Goal: Task Accomplishment & Management: Use online tool/utility

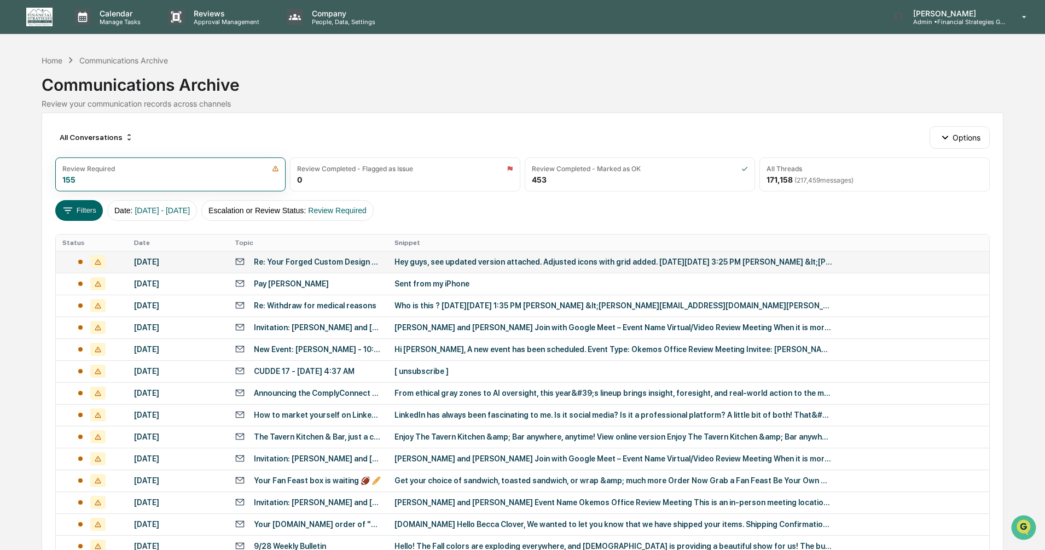
click at [470, 265] on div "Hey guys, see updated version attached. Adjusted icons with grid added. [DATE][…" at bounding box center [613, 262] width 438 height 9
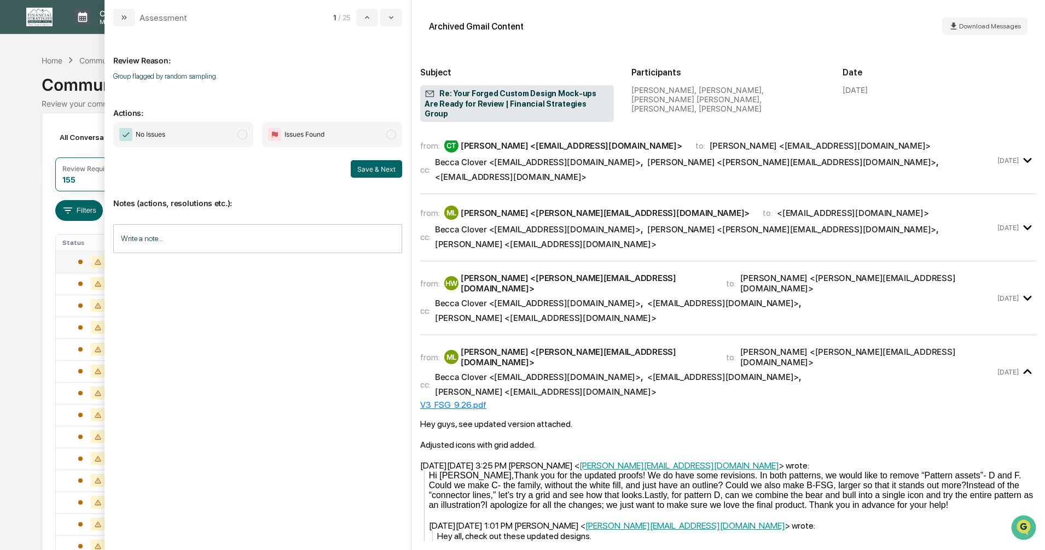
scroll to position [492, 0]
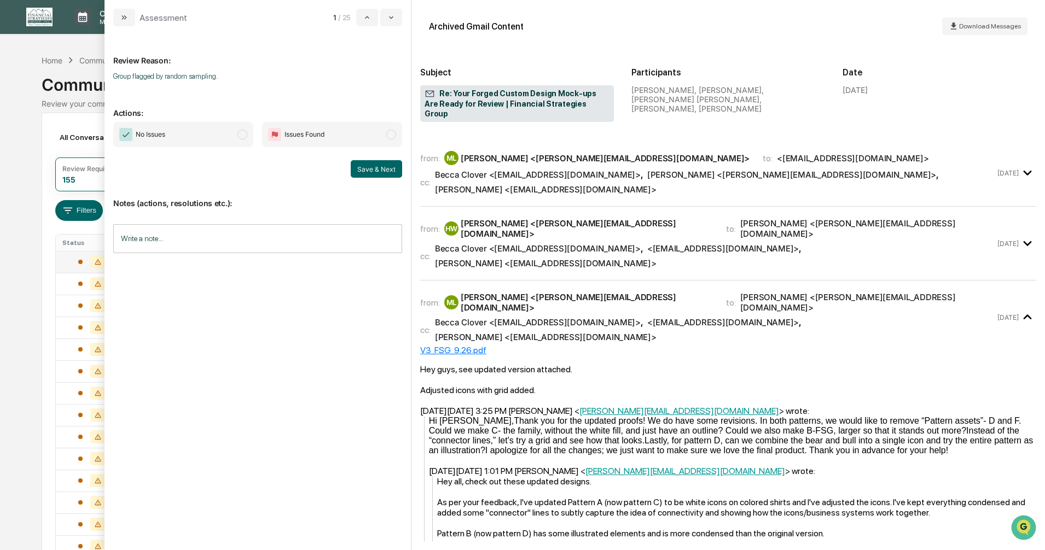
click at [240, 135] on span "modal" at bounding box center [242, 135] width 10 height 10
drag, startPoint x: 370, startPoint y: 161, endPoint x: 364, endPoint y: 180, distance: 19.5
click at [370, 161] on button "Save & Next" at bounding box center [376, 169] width 51 height 18
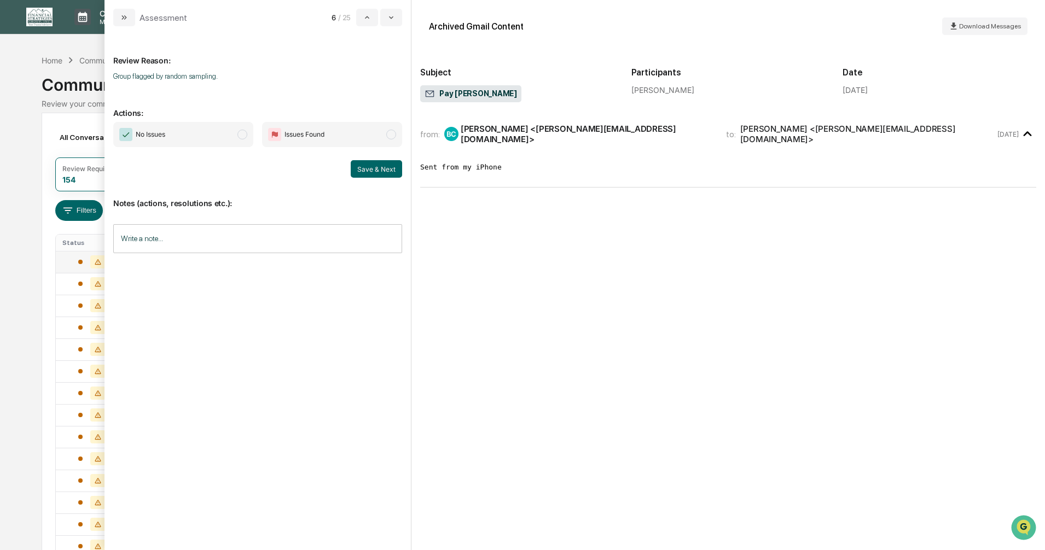
click at [244, 134] on span "modal" at bounding box center [242, 135] width 10 height 10
click at [364, 170] on button "Save & Next" at bounding box center [376, 169] width 51 height 18
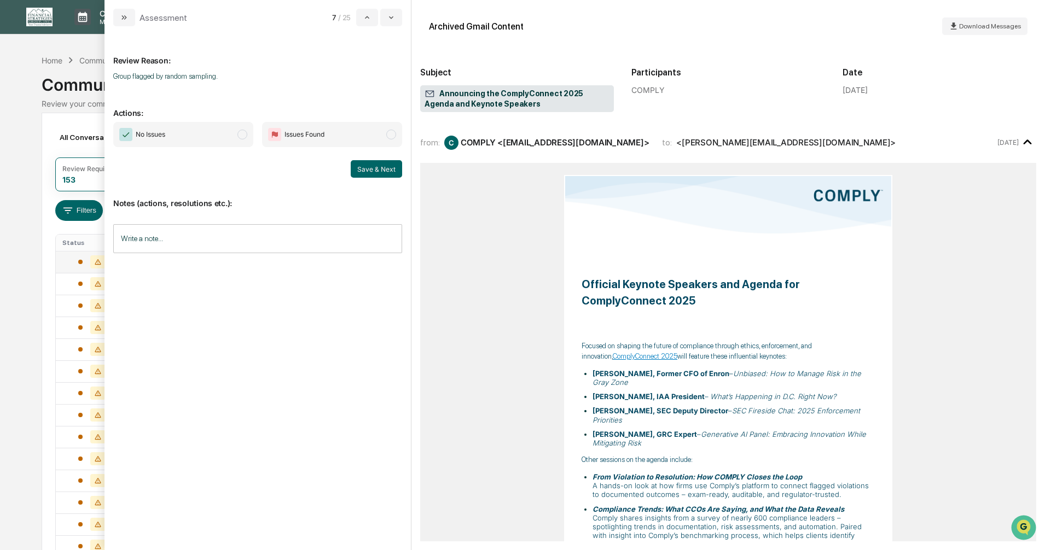
click at [242, 132] on span "modal" at bounding box center [242, 135] width 10 height 10
click at [361, 168] on button "Save & Next" at bounding box center [376, 169] width 51 height 18
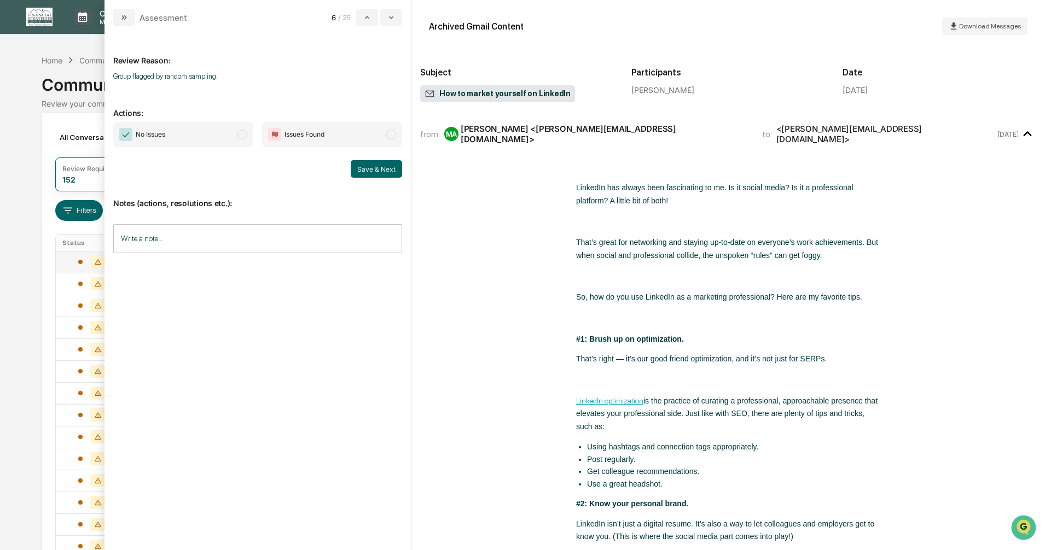
drag, startPoint x: 248, startPoint y: 136, endPoint x: 239, endPoint y: 135, distance: 8.8
click at [242, 136] on span "No Issues" at bounding box center [183, 134] width 140 height 25
click at [369, 172] on button "Save & Next" at bounding box center [376, 169] width 51 height 18
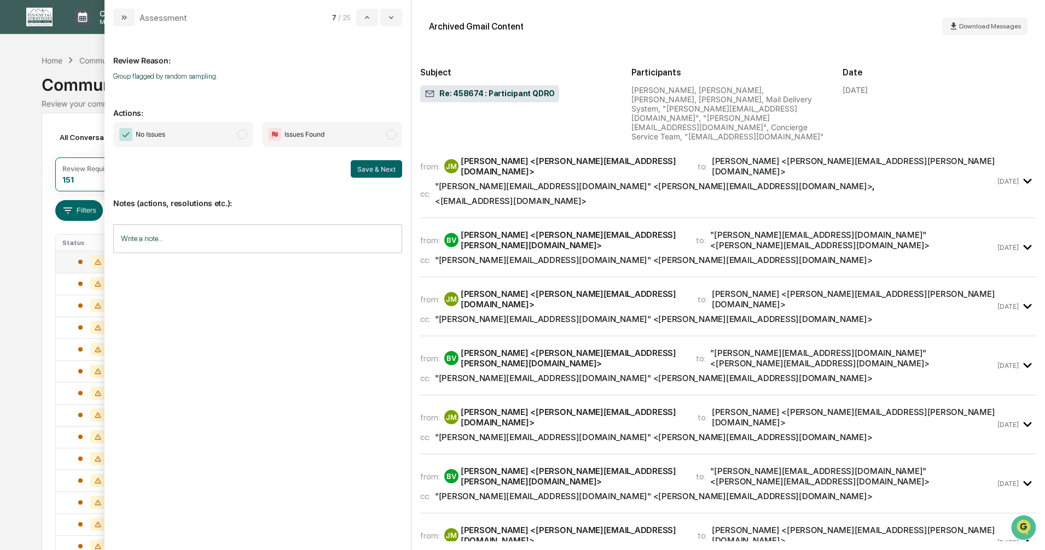
scroll to position [1805, 0]
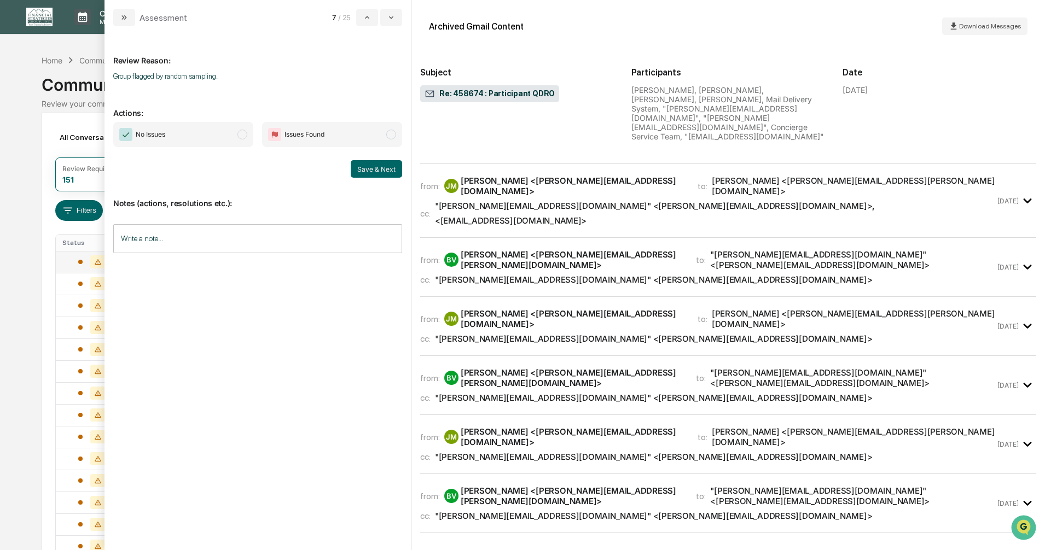
click at [240, 133] on span "modal" at bounding box center [242, 135] width 10 height 10
click at [375, 172] on button "Save & Next" at bounding box center [376, 169] width 51 height 18
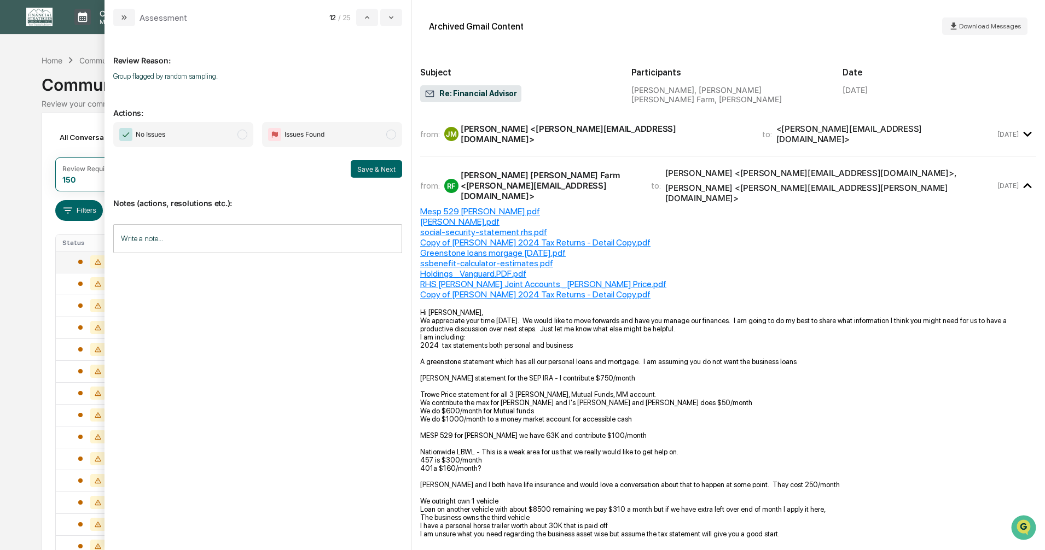
click at [240, 133] on span "modal" at bounding box center [242, 135] width 10 height 10
click at [368, 165] on button "Save & Next" at bounding box center [376, 169] width 51 height 18
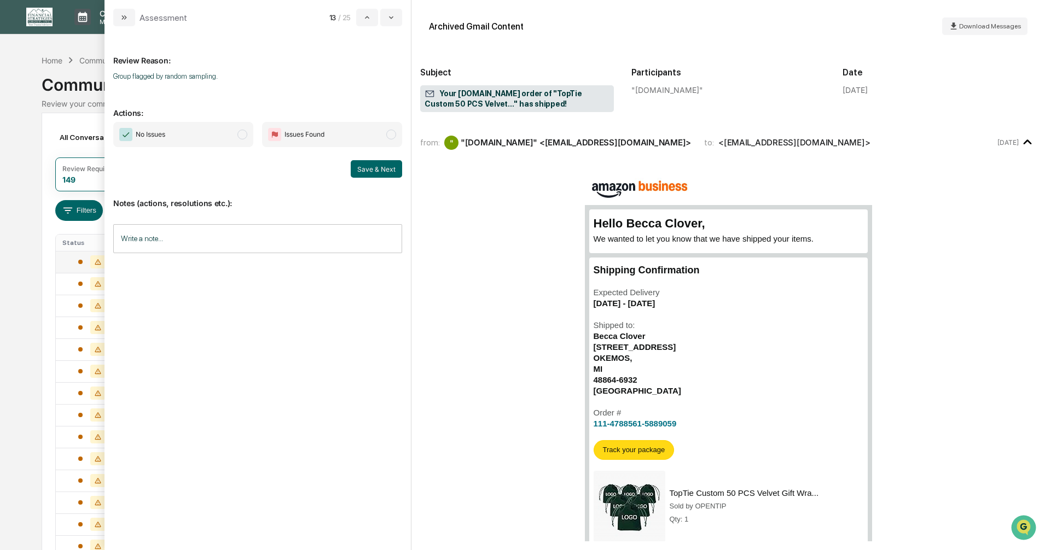
click at [242, 135] on span "modal" at bounding box center [242, 135] width 10 height 10
click at [369, 171] on button "Save & Next" at bounding box center [376, 169] width 51 height 18
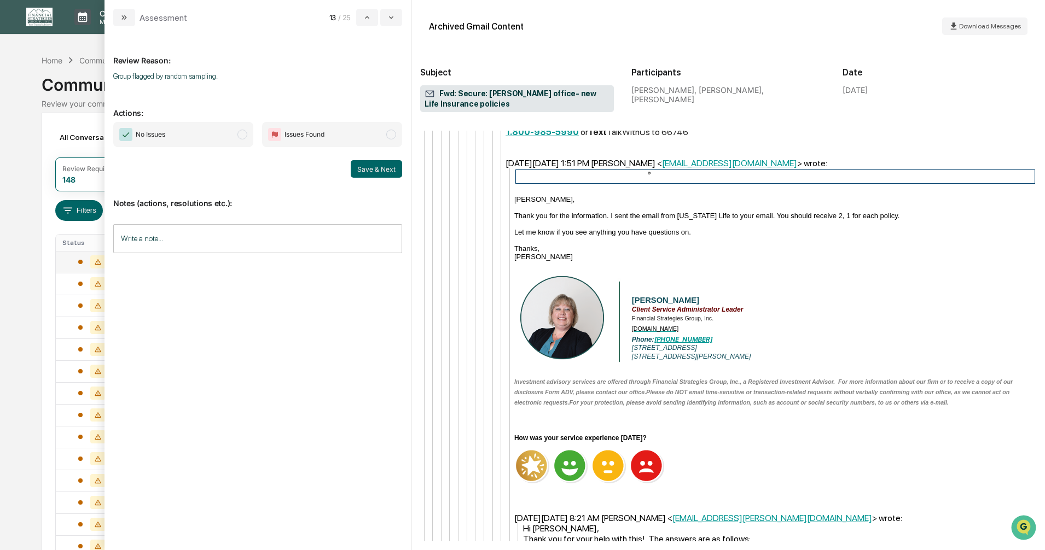
scroll to position [3939, 0]
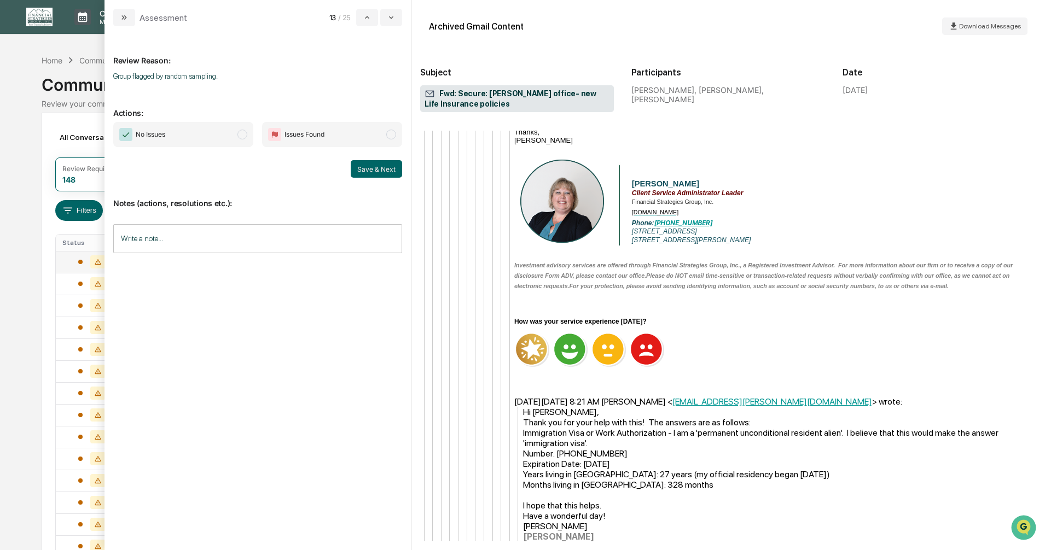
click at [242, 134] on span "modal" at bounding box center [242, 135] width 10 height 10
click at [373, 171] on button "Save & Next" at bounding box center [376, 169] width 51 height 18
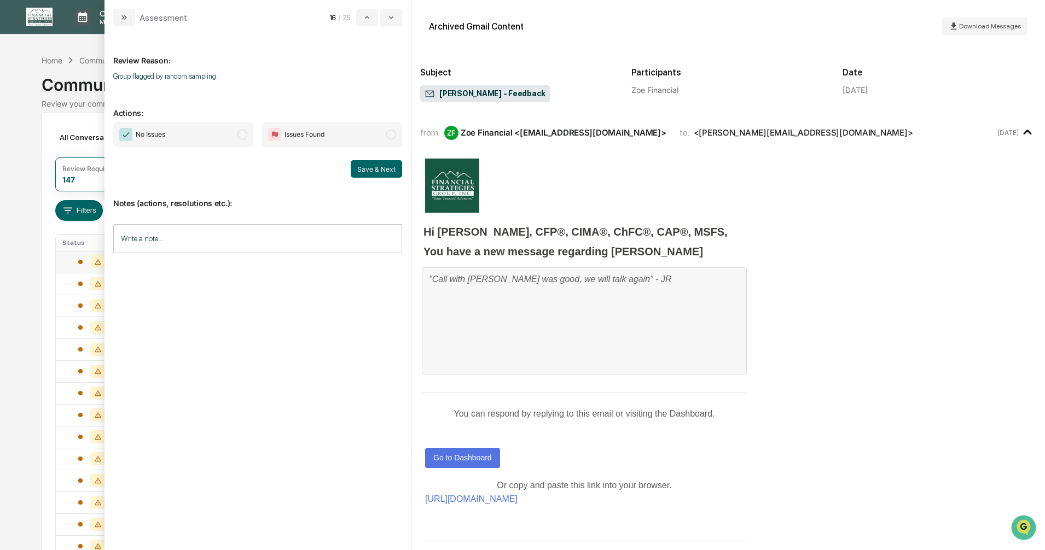
click at [242, 136] on span "modal" at bounding box center [242, 135] width 10 height 10
click at [363, 167] on button "Save & Next" at bounding box center [376, 169] width 51 height 18
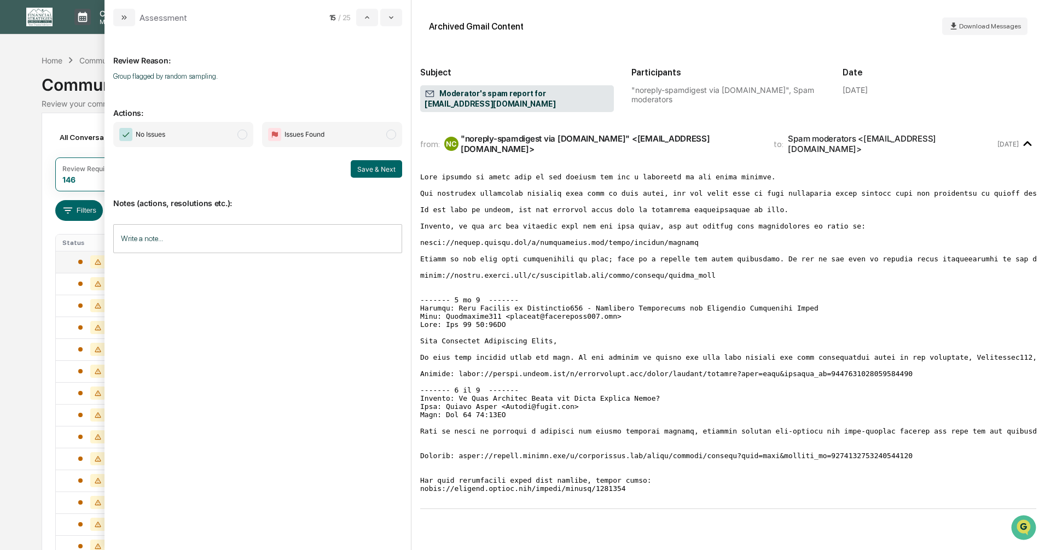
click at [242, 136] on span "modal" at bounding box center [242, 135] width 10 height 10
click at [373, 169] on button "Save & Next" at bounding box center [376, 169] width 51 height 18
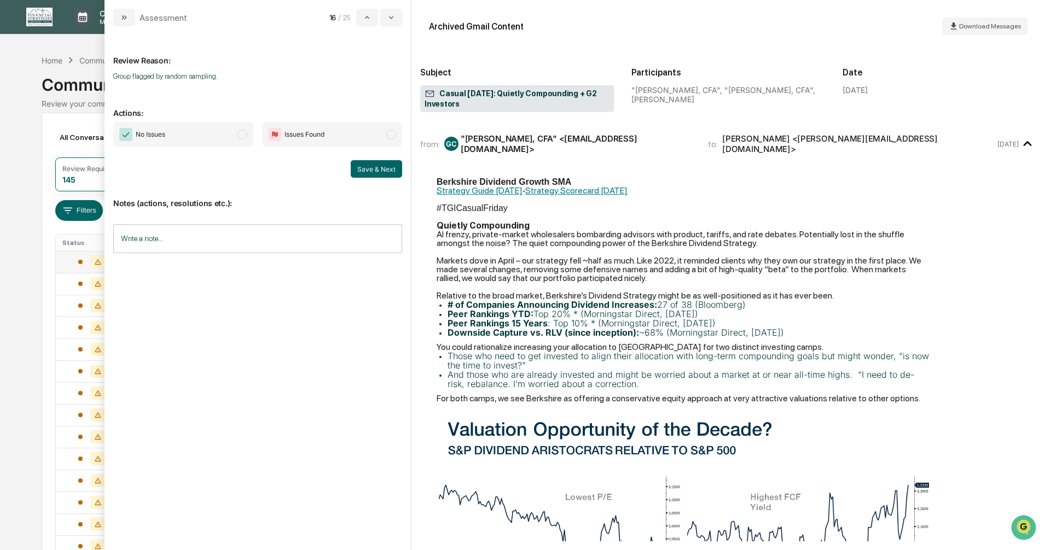
click at [243, 137] on span "modal" at bounding box center [242, 135] width 10 height 10
click at [377, 173] on button "Save & Next" at bounding box center [376, 169] width 51 height 18
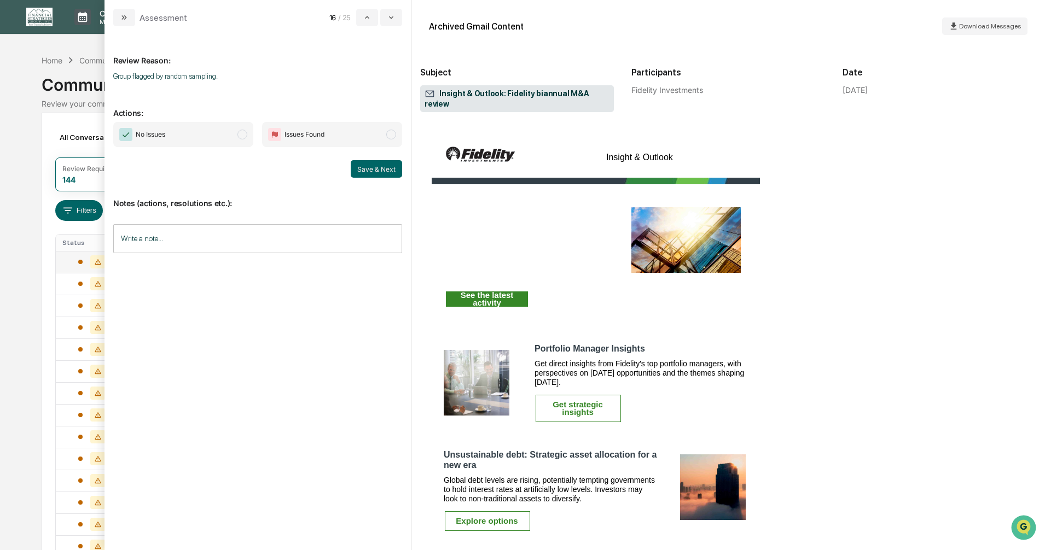
scroll to position [109, 0]
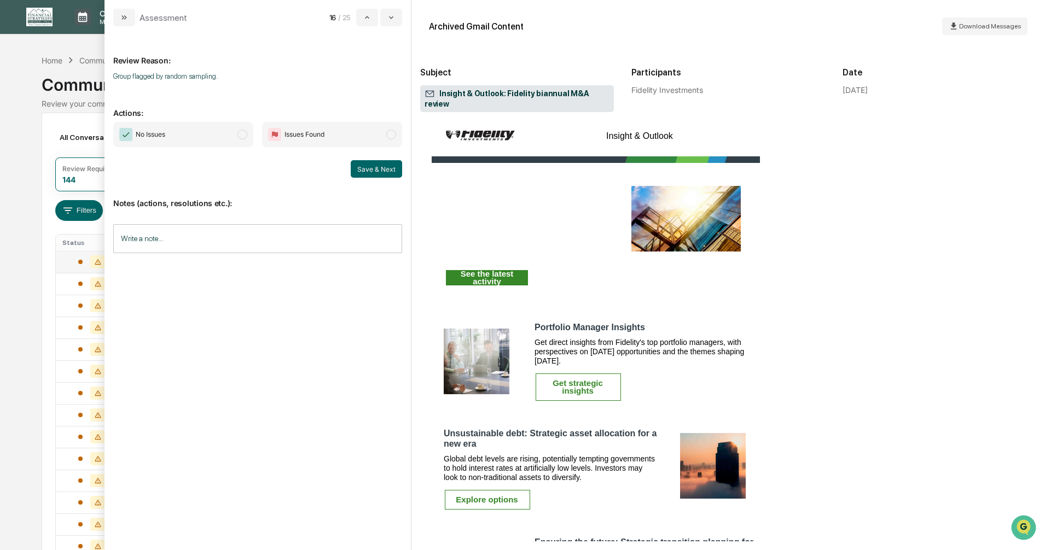
click at [245, 136] on span "modal" at bounding box center [242, 135] width 10 height 10
click at [377, 172] on button "Save & Next" at bounding box center [376, 169] width 51 height 18
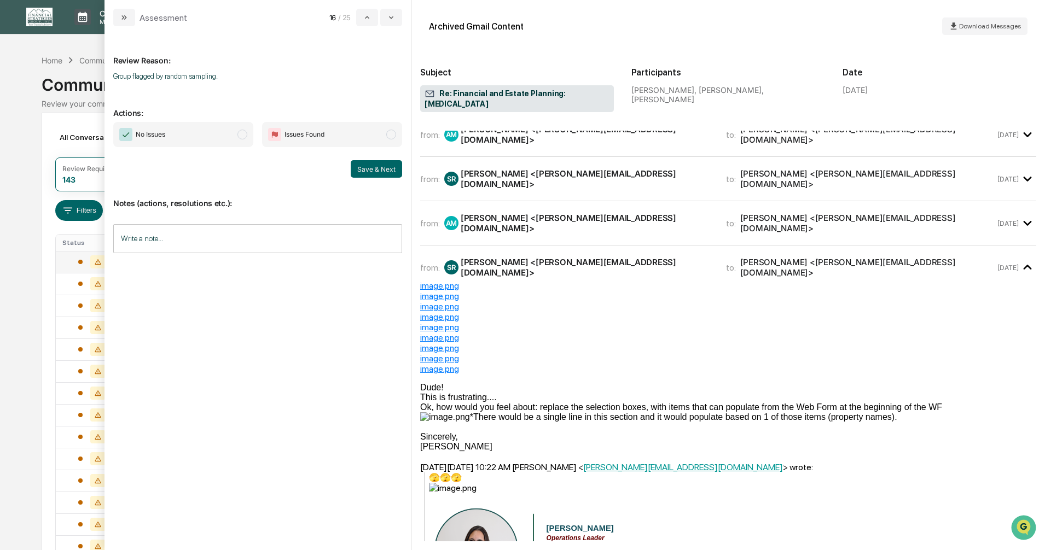
scroll to position [328, 0]
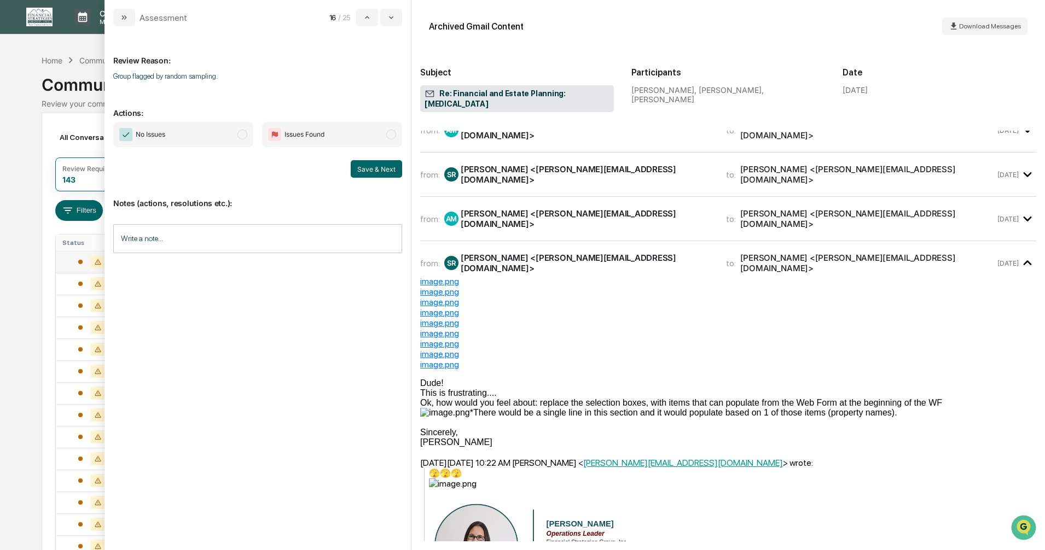
click at [241, 135] on span "modal" at bounding box center [242, 135] width 10 height 10
click at [367, 170] on button "Save & Next" at bounding box center [376, 169] width 51 height 18
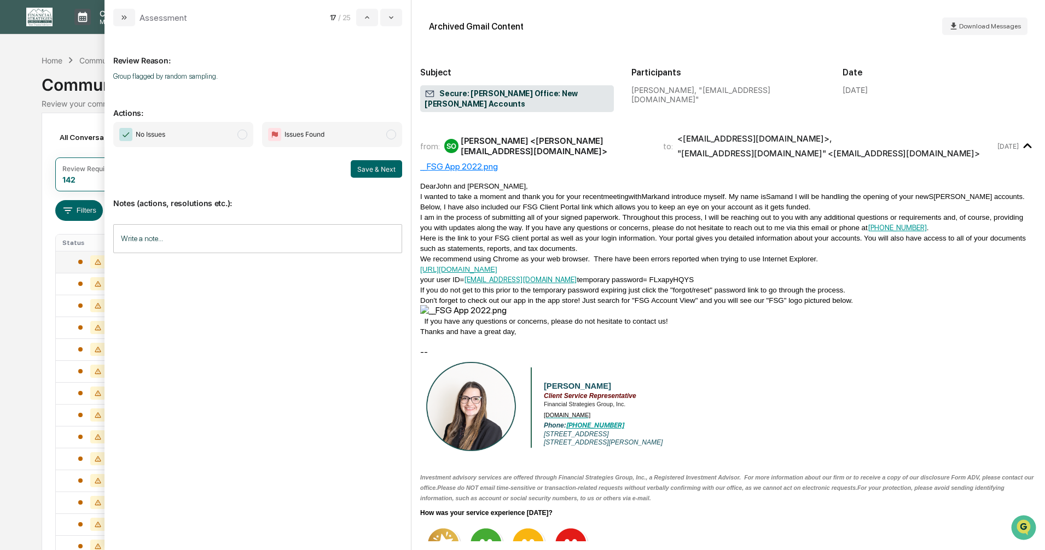
click at [240, 134] on span "modal" at bounding box center [242, 135] width 10 height 10
click at [360, 170] on button "Save & Next" at bounding box center [376, 169] width 51 height 18
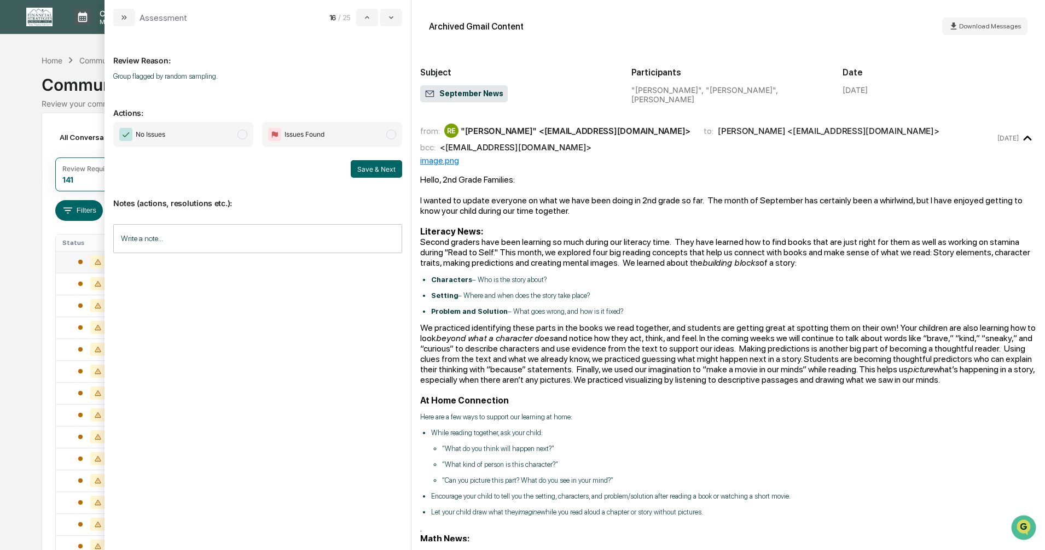
click at [242, 137] on span "modal" at bounding box center [242, 135] width 10 height 10
click at [364, 169] on button "Save & Next" at bounding box center [376, 169] width 51 height 18
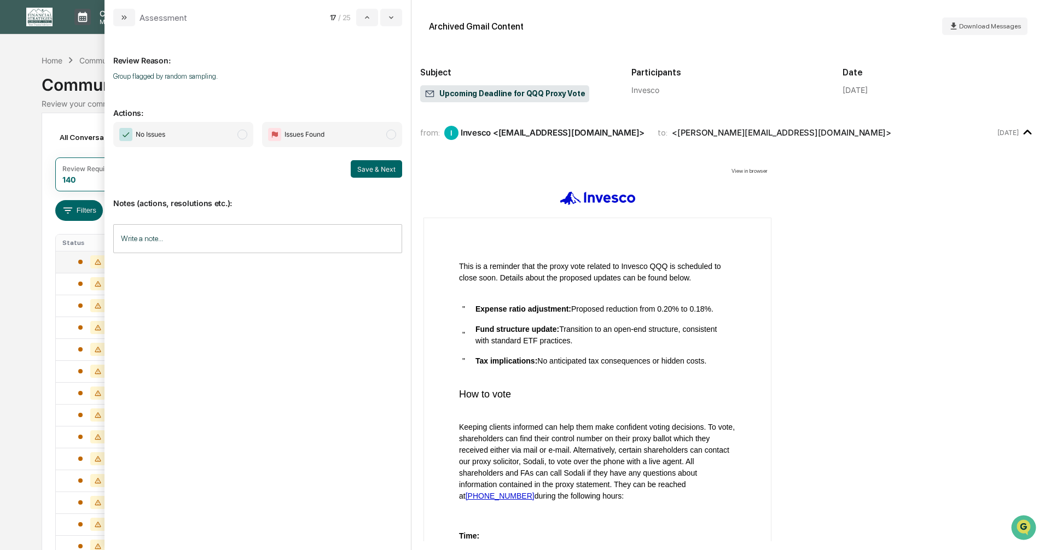
click at [240, 136] on span "modal" at bounding box center [242, 135] width 10 height 10
click at [381, 172] on button "Save & Next" at bounding box center [376, 169] width 51 height 18
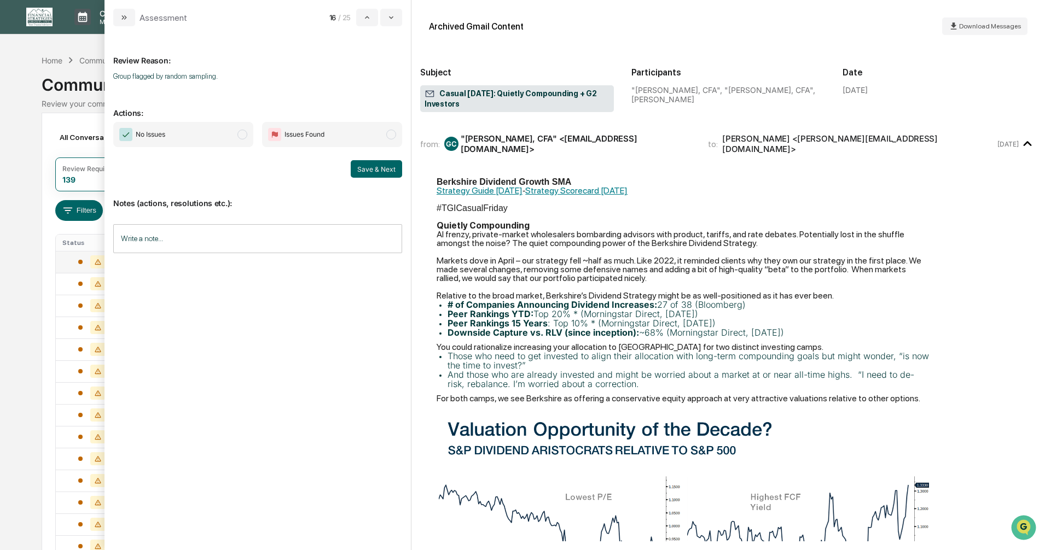
click at [242, 137] on span "modal" at bounding box center [242, 135] width 10 height 10
click at [371, 165] on button "Save & Next" at bounding box center [376, 169] width 51 height 18
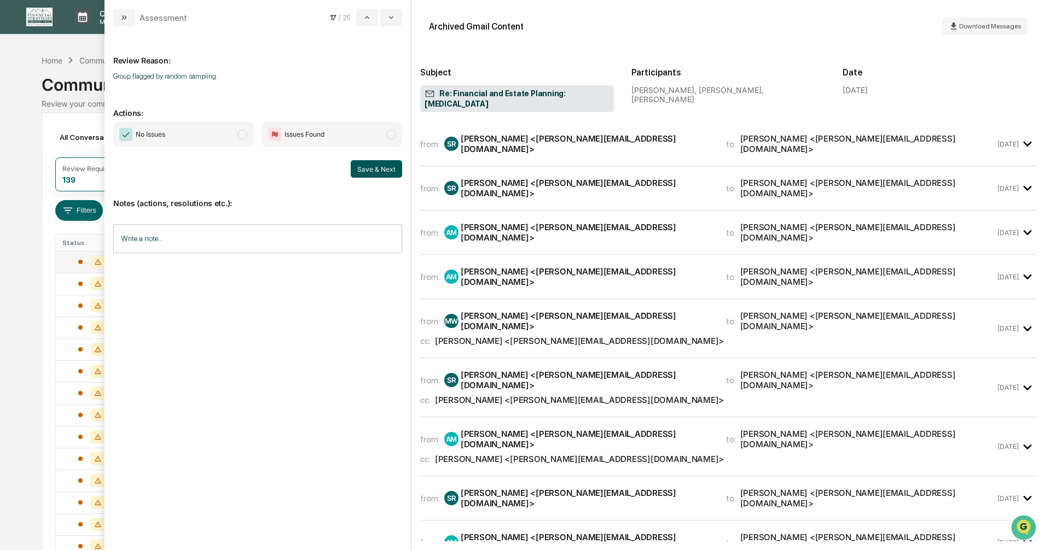
click at [240, 135] on span "modal" at bounding box center [242, 135] width 10 height 10
click at [363, 170] on button "Save & Next" at bounding box center [376, 169] width 51 height 18
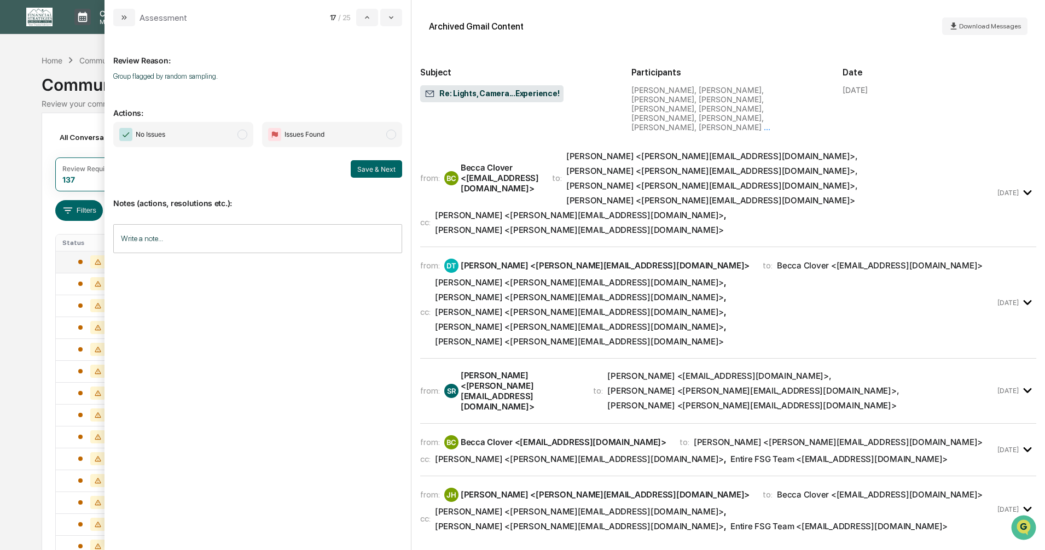
click at [244, 134] on span "modal" at bounding box center [242, 135] width 10 height 10
click at [363, 168] on button "Save & Next" at bounding box center [376, 169] width 51 height 18
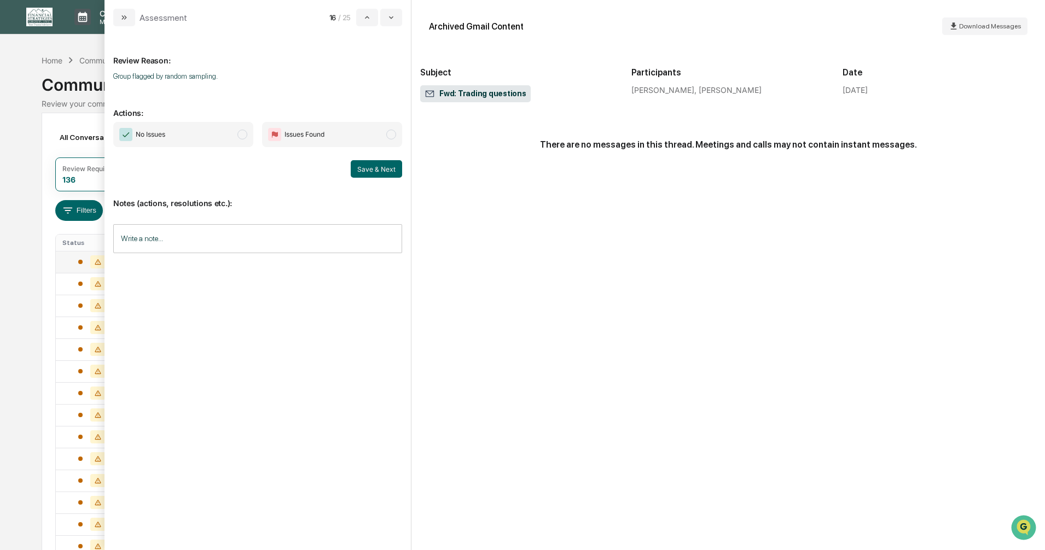
click at [245, 136] on span "modal" at bounding box center [242, 135] width 10 height 10
click at [364, 169] on button "Save & Next" at bounding box center [376, 169] width 51 height 18
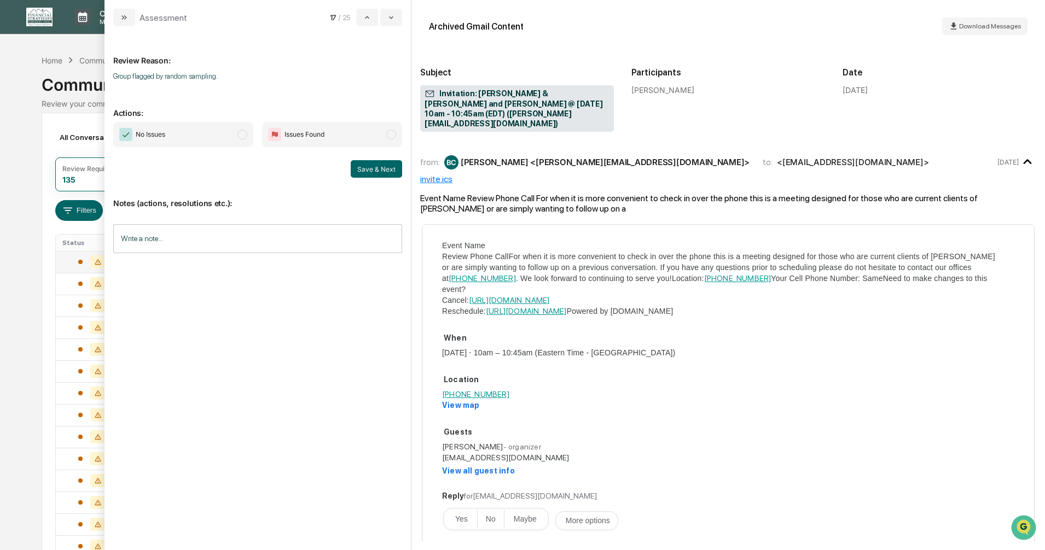
click at [242, 136] on span "modal" at bounding box center [242, 135] width 10 height 10
click at [362, 171] on button "Save & Next" at bounding box center [376, 169] width 51 height 18
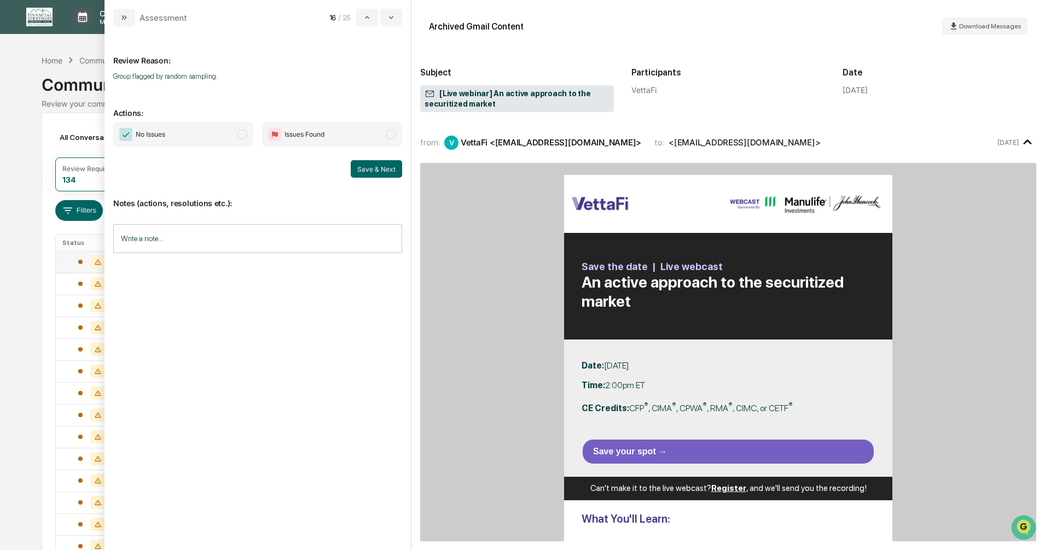
click at [243, 134] on span "modal" at bounding box center [242, 135] width 10 height 10
click at [377, 167] on button "Save & Next" at bounding box center [376, 169] width 51 height 18
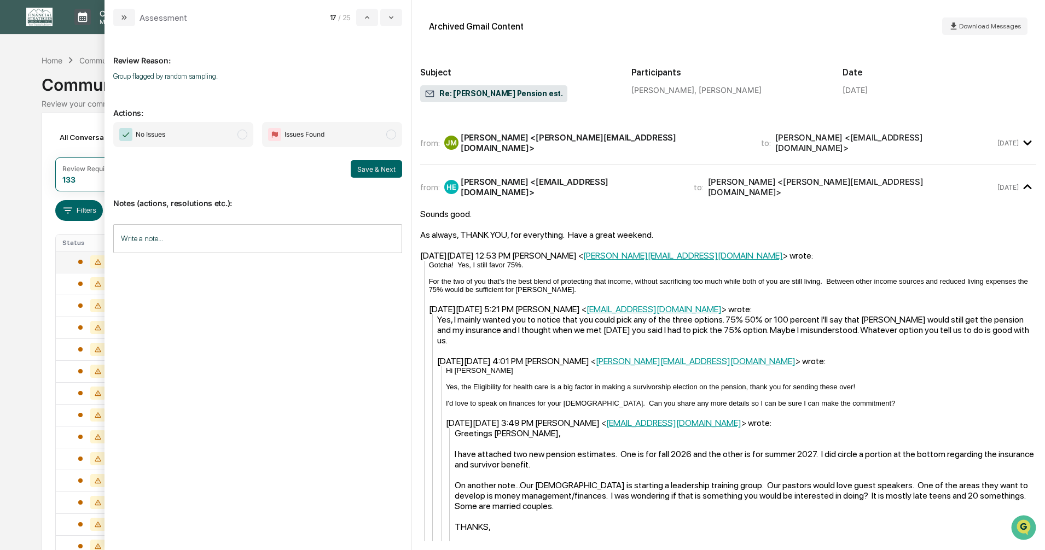
click at [653, 522] on div "THANKS," at bounding box center [746, 527] width 582 height 10
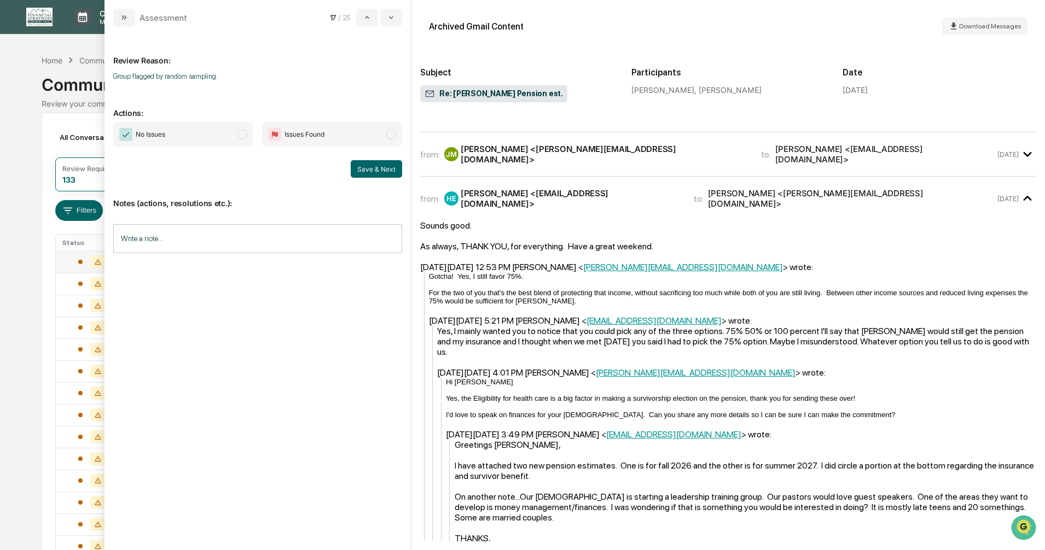
scroll to position [257, 0]
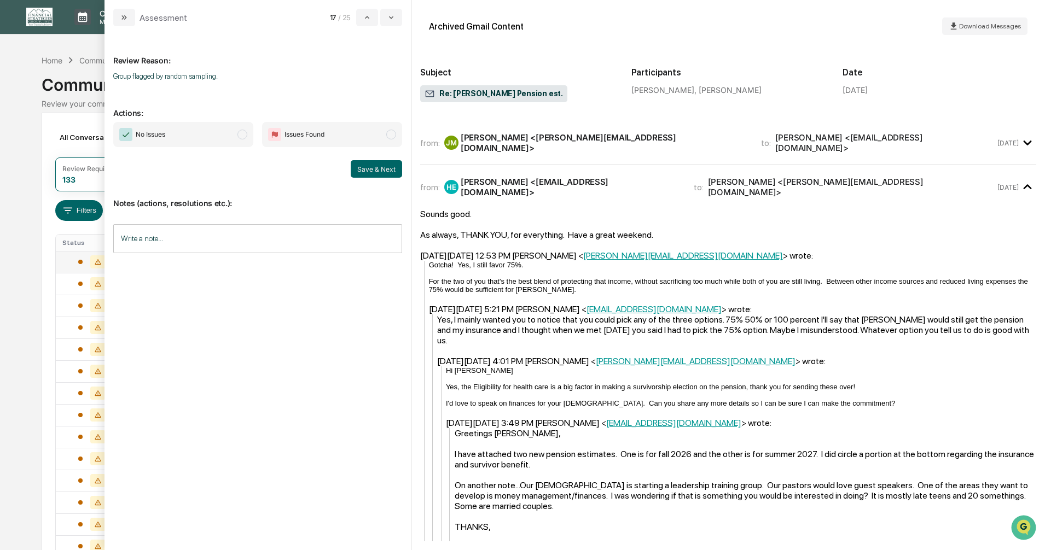
click at [241, 135] on span "modal" at bounding box center [242, 135] width 10 height 10
click at [378, 171] on button "Save & Next" at bounding box center [376, 169] width 51 height 18
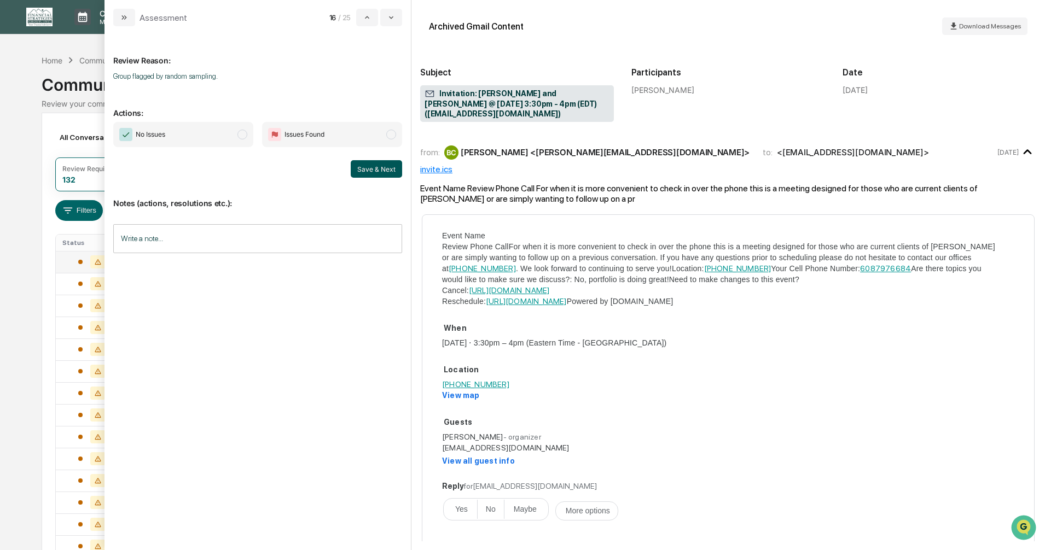
click at [380, 170] on button "Save & Next" at bounding box center [376, 169] width 51 height 18
click at [237, 138] on span "No Issues" at bounding box center [183, 134] width 140 height 25
click at [368, 172] on button "Save & Next" at bounding box center [376, 169] width 51 height 18
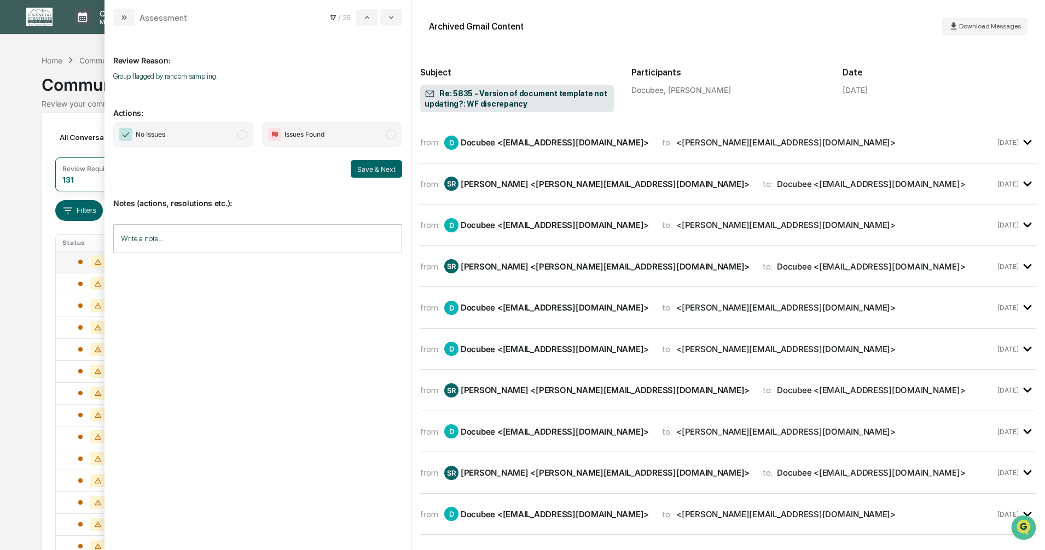
click at [239, 136] on span "modal" at bounding box center [242, 135] width 10 height 10
click at [373, 172] on button "Save & Next" at bounding box center [376, 169] width 51 height 18
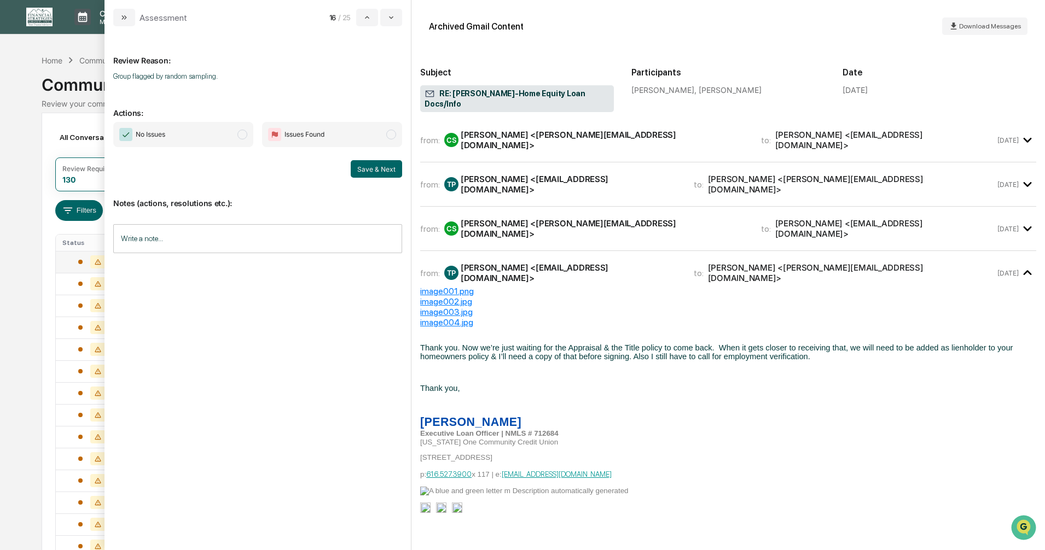
scroll to position [383, 0]
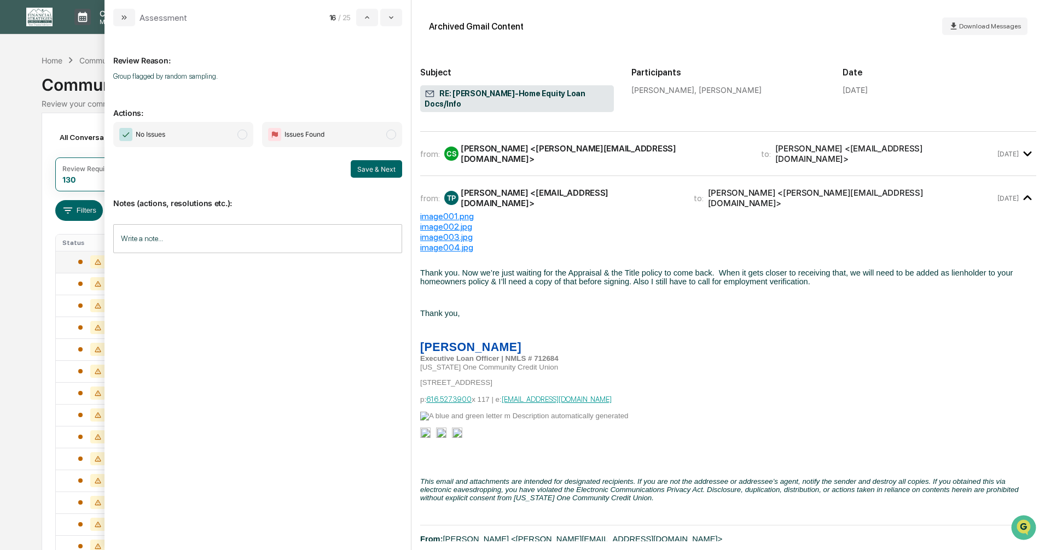
click at [241, 135] on span "modal" at bounding box center [242, 135] width 10 height 10
click at [374, 170] on button "Save & Next" at bounding box center [376, 169] width 51 height 18
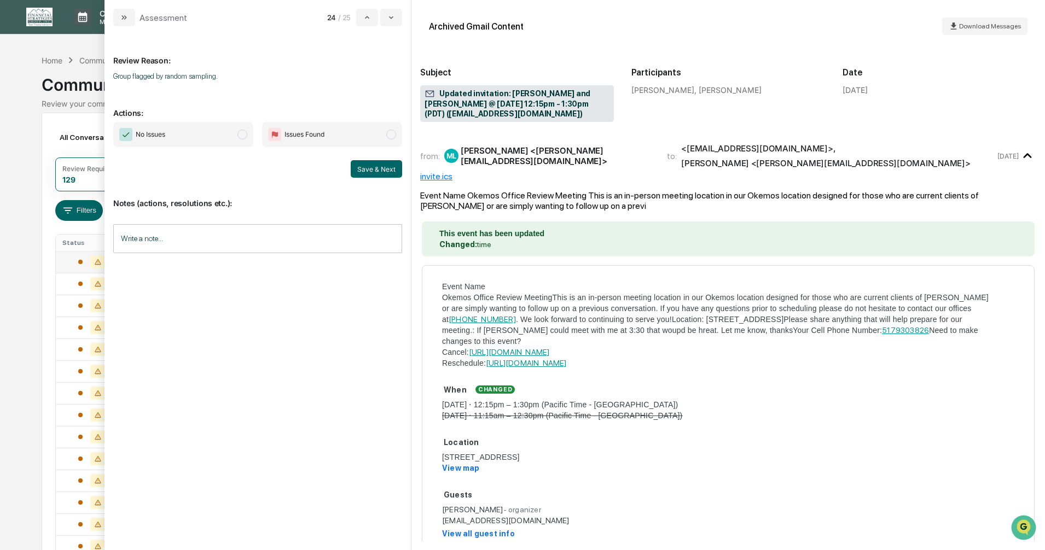
click at [242, 137] on span "modal" at bounding box center [242, 135] width 10 height 10
click at [376, 167] on button "Save & Next" at bounding box center [376, 169] width 51 height 18
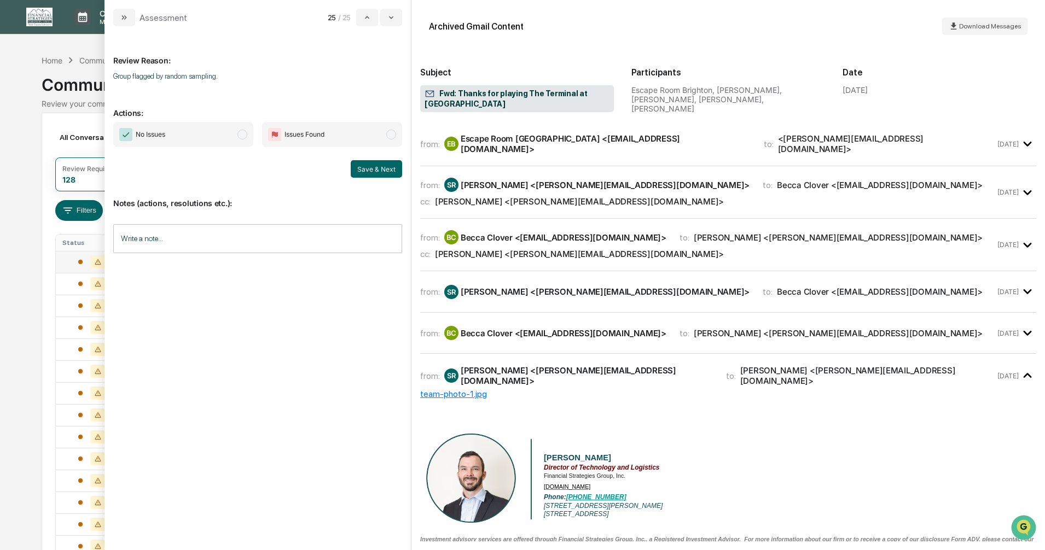
click at [240, 136] on span "modal" at bounding box center [242, 135] width 10 height 10
click at [366, 168] on button "Save & Next" at bounding box center [376, 169] width 51 height 18
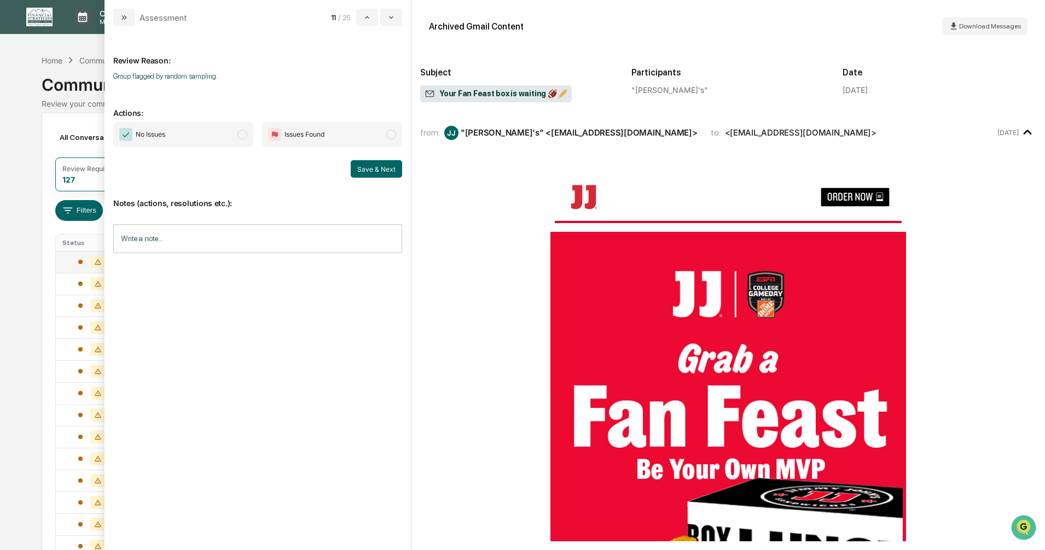
click at [239, 137] on span "modal" at bounding box center [242, 135] width 10 height 10
click at [364, 168] on button "Save & Next" at bounding box center [376, 169] width 51 height 18
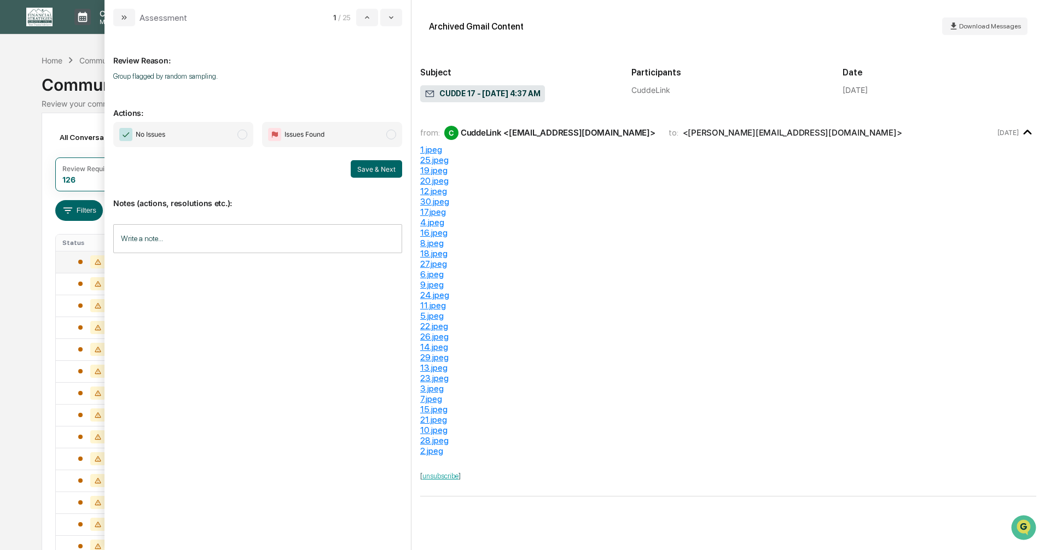
click at [239, 137] on span "modal" at bounding box center [242, 135] width 10 height 10
click at [368, 170] on button "Save & Next" at bounding box center [376, 169] width 51 height 18
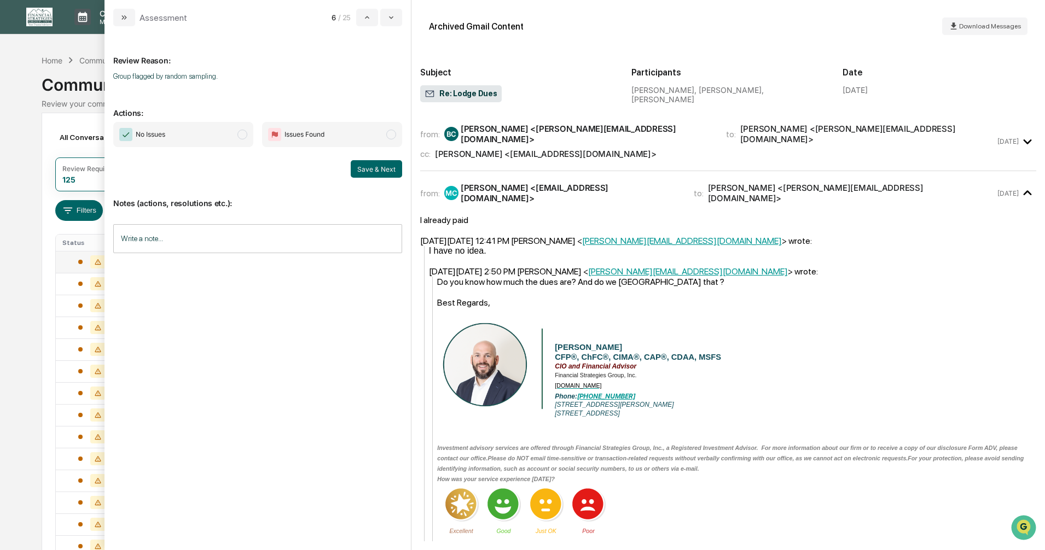
click at [588, 149] on div "cc: [PERSON_NAME] <[EMAIL_ADDRESS][DOMAIN_NAME]>" at bounding box center [707, 154] width 575 height 10
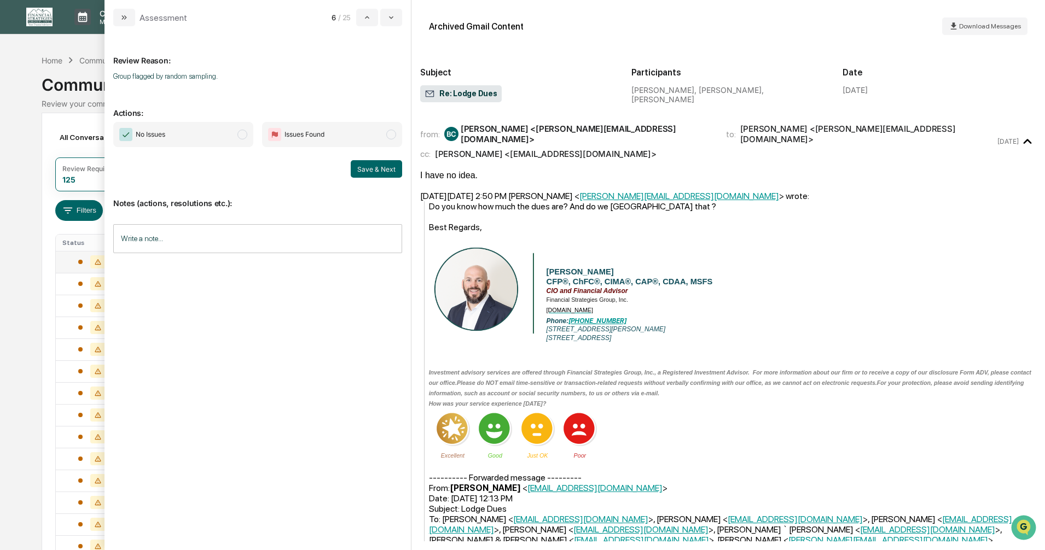
click at [241, 135] on span "modal" at bounding box center [242, 135] width 10 height 10
click at [365, 169] on button "Save & Next" at bounding box center [376, 169] width 51 height 18
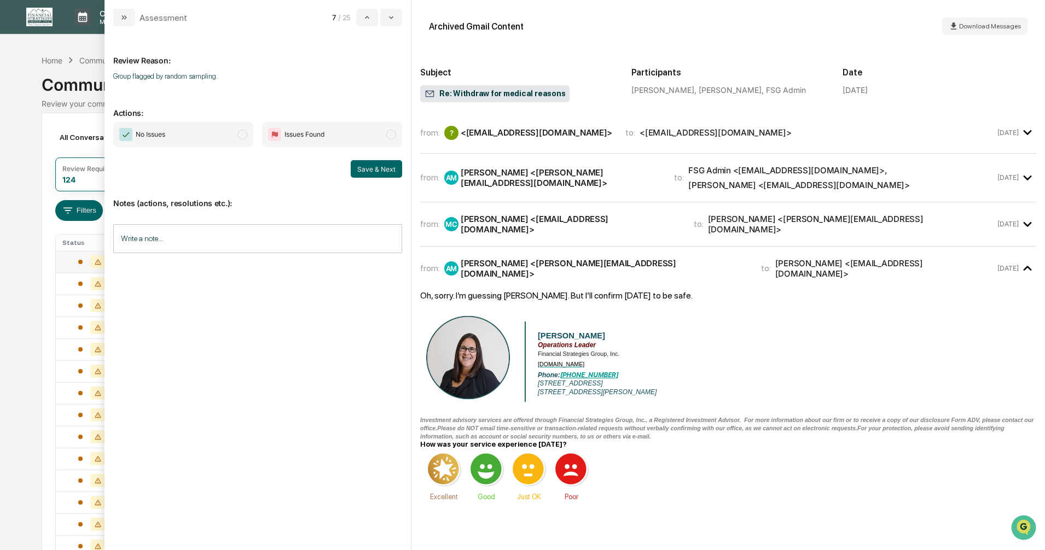
click at [240, 136] on span "modal" at bounding box center [242, 135] width 10 height 10
click at [360, 171] on button "Save & Next" at bounding box center [376, 169] width 51 height 18
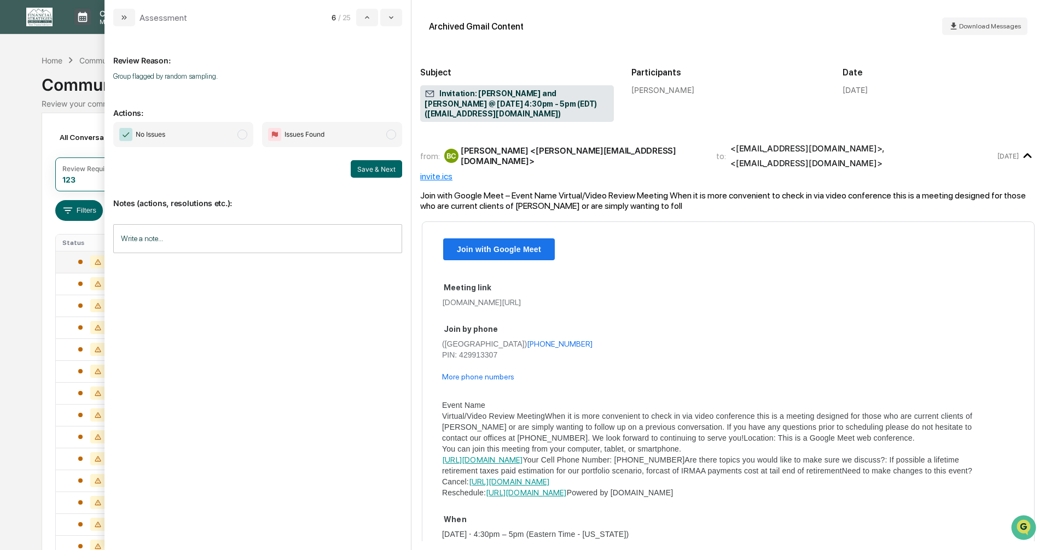
click at [243, 136] on span "modal" at bounding box center [242, 135] width 10 height 10
click at [379, 168] on button "Save & Next" at bounding box center [376, 169] width 51 height 18
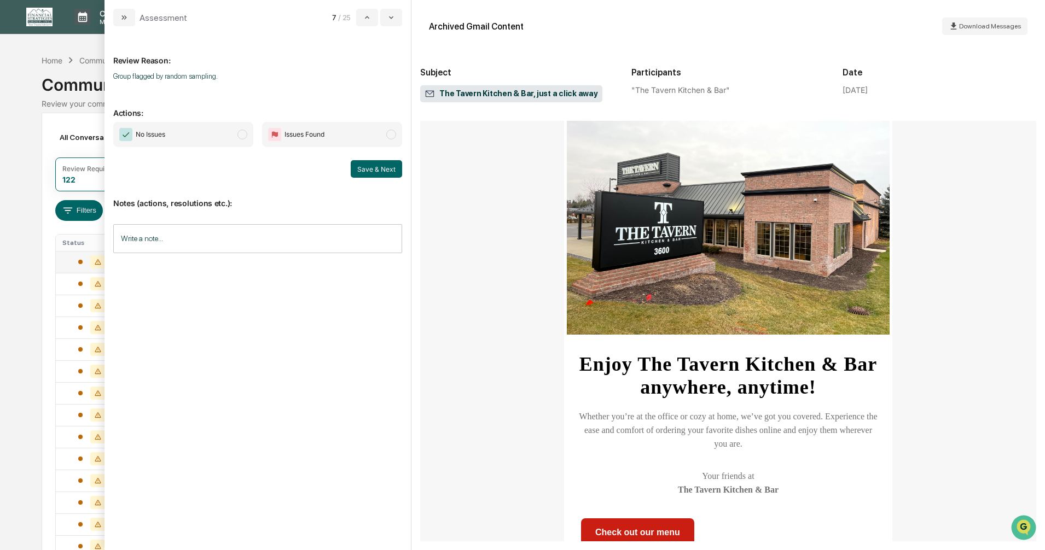
scroll to position [274, 0]
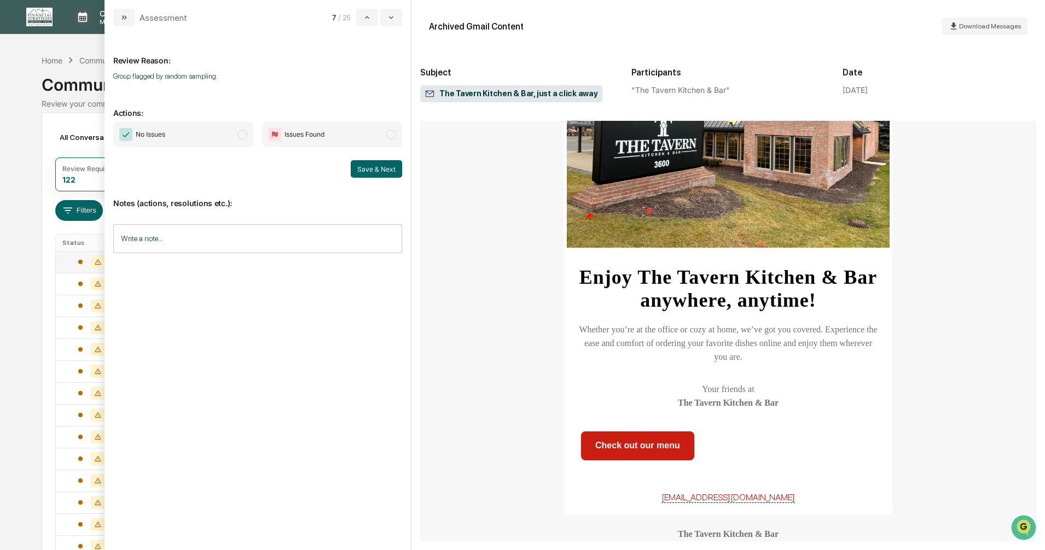
click at [243, 134] on span "modal" at bounding box center [242, 135] width 10 height 10
click at [362, 172] on button "Save & Next" at bounding box center [376, 169] width 51 height 18
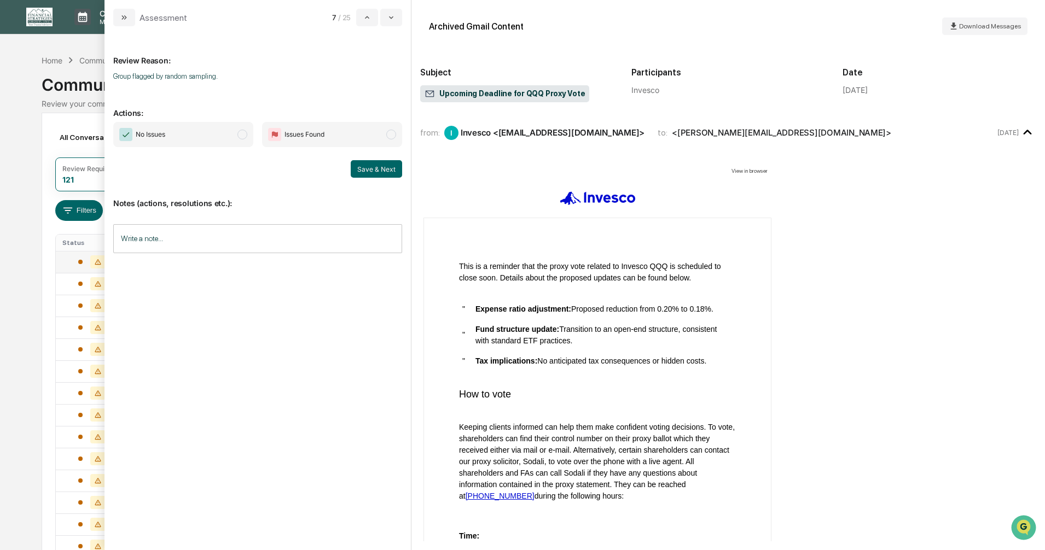
click at [239, 136] on span "modal" at bounding box center [242, 135] width 10 height 10
click at [359, 173] on button "Save & Next" at bounding box center [376, 169] width 51 height 18
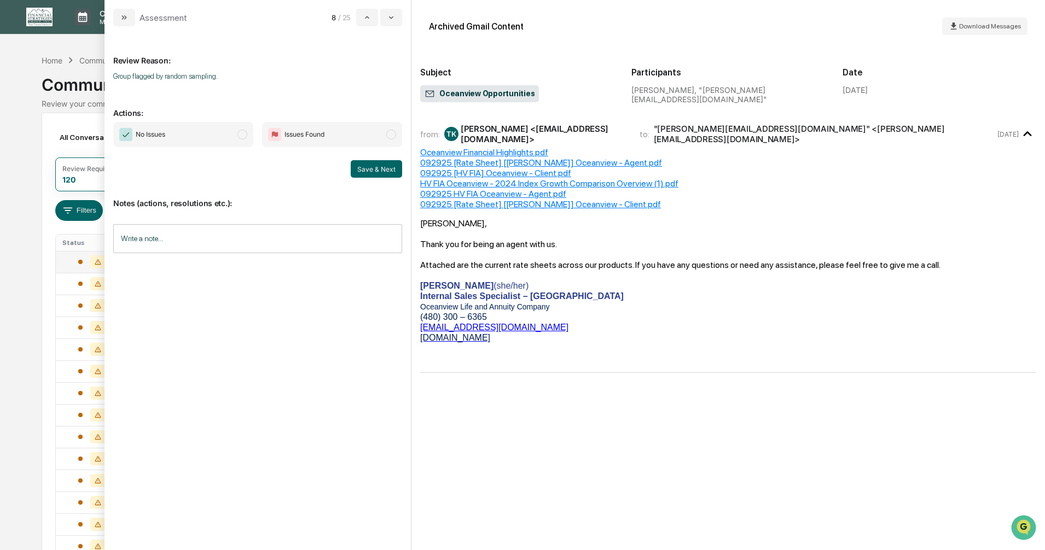
click at [245, 136] on span "modal" at bounding box center [242, 135] width 10 height 10
click at [385, 162] on button "Save & Next" at bounding box center [376, 169] width 51 height 18
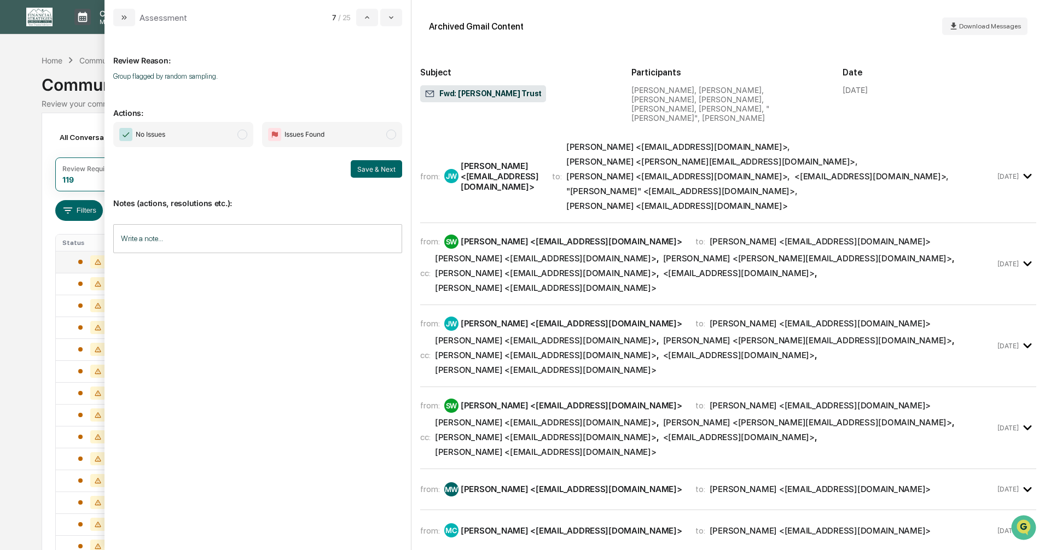
click at [240, 136] on span "modal" at bounding box center [242, 135] width 10 height 10
click at [373, 170] on button "Save & Next" at bounding box center [376, 169] width 51 height 18
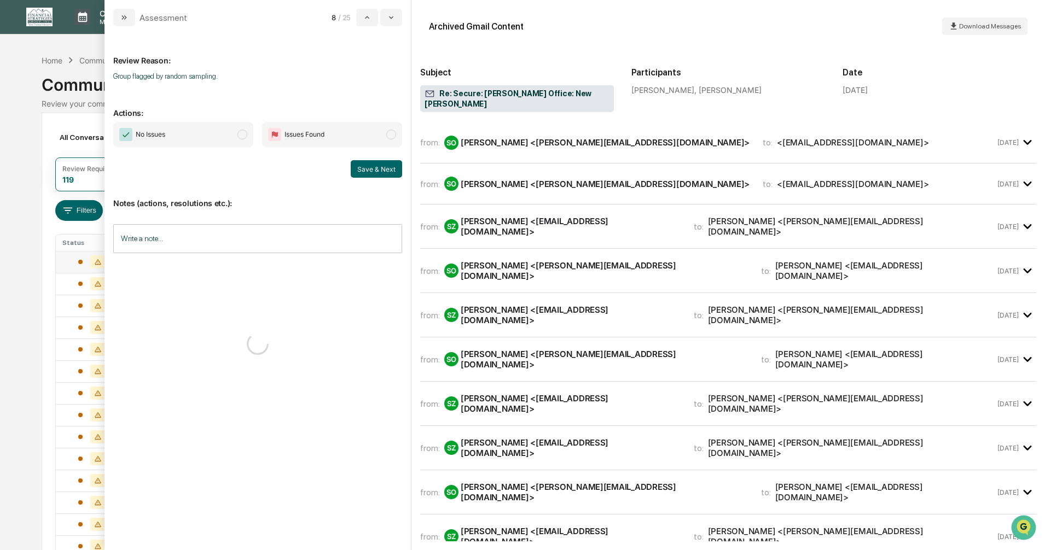
click at [241, 135] on span "modal" at bounding box center [242, 135] width 10 height 10
drag, startPoint x: 375, startPoint y: 171, endPoint x: 361, endPoint y: 166, distance: 14.9
click at [375, 170] on button "Save & Next" at bounding box center [376, 169] width 51 height 18
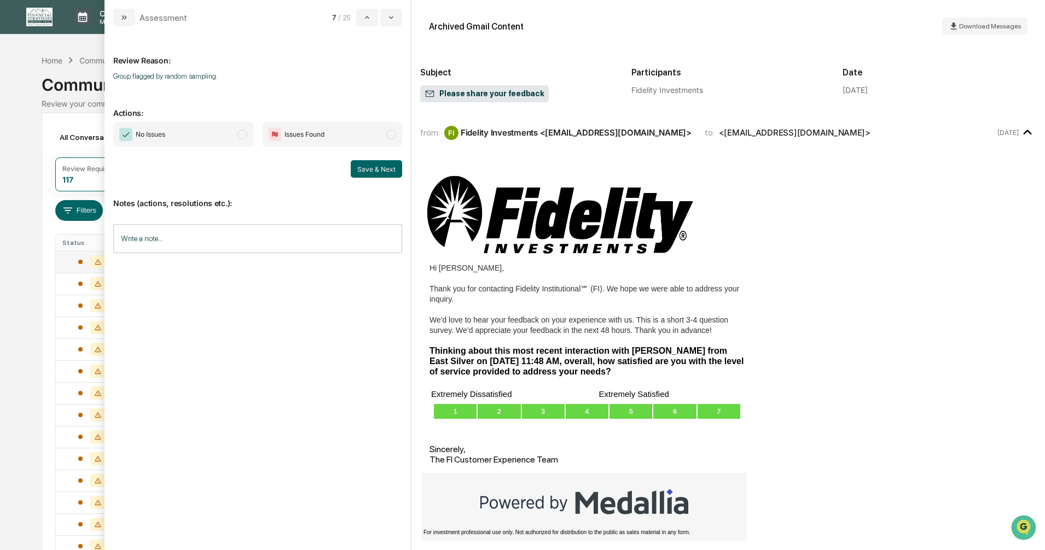
click at [243, 135] on span "modal" at bounding box center [242, 135] width 10 height 10
click at [370, 167] on button "Save & Next" at bounding box center [376, 169] width 51 height 18
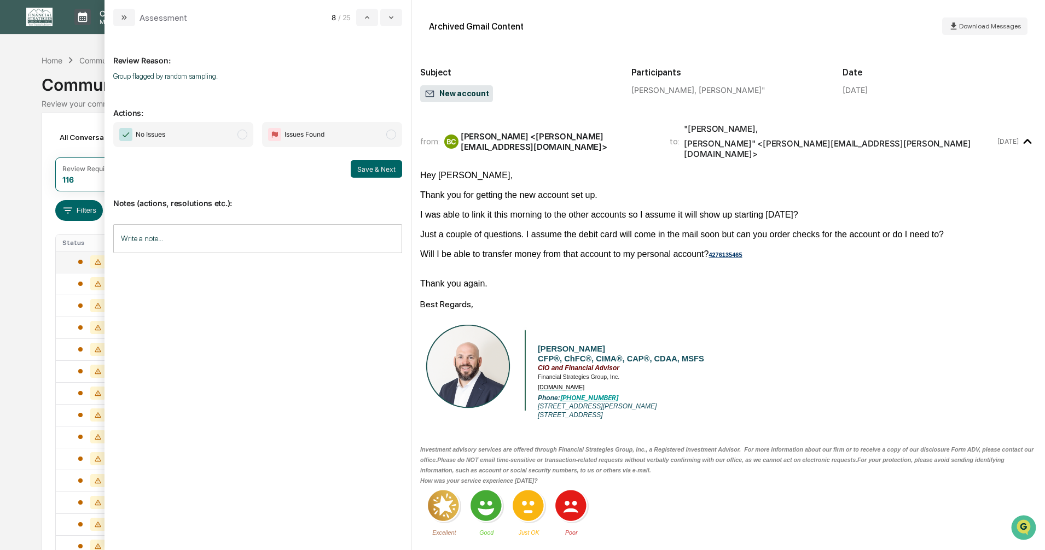
click at [241, 133] on span "modal" at bounding box center [242, 135] width 10 height 10
click at [368, 167] on button "Save & Next" at bounding box center [376, 169] width 51 height 18
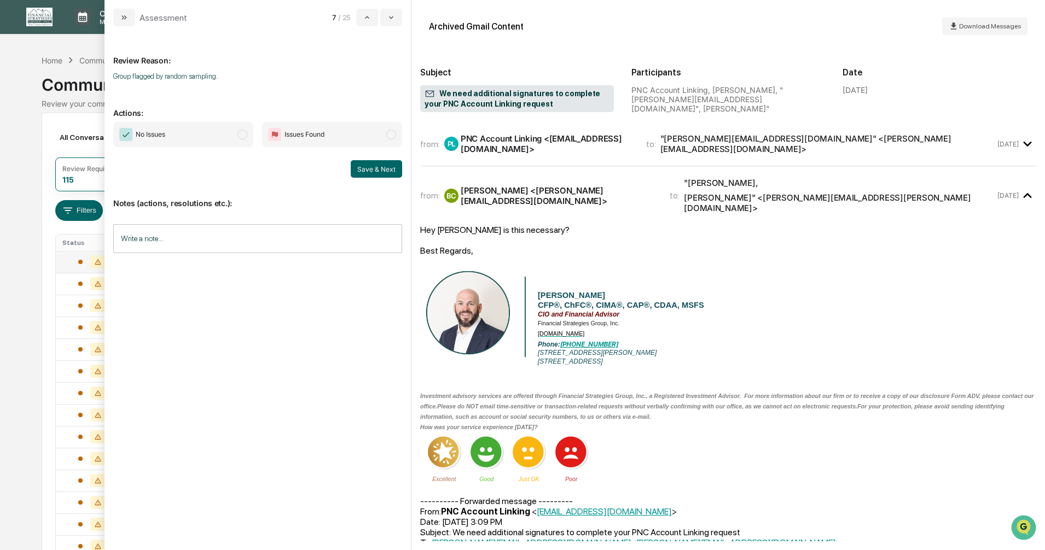
click at [243, 136] on span "modal" at bounding box center [242, 135] width 10 height 10
click at [381, 169] on button "Save & Next" at bounding box center [376, 169] width 51 height 18
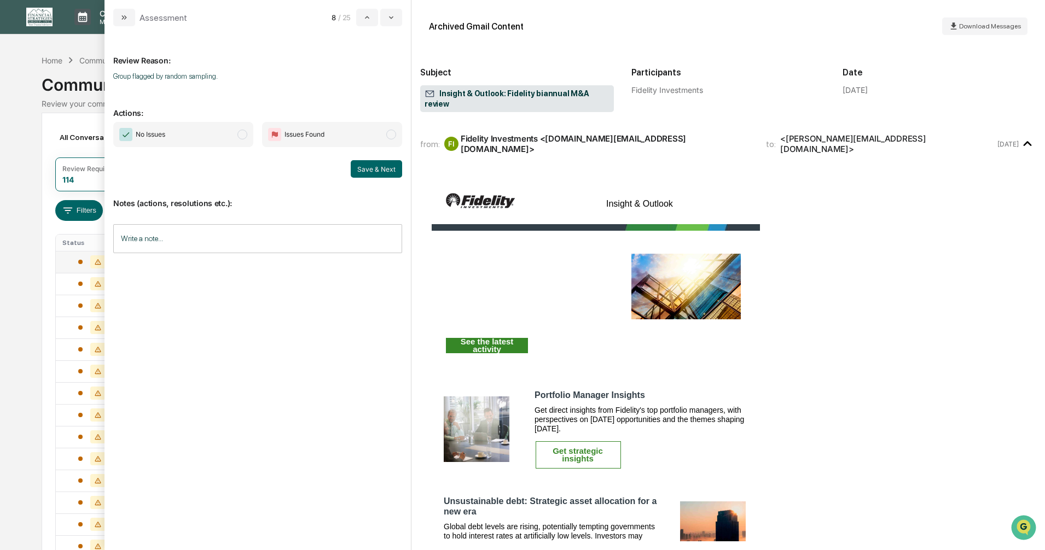
click at [241, 133] on span "modal" at bounding box center [242, 135] width 10 height 10
click at [367, 167] on button "Save & Next" at bounding box center [376, 169] width 51 height 18
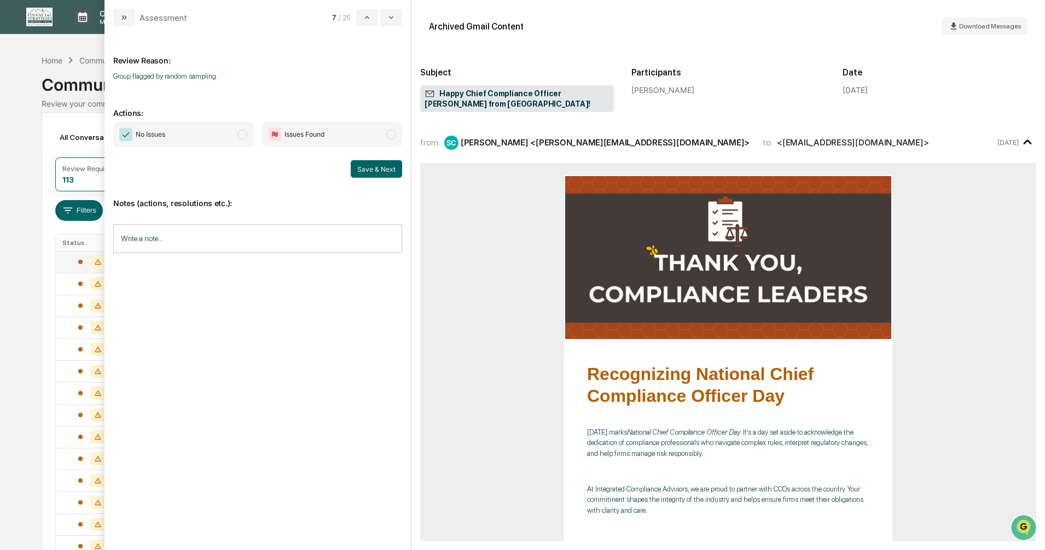
click at [241, 136] on span "modal" at bounding box center [242, 135] width 10 height 10
click at [381, 167] on button "Save & Next" at bounding box center [376, 169] width 51 height 18
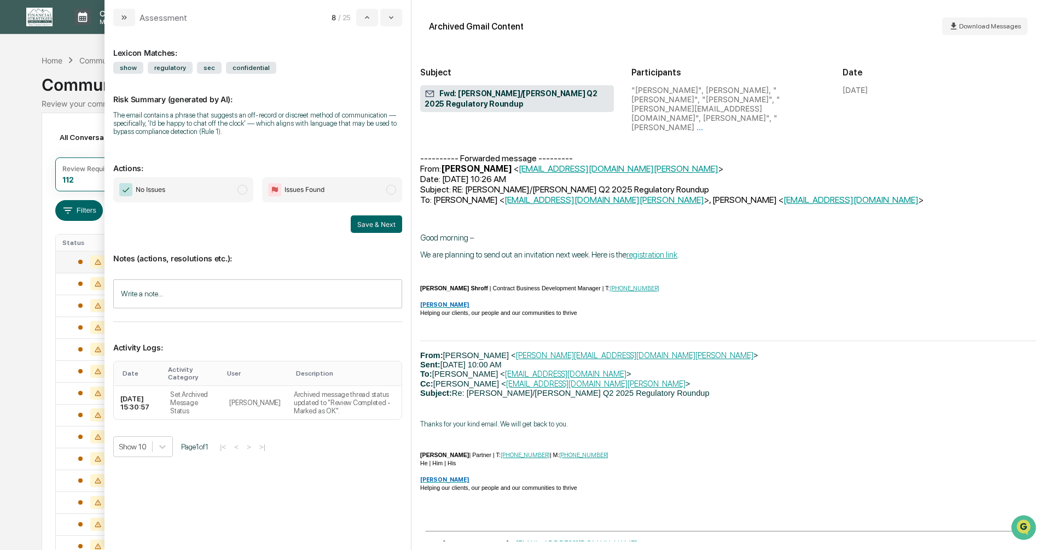
scroll to position [328, 0]
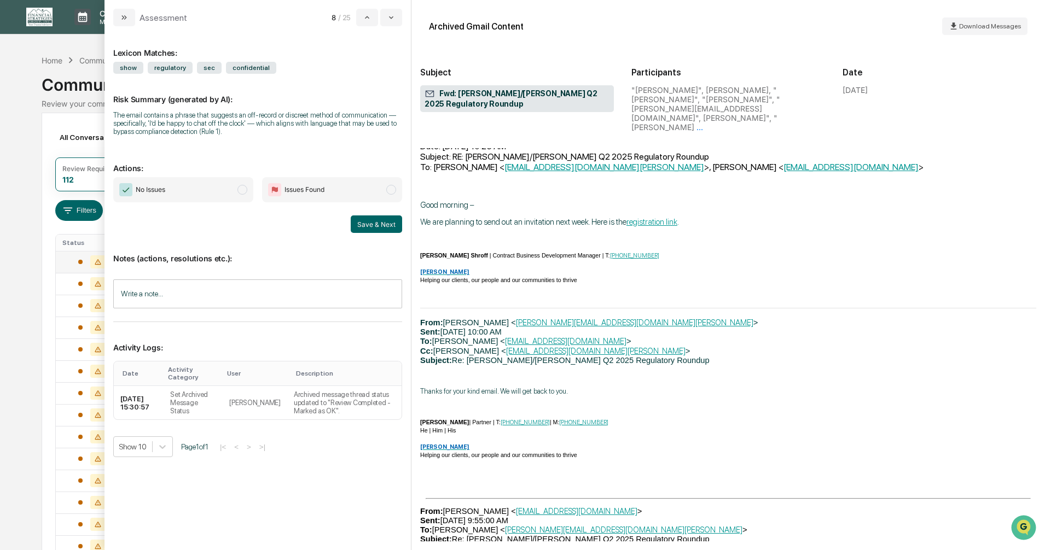
click at [241, 189] on span "modal" at bounding box center [242, 190] width 10 height 10
click at [367, 228] on button "Save & Next" at bounding box center [376, 225] width 51 height 18
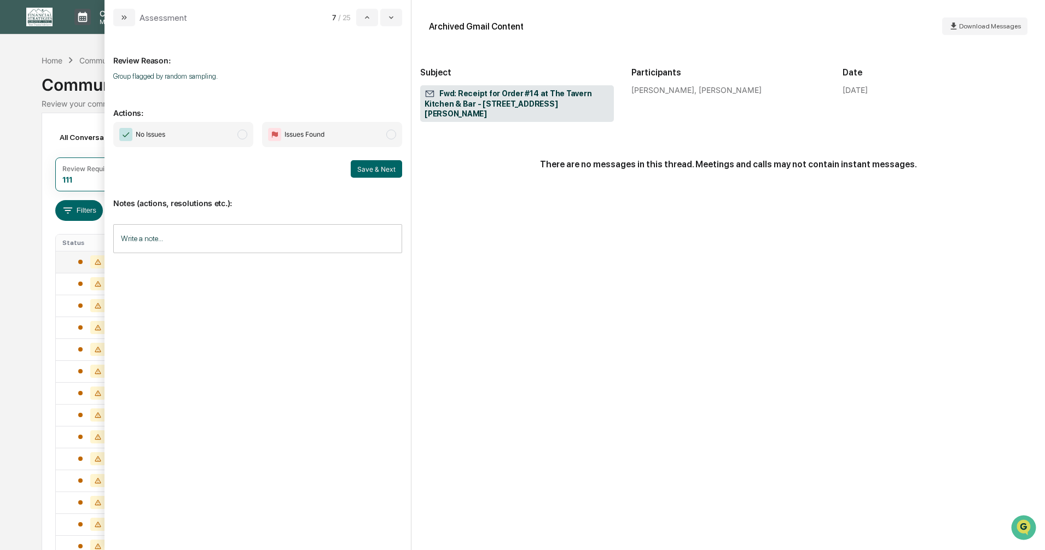
click at [242, 135] on span "modal" at bounding box center [242, 135] width 10 height 10
click at [368, 171] on button "Save & Next" at bounding box center [376, 169] width 51 height 18
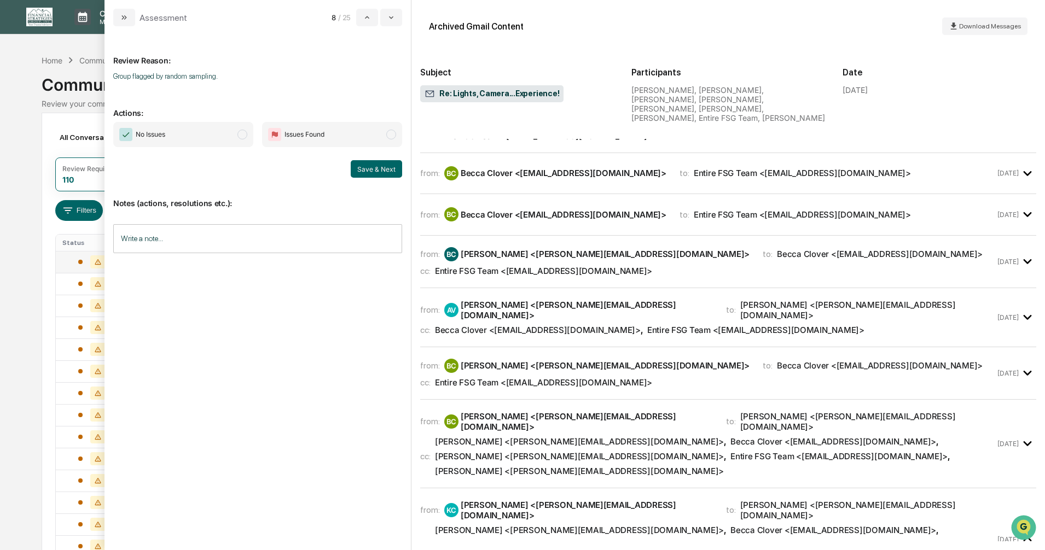
scroll to position [328, 0]
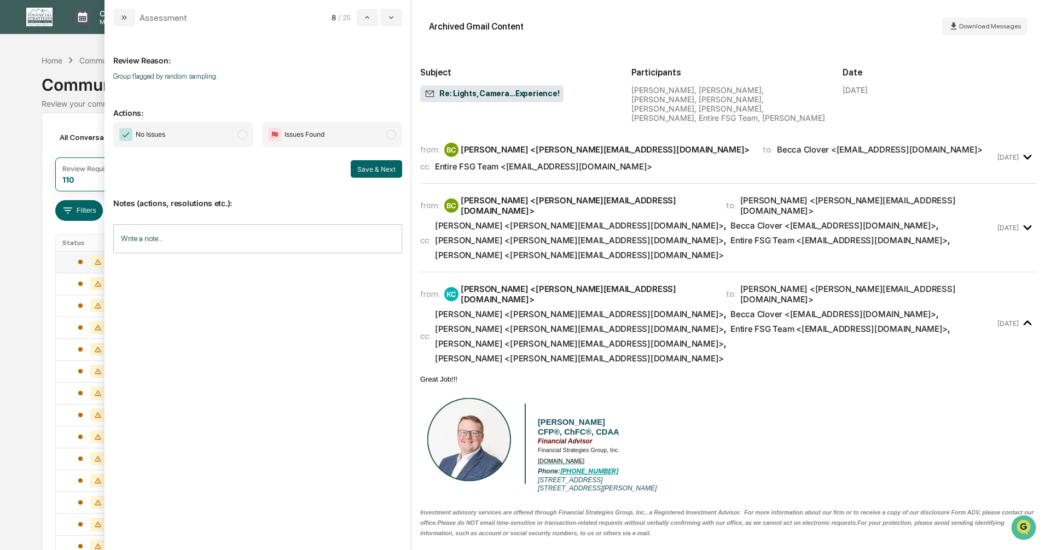
click at [242, 133] on span "modal" at bounding box center [242, 135] width 10 height 10
click at [377, 174] on button "Save & Next" at bounding box center [376, 169] width 51 height 18
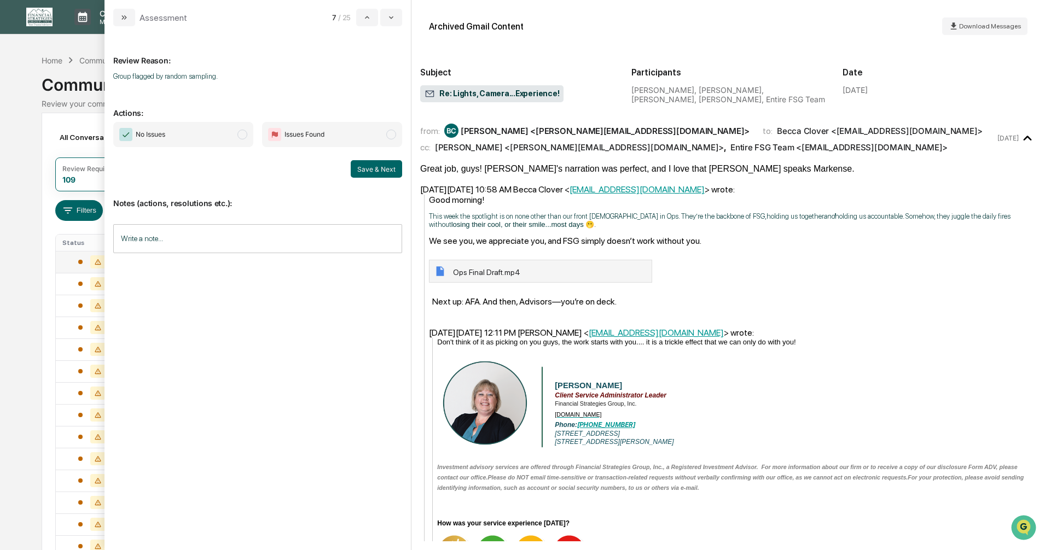
click at [240, 131] on span "modal" at bounding box center [242, 135] width 10 height 10
click at [364, 168] on button "Save & Next" at bounding box center [376, 169] width 51 height 18
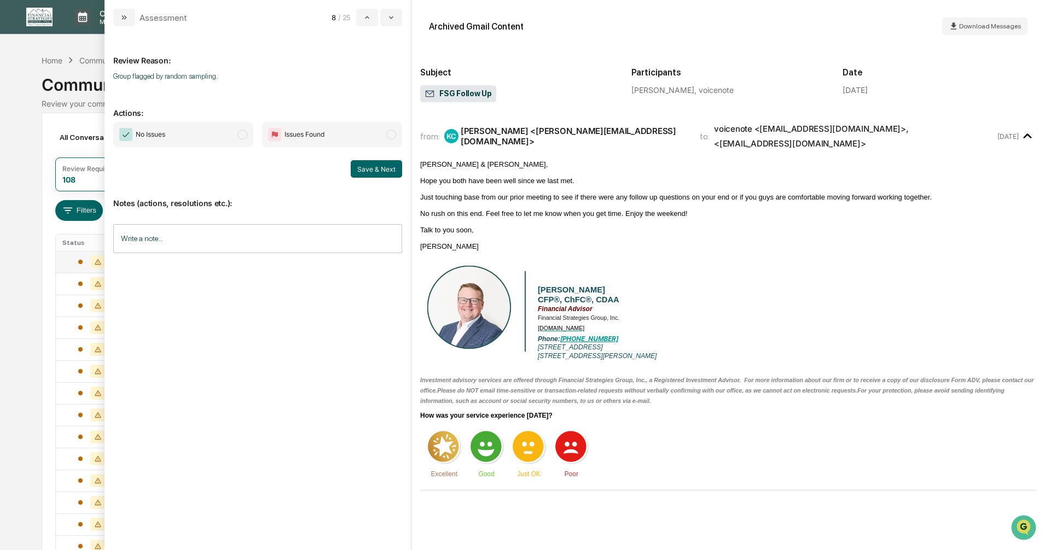
click at [240, 137] on span "modal" at bounding box center [242, 135] width 10 height 10
click at [373, 171] on button "Save & Next" at bounding box center [376, 169] width 51 height 18
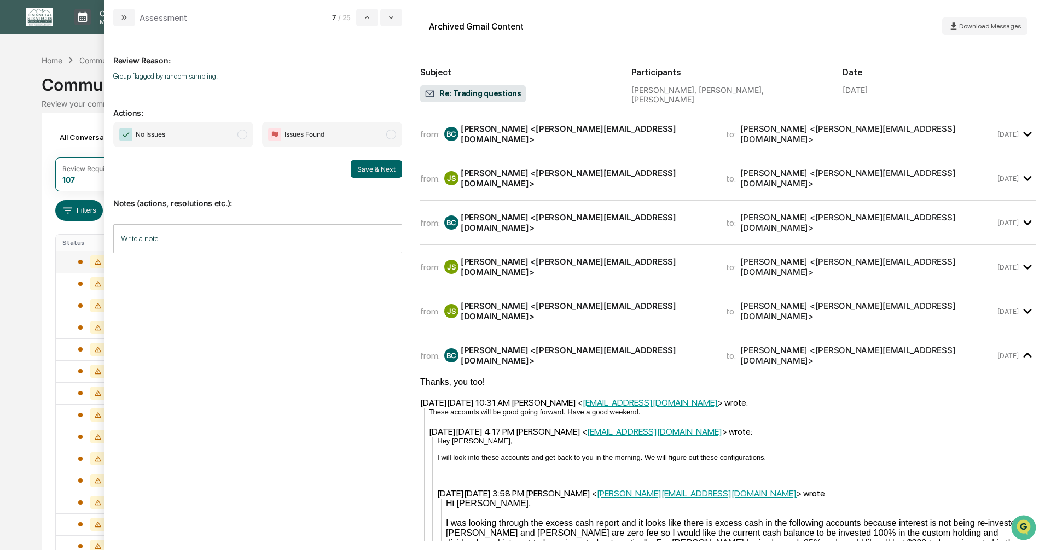
click at [241, 132] on span "modal" at bounding box center [242, 135] width 10 height 10
click at [362, 172] on button "Save & Next" at bounding box center [376, 169] width 51 height 18
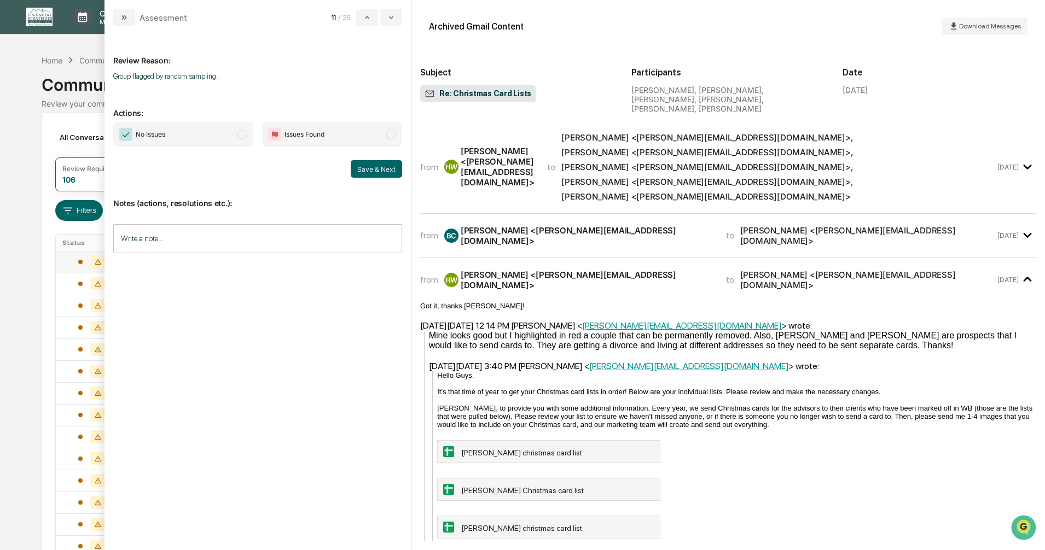
click at [241, 137] on span "modal" at bounding box center [242, 135] width 10 height 10
click at [367, 172] on button "Save & Next" at bounding box center [376, 169] width 51 height 18
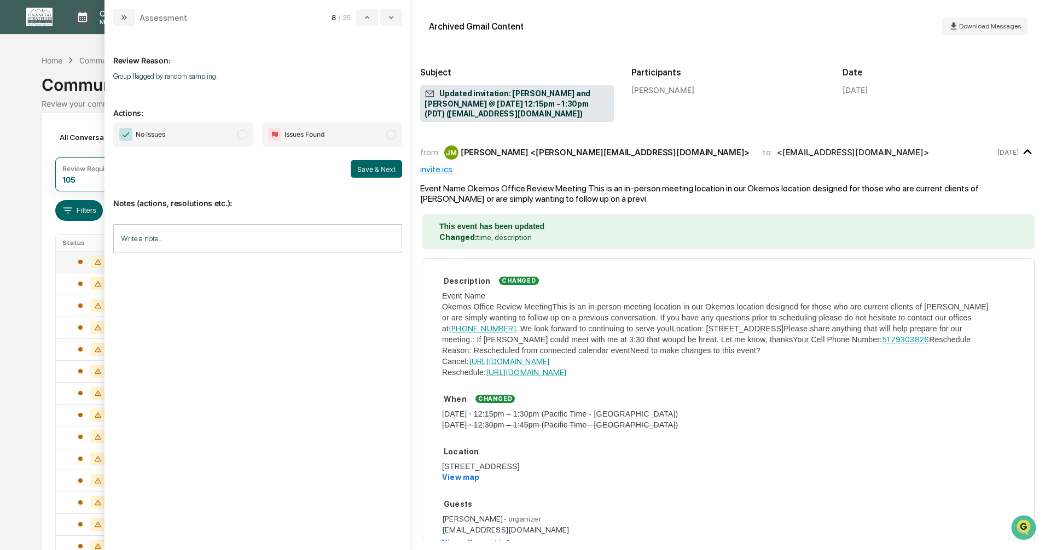
click at [242, 136] on span "modal" at bounding box center [242, 135] width 10 height 10
click at [362, 171] on button "Save & Next" at bounding box center [376, 169] width 51 height 18
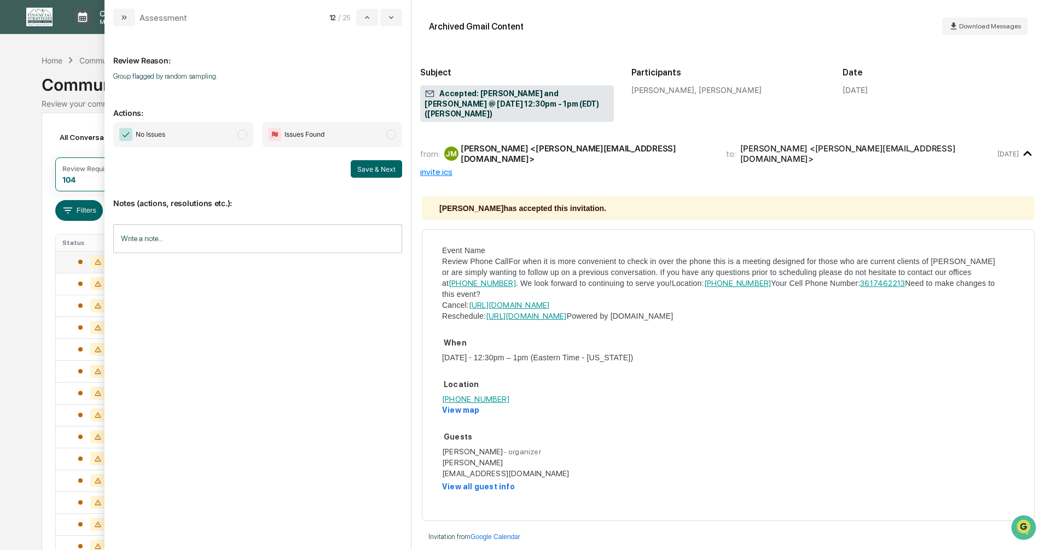
click at [243, 136] on span "modal" at bounding box center [242, 135] width 10 height 10
click at [369, 170] on button "Save & Next" at bounding box center [376, 169] width 51 height 18
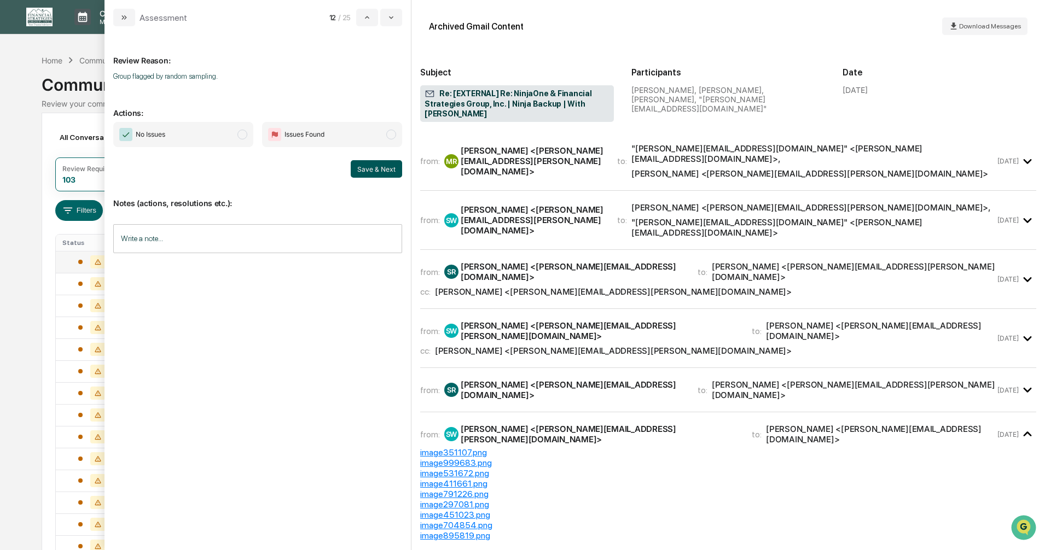
drag, startPoint x: 243, startPoint y: 135, endPoint x: 364, endPoint y: 175, distance: 127.0
click at [243, 135] on span "modal" at bounding box center [242, 135] width 10 height 10
click at [368, 170] on button "Save & Next" at bounding box center [376, 169] width 51 height 18
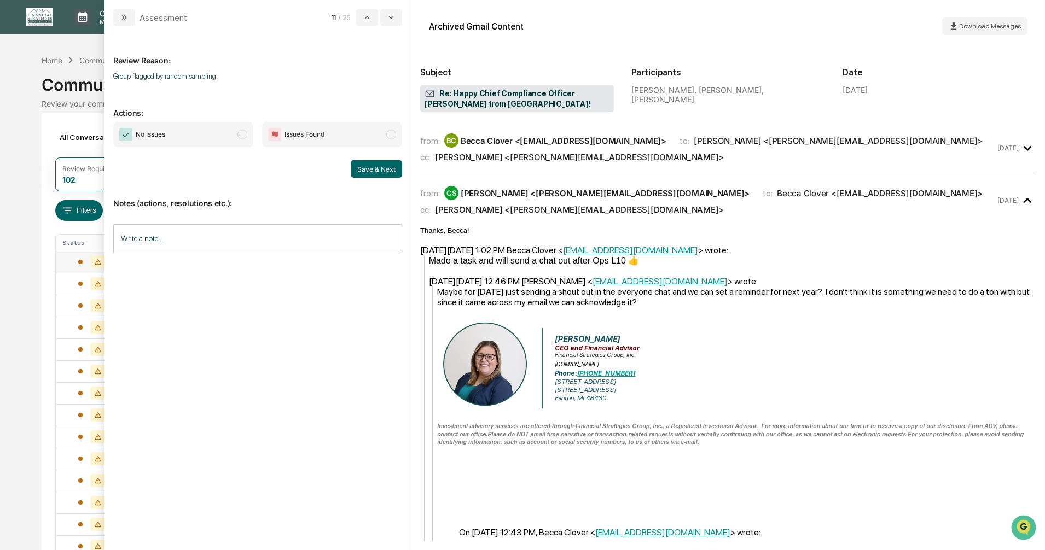
click at [237, 137] on span "modal" at bounding box center [242, 135] width 10 height 10
click at [365, 165] on button "Save & Next" at bounding box center [376, 169] width 51 height 18
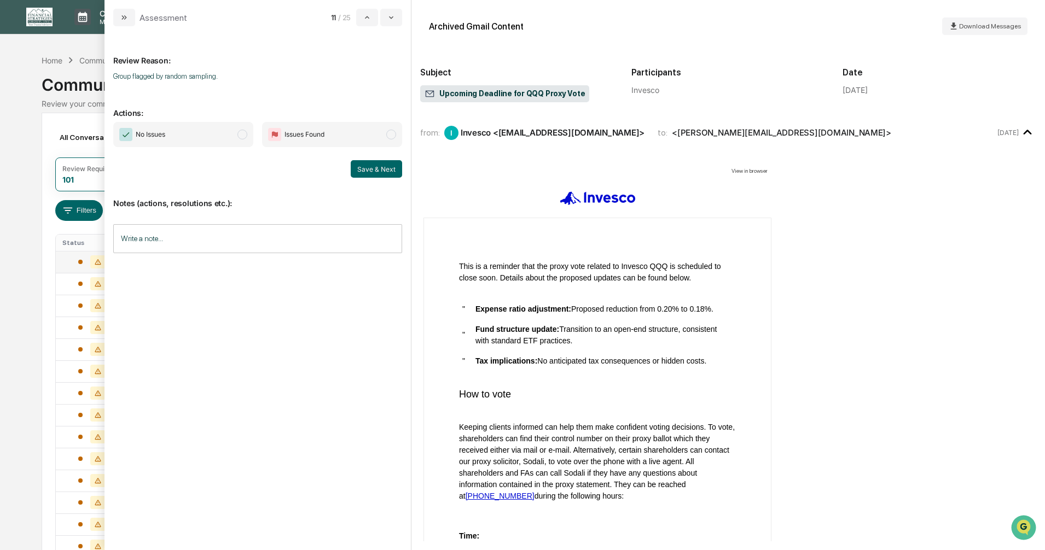
click at [240, 135] on span "modal" at bounding box center [242, 135] width 10 height 10
click at [365, 167] on button "Save & Next" at bounding box center [376, 169] width 51 height 18
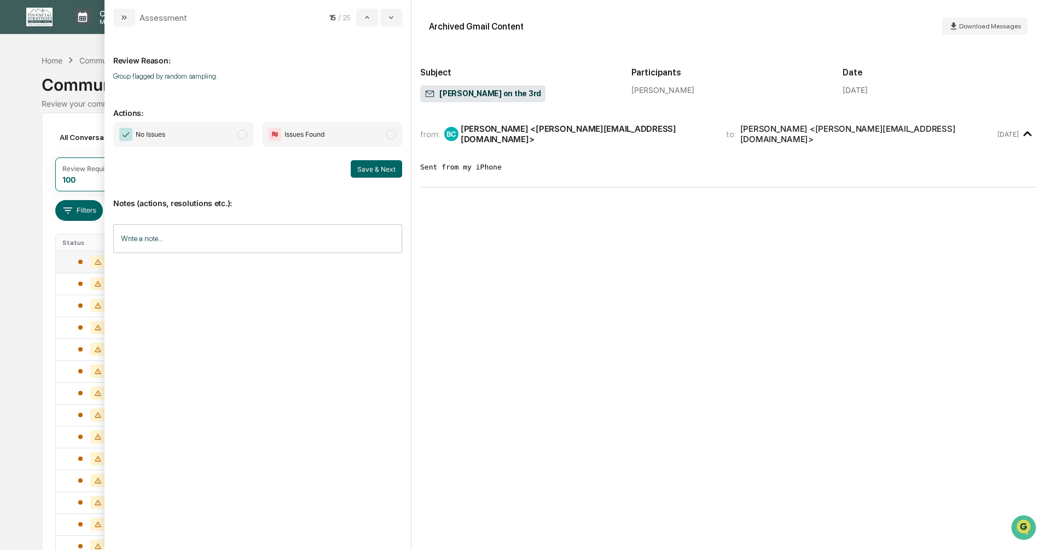
click at [245, 134] on span "modal" at bounding box center [242, 135] width 10 height 10
click at [366, 166] on button "Save & Next" at bounding box center [376, 169] width 51 height 18
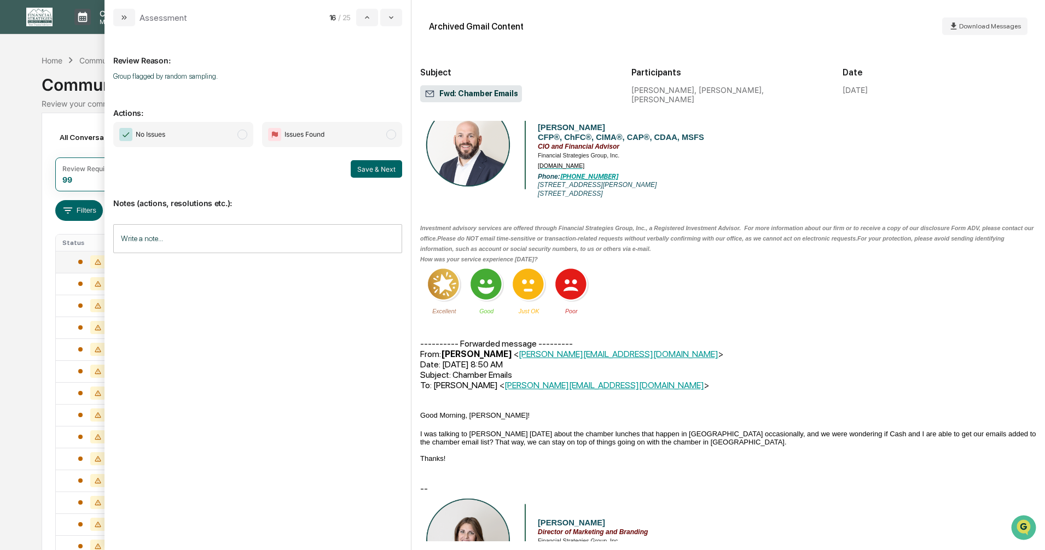
scroll to position [274, 0]
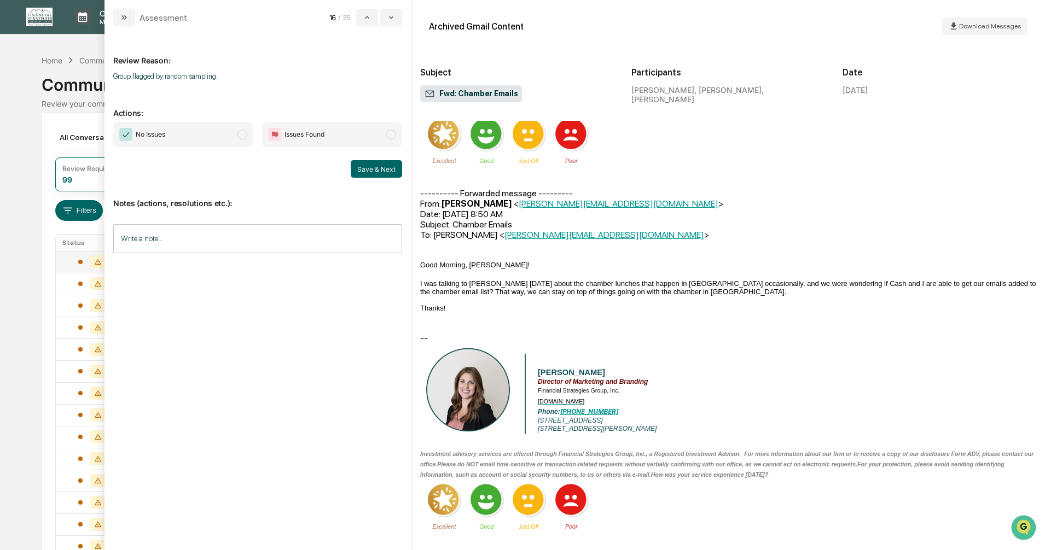
click at [236, 132] on span "No Issues" at bounding box center [183, 134] width 140 height 25
click at [371, 168] on button "Save & Next" at bounding box center [376, 169] width 51 height 18
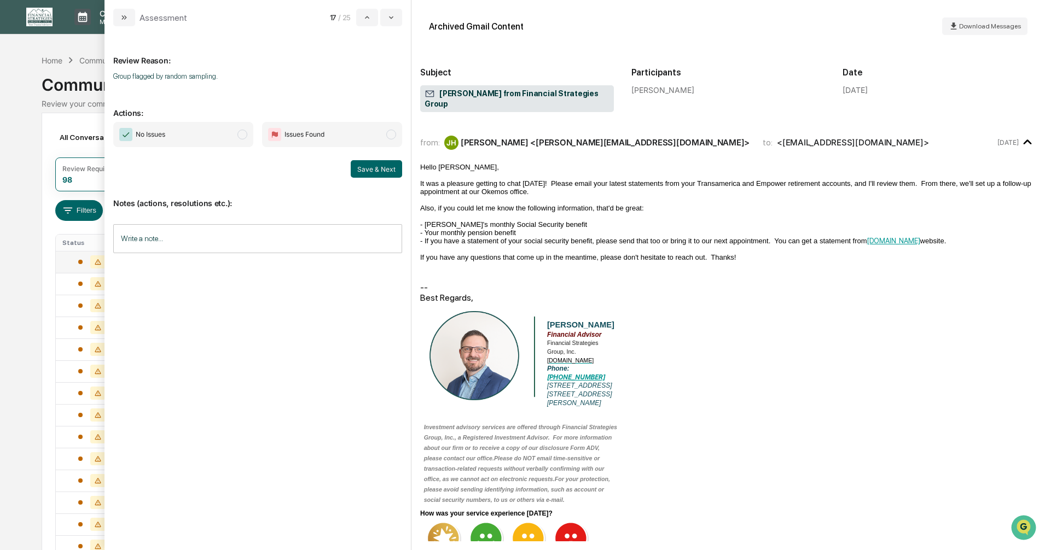
click at [243, 136] on span "modal" at bounding box center [242, 135] width 10 height 10
click at [380, 166] on button "Save & Next" at bounding box center [376, 169] width 51 height 18
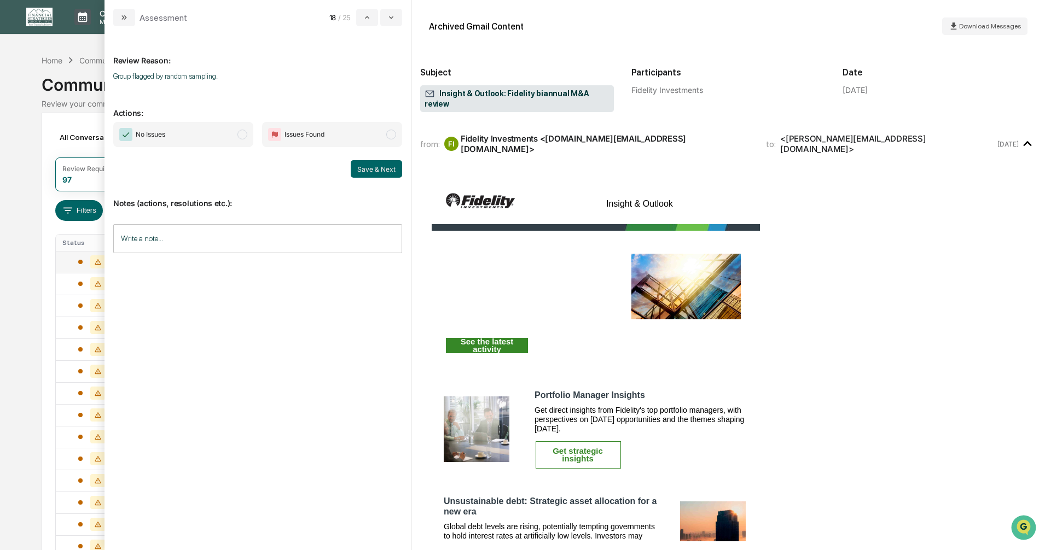
click at [244, 135] on span "modal" at bounding box center [242, 135] width 10 height 10
click at [369, 170] on button "Save & Next" at bounding box center [376, 169] width 51 height 18
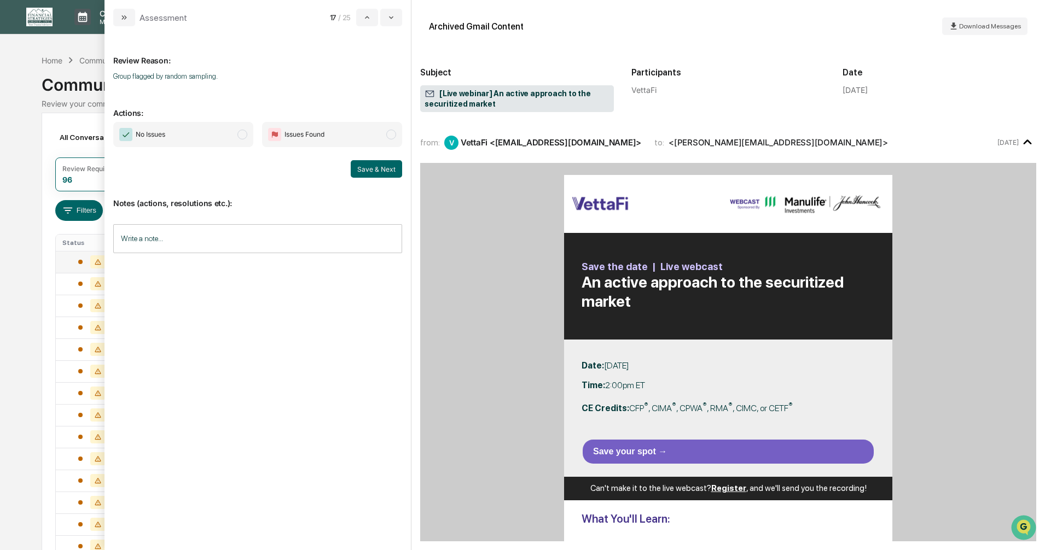
click at [240, 136] on span "modal" at bounding box center [242, 135] width 10 height 10
click at [367, 173] on button "Save & Next" at bounding box center [376, 169] width 51 height 18
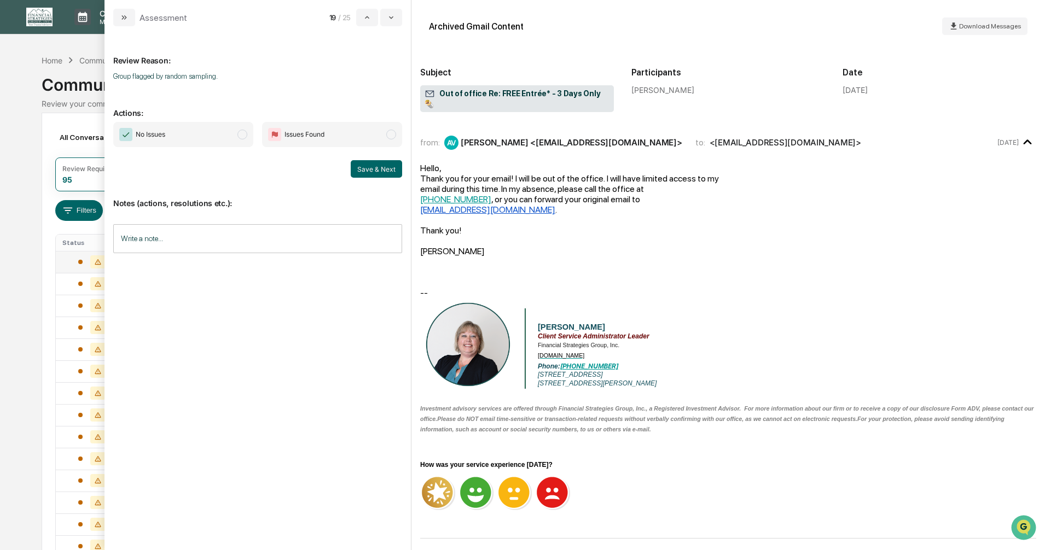
click at [241, 132] on span "modal" at bounding box center [242, 135] width 10 height 10
click at [373, 173] on button "Save & Next" at bounding box center [376, 169] width 51 height 18
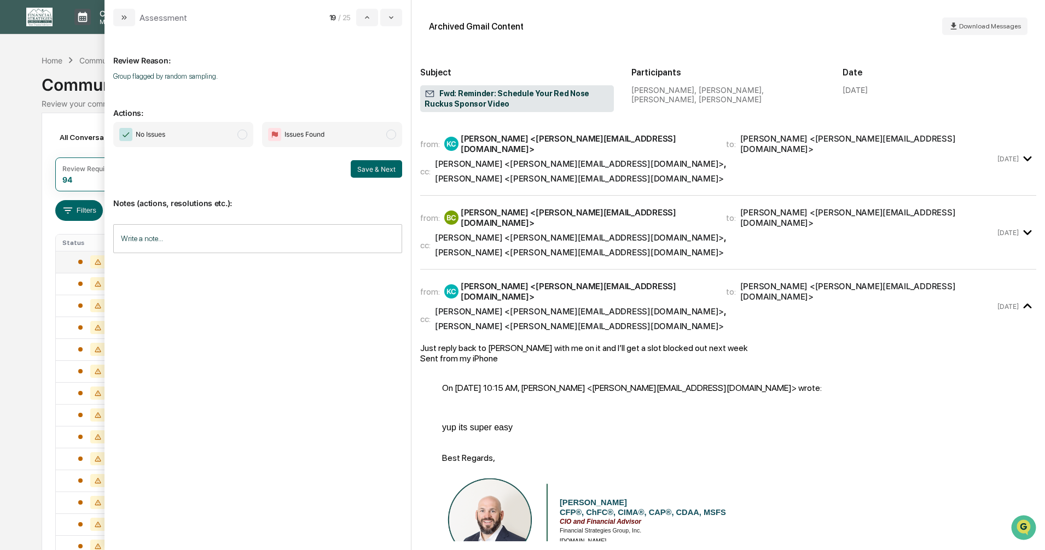
click at [724, 173] on div "[PERSON_NAME] <[PERSON_NAME][EMAIL_ADDRESS][DOMAIN_NAME]>" at bounding box center [579, 178] width 289 height 10
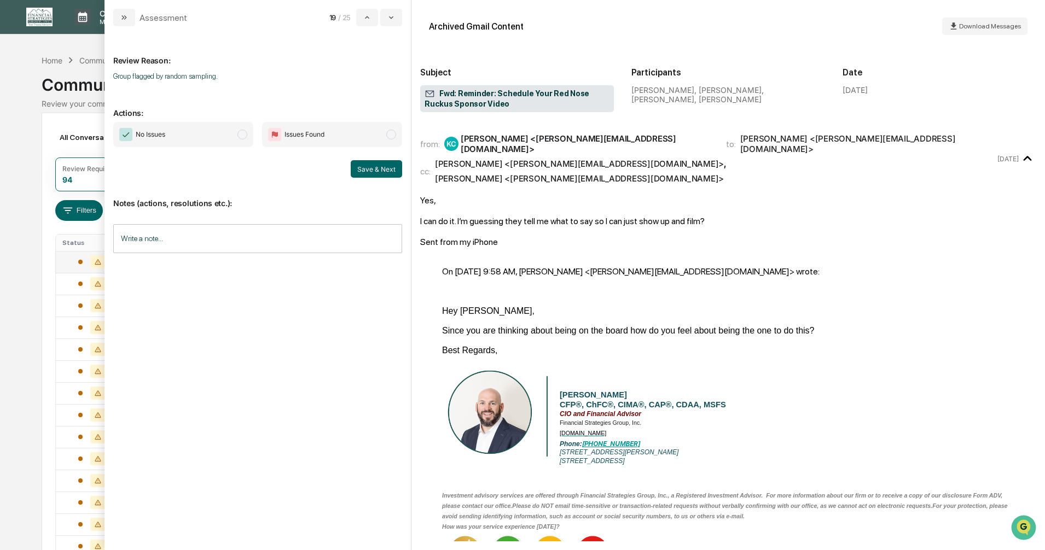
click at [246, 134] on span "modal" at bounding box center [242, 135] width 10 height 10
click at [374, 172] on button "Save & Next" at bounding box center [376, 169] width 51 height 18
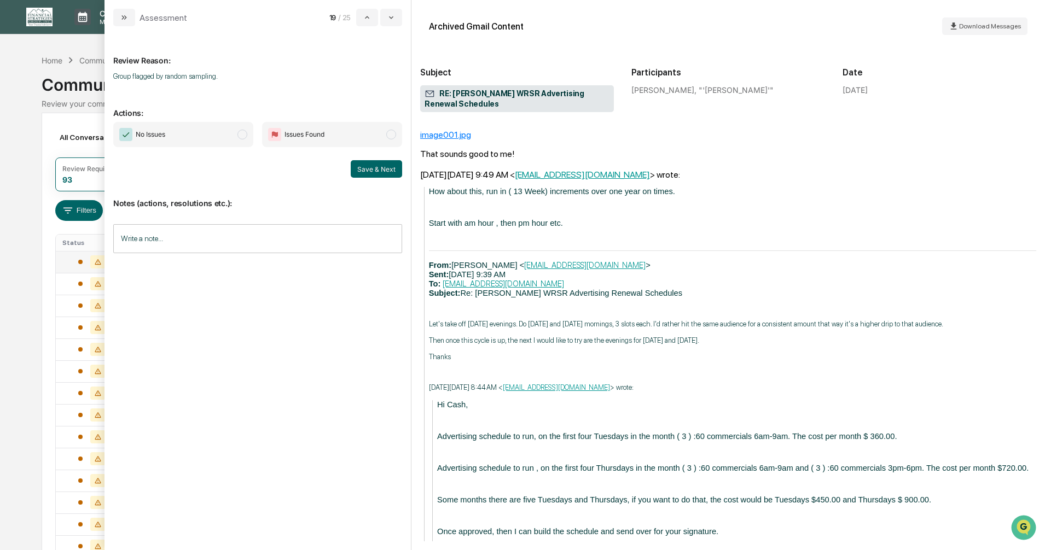
scroll to position [492, 0]
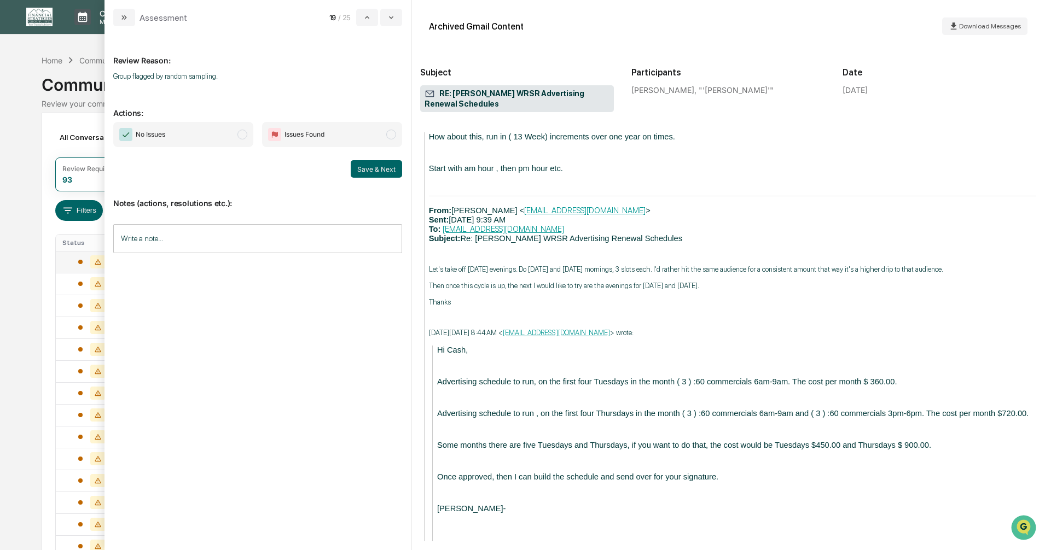
click at [241, 133] on span "modal" at bounding box center [242, 135] width 10 height 10
click at [373, 167] on button "Save & Next" at bounding box center [376, 169] width 51 height 18
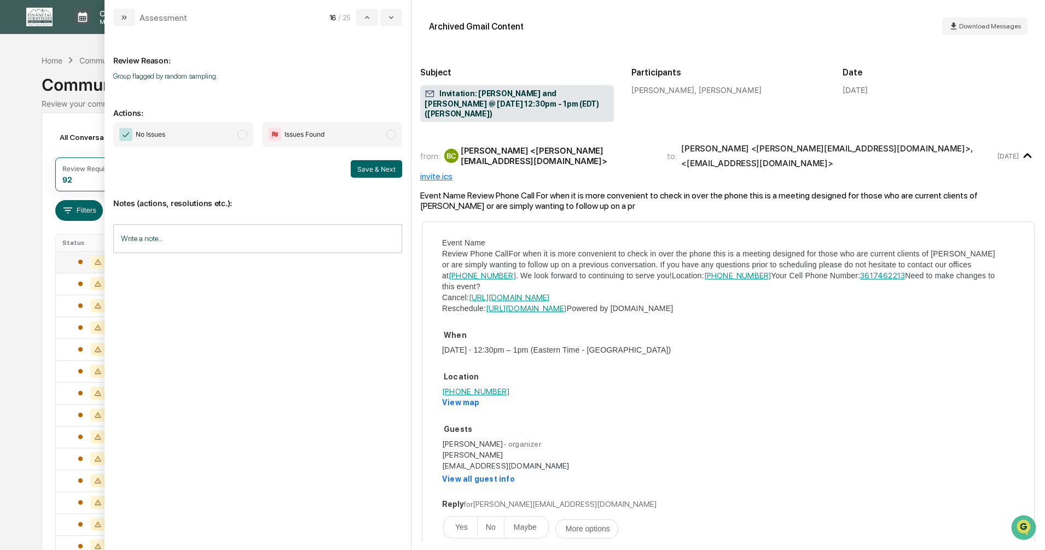
click at [245, 135] on span "modal" at bounding box center [242, 135] width 10 height 10
click at [367, 167] on button "Save & Next" at bounding box center [376, 169] width 51 height 18
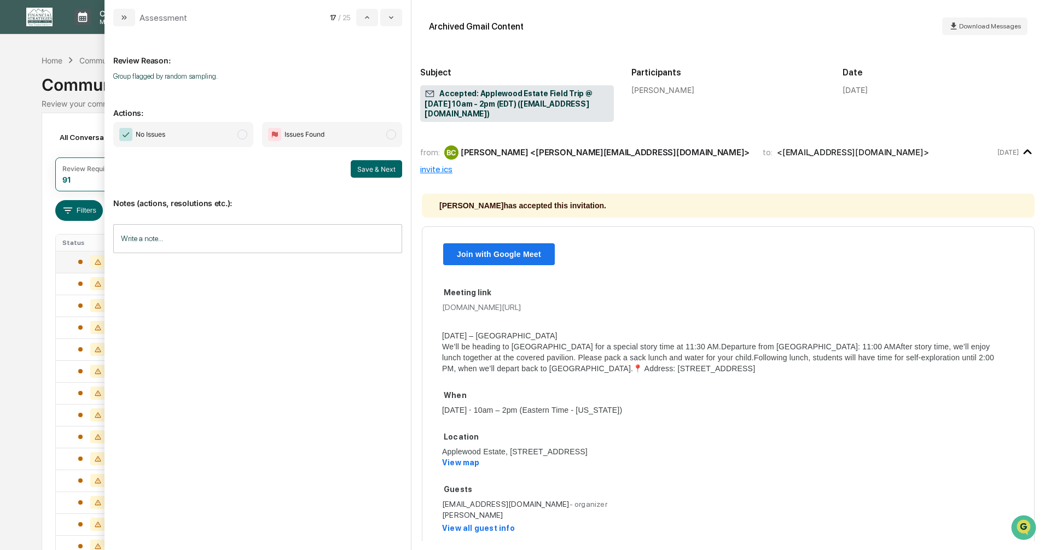
click at [240, 134] on span "modal" at bounding box center [242, 135] width 10 height 10
click at [375, 170] on button "Save & Next" at bounding box center [376, 169] width 51 height 18
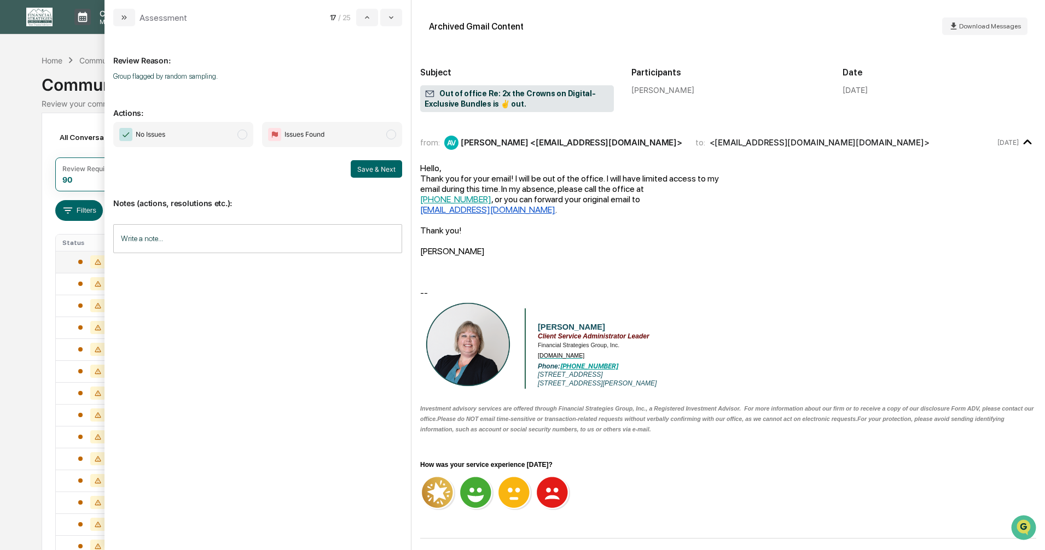
click at [242, 135] on span "modal" at bounding box center [242, 135] width 10 height 10
click at [365, 166] on button "Save & Next" at bounding box center [376, 169] width 51 height 18
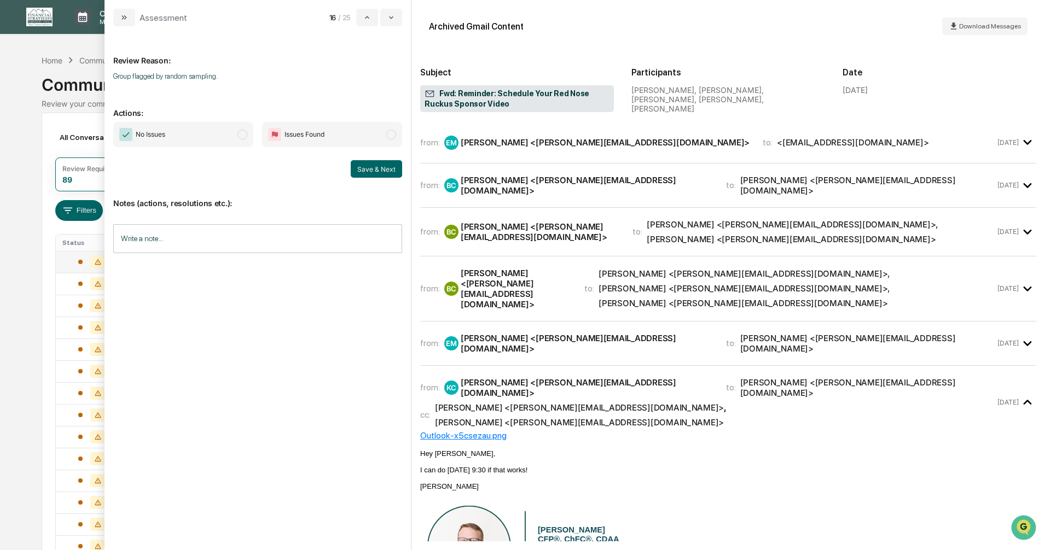
click at [243, 137] on span "modal" at bounding box center [242, 135] width 10 height 10
click at [368, 171] on button "Save & Next" at bounding box center [376, 169] width 51 height 18
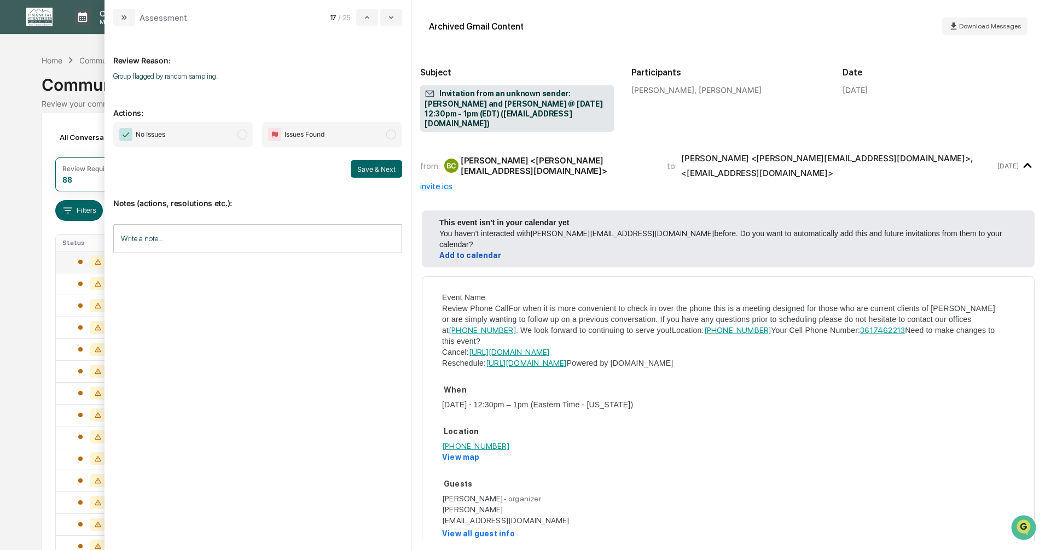
click at [242, 132] on span "modal" at bounding box center [242, 135] width 10 height 10
click at [364, 170] on button "Save & Next" at bounding box center [376, 169] width 51 height 18
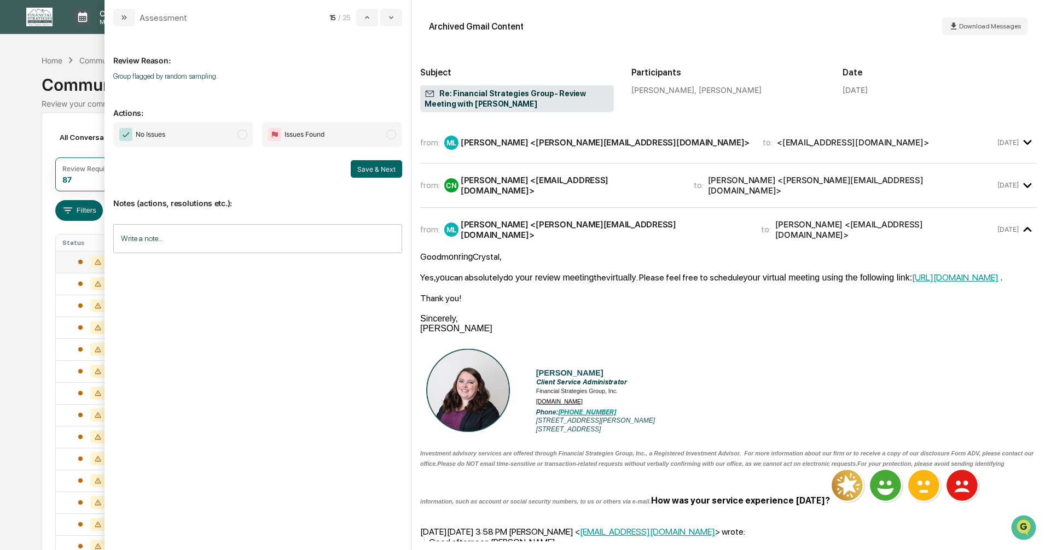
click at [242, 136] on span "modal" at bounding box center [242, 135] width 10 height 10
click at [365, 169] on button "Save & Next" at bounding box center [376, 169] width 51 height 18
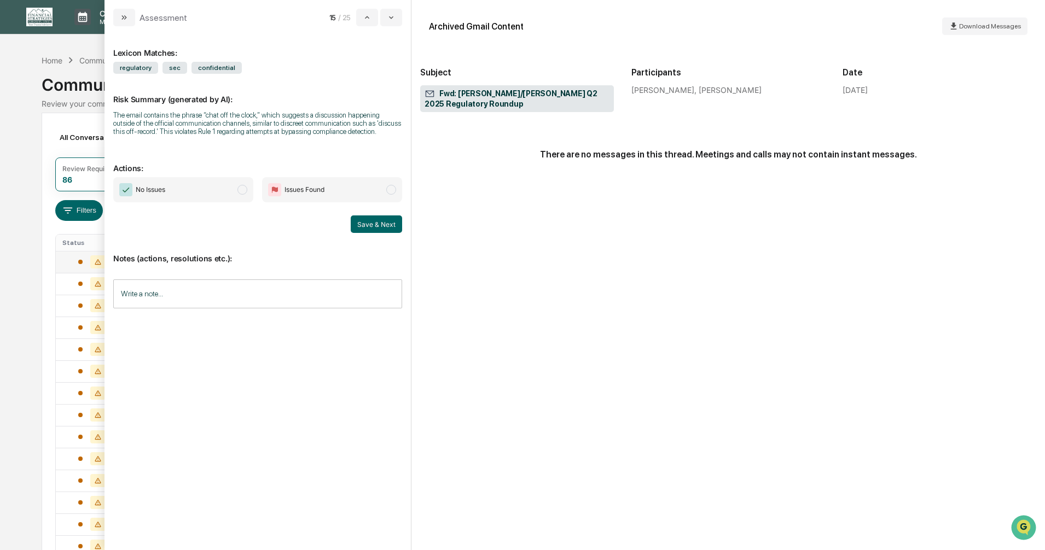
click at [242, 189] on span "modal" at bounding box center [242, 190] width 10 height 10
click at [374, 224] on button "Save & Next" at bounding box center [376, 225] width 51 height 18
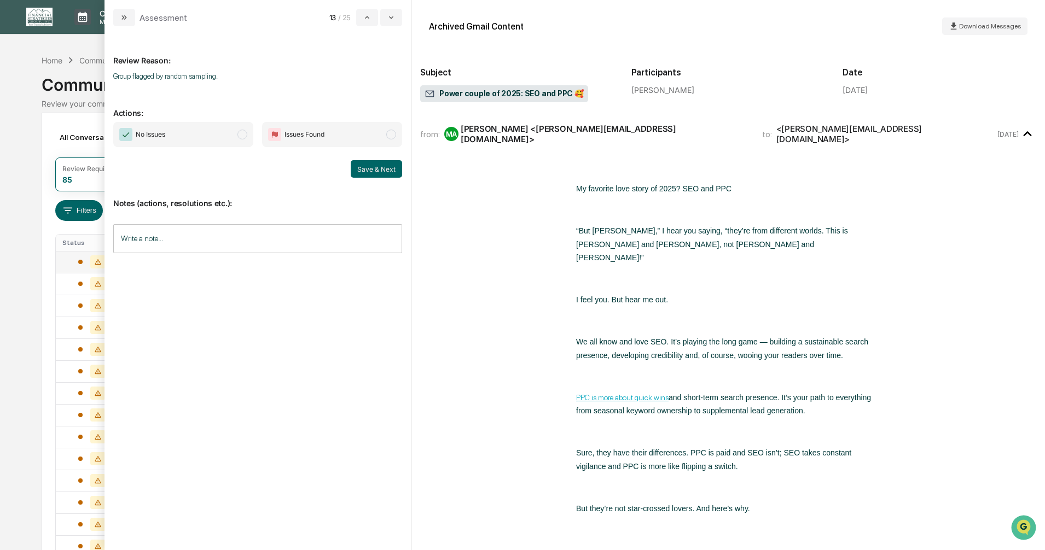
click at [246, 138] on span "modal" at bounding box center [242, 135] width 10 height 10
click at [378, 169] on button "Save & Next" at bounding box center [376, 169] width 51 height 18
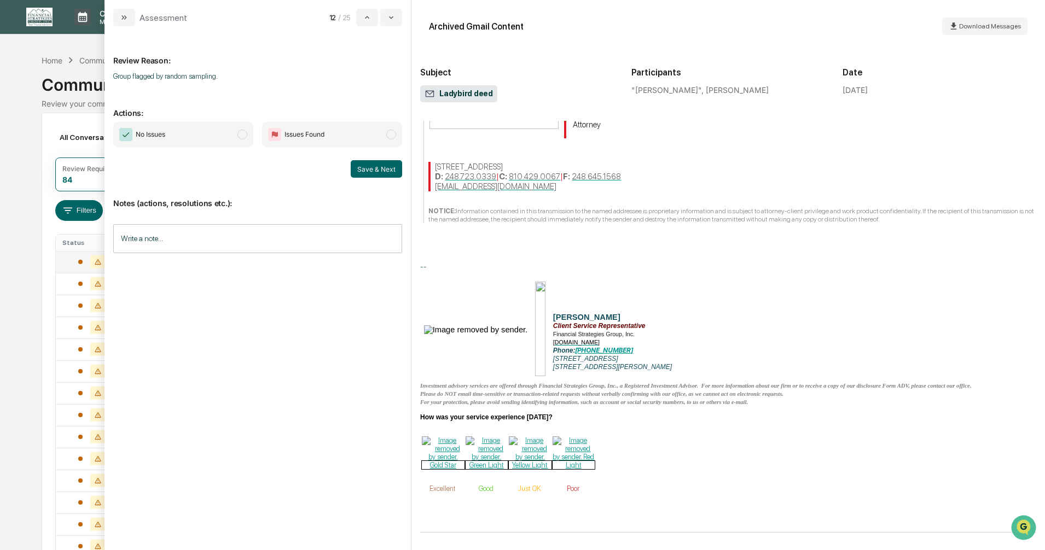
scroll to position [316, 0]
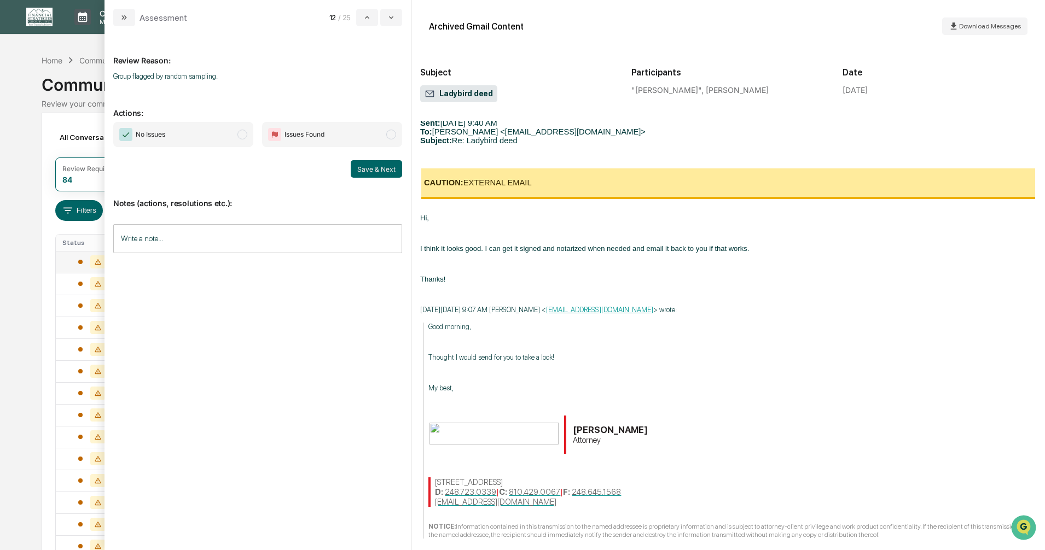
click at [242, 138] on span "modal" at bounding box center [242, 135] width 10 height 10
click at [368, 166] on button "Save & Next" at bounding box center [376, 169] width 51 height 18
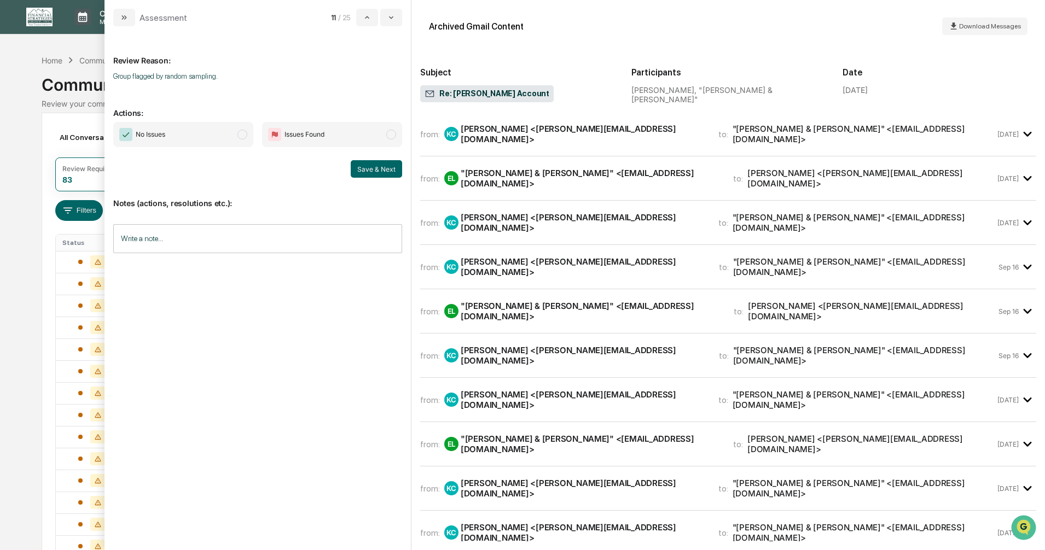
click at [240, 135] on span "modal" at bounding box center [242, 135] width 10 height 10
click at [363, 176] on button "Save & Next" at bounding box center [376, 169] width 51 height 18
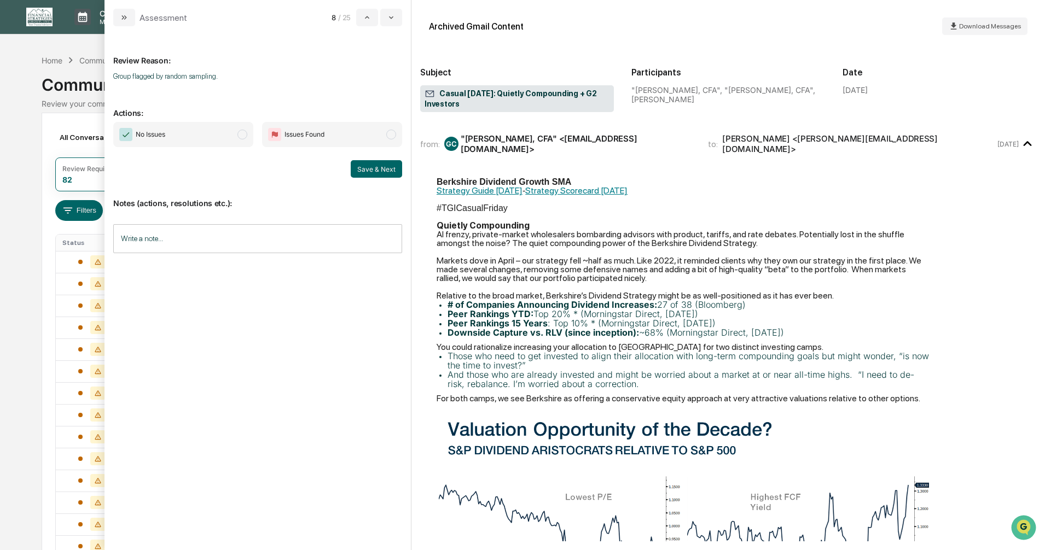
click at [239, 134] on span "modal" at bounding box center [242, 135] width 10 height 10
click at [373, 170] on button "Save & Next" at bounding box center [376, 169] width 51 height 18
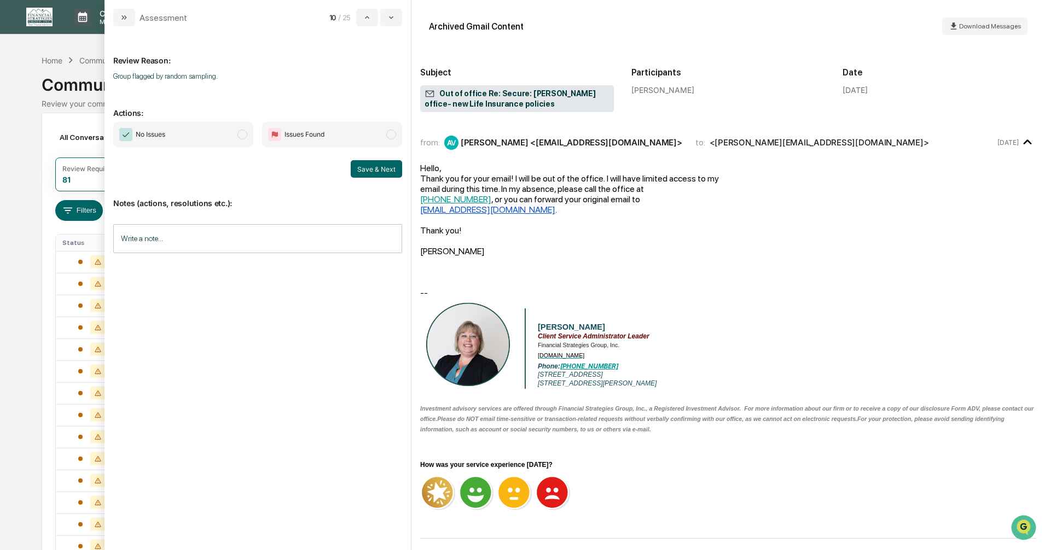
click at [245, 136] on span "modal" at bounding box center [242, 135] width 10 height 10
click at [364, 166] on button "Save & Next" at bounding box center [376, 169] width 51 height 18
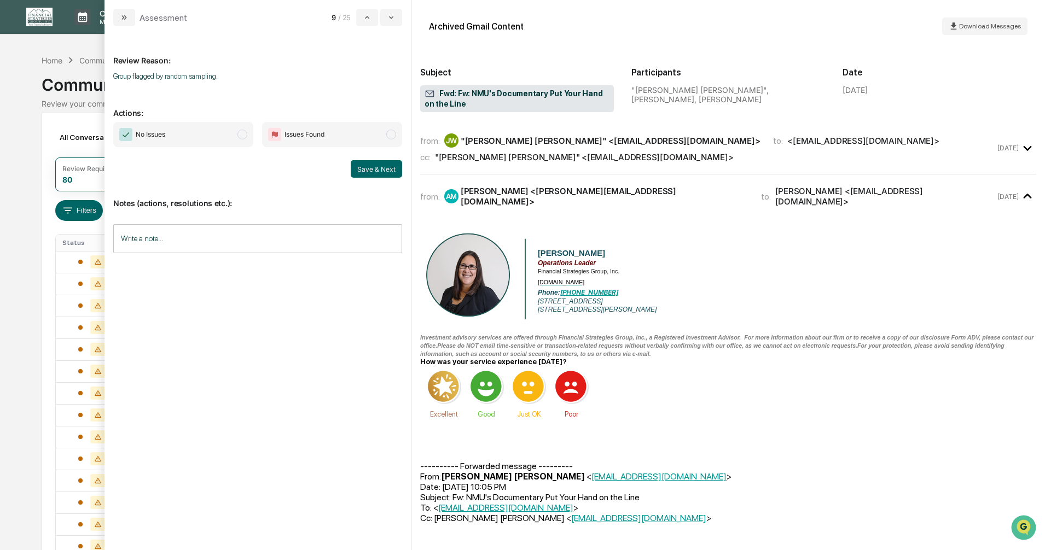
click at [240, 134] on span "modal" at bounding box center [242, 135] width 10 height 10
click at [380, 168] on button "Save & Next" at bounding box center [376, 169] width 51 height 18
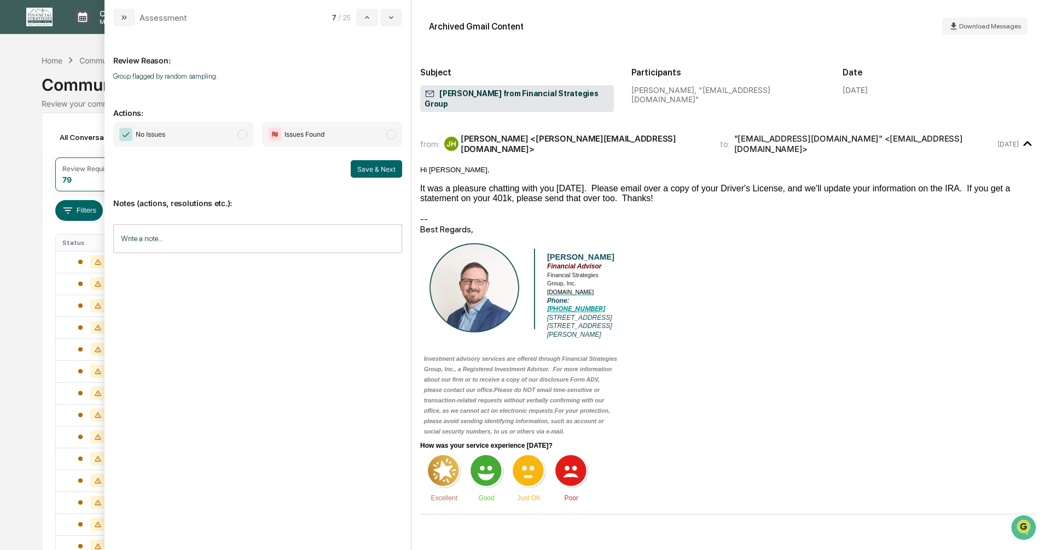
click at [245, 135] on span "modal" at bounding box center [242, 135] width 10 height 10
click at [365, 170] on button "Save & Next" at bounding box center [376, 169] width 51 height 18
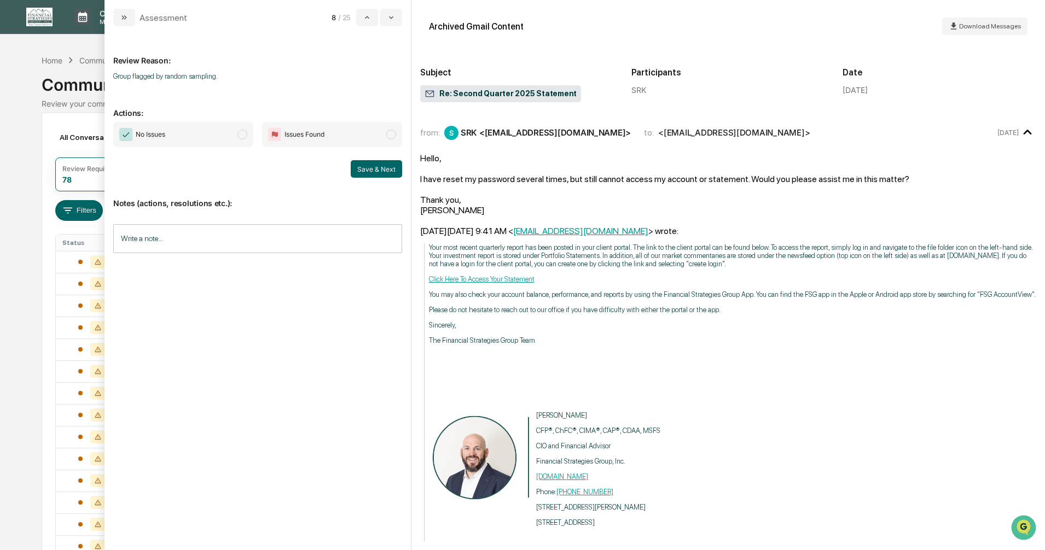
click at [241, 137] on span "modal" at bounding box center [242, 135] width 10 height 10
click at [366, 167] on button "Save & Next" at bounding box center [376, 169] width 51 height 18
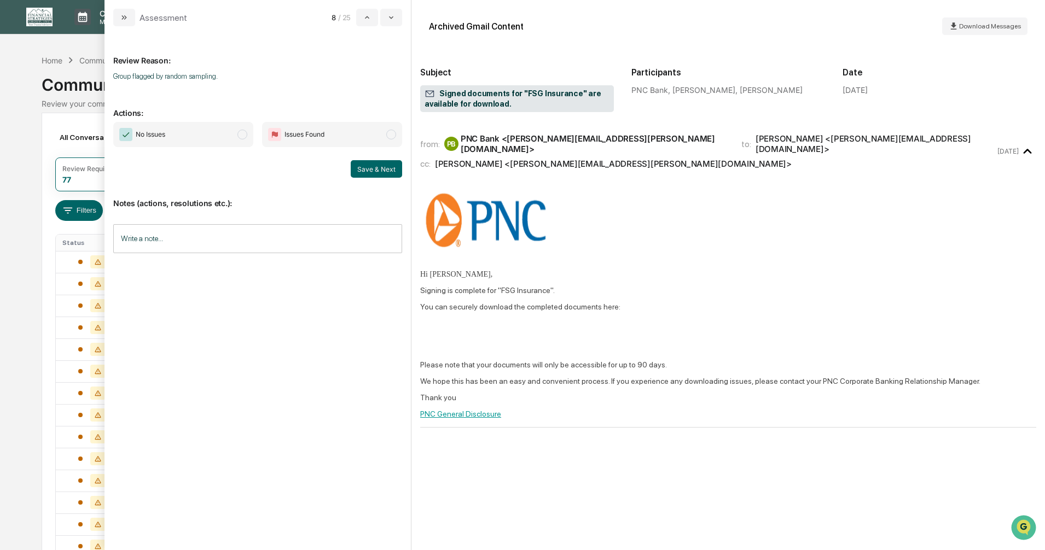
click at [242, 133] on span "modal" at bounding box center [242, 135] width 10 height 10
click at [359, 165] on button "Save & Next" at bounding box center [376, 169] width 51 height 18
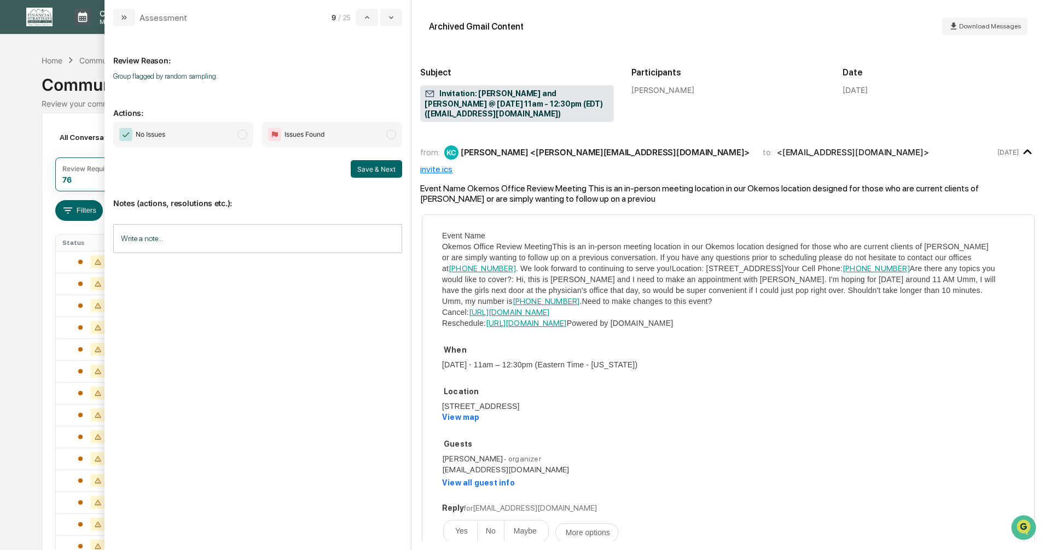
click at [244, 138] on span "modal" at bounding box center [242, 135] width 10 height 10
click at [364, 169] on button "Save & Next" at bounding box center [376, 169] width 51 height 18
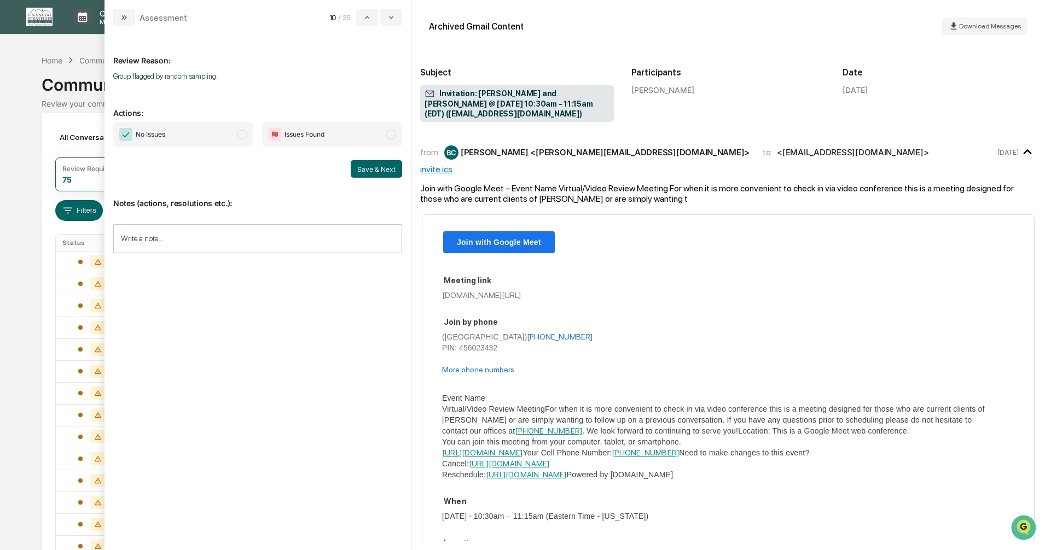
click at [243, 135] on span "modal" at bounding box center [242, 135] width 10 height 10
click at [363, 166] on button "Save & Next" at bounding box center [376, 169] width 51 height 18
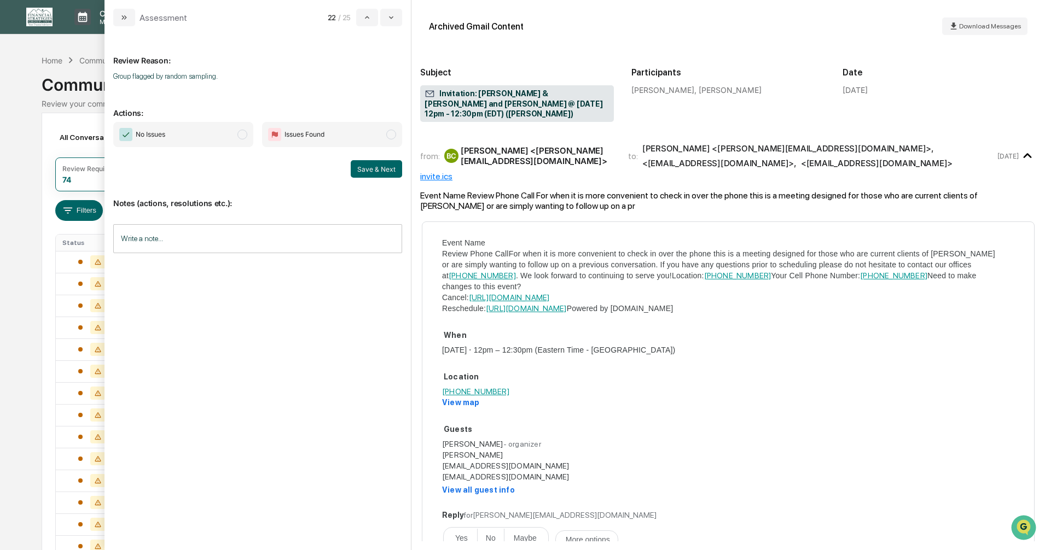
click at [245, 135] on span "modal" at bounding box center [242, 135] width 10 height 10
click at [367, 170] on button "Save & Next" at bounding box center [376, 169] width 51 height 18
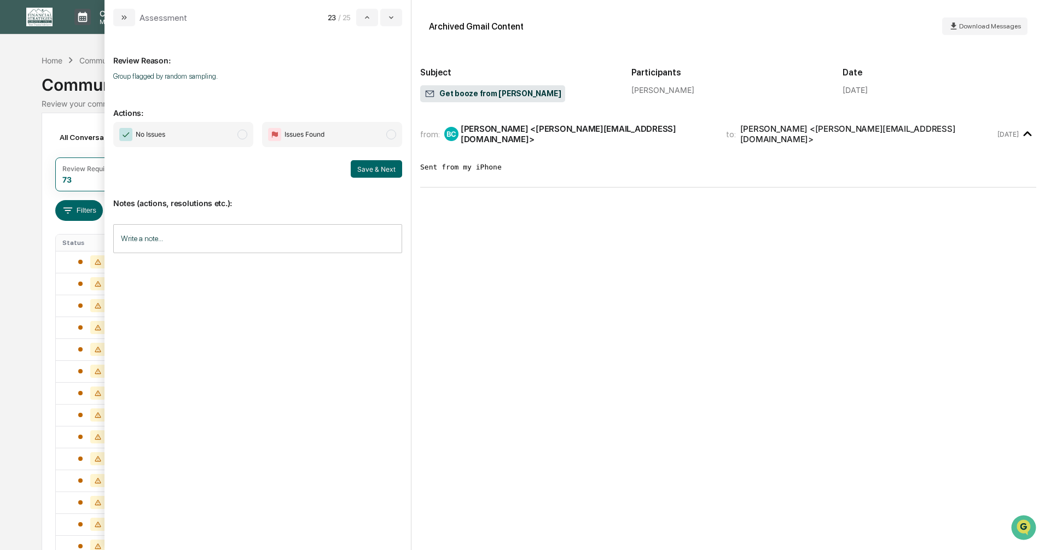
click at [242, 136] on span "modal" at bounding box center [242, 135] width 10 height 10
click at [372, 167] on button "Save & Next" at bounding box center [376, 169] width 51 height 18
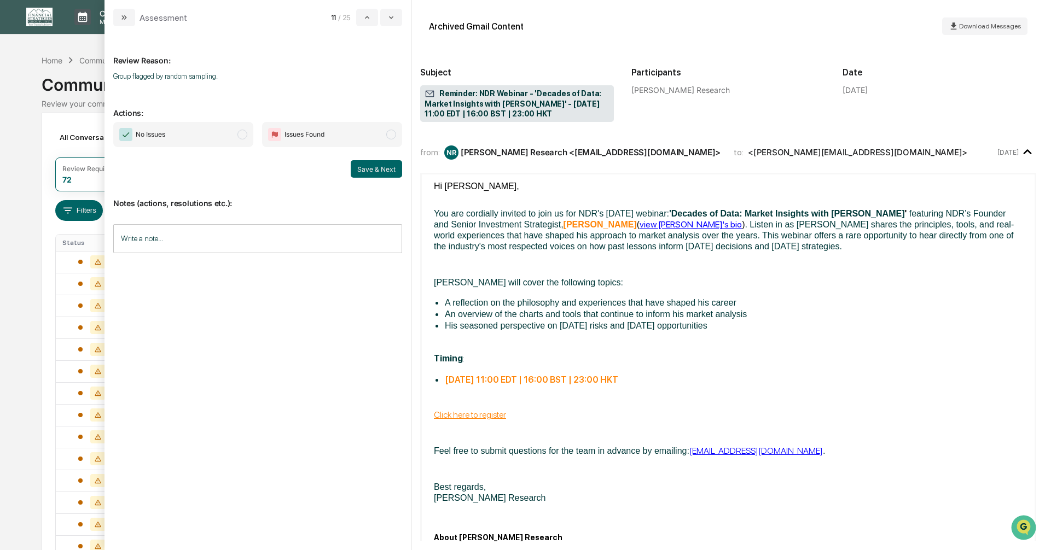
click at [241, 135] on span "modal" at bounding box center [242, 135] width 10 height 10
click at [373, 170] on button "Save & Next" at bounding box center [376, 169] width 51 height 18
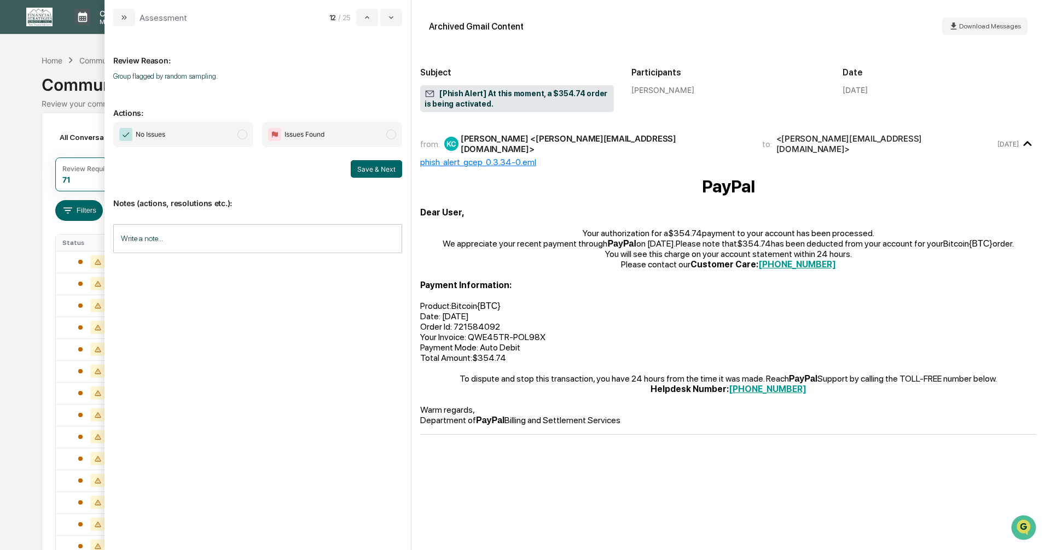
click at [243, 136] on span "modal" at bounding box center [242, 135] width 10 height 10
click at [374, 168] on button "Save & Next" at bounding box center [376, 169] width 51 height 18
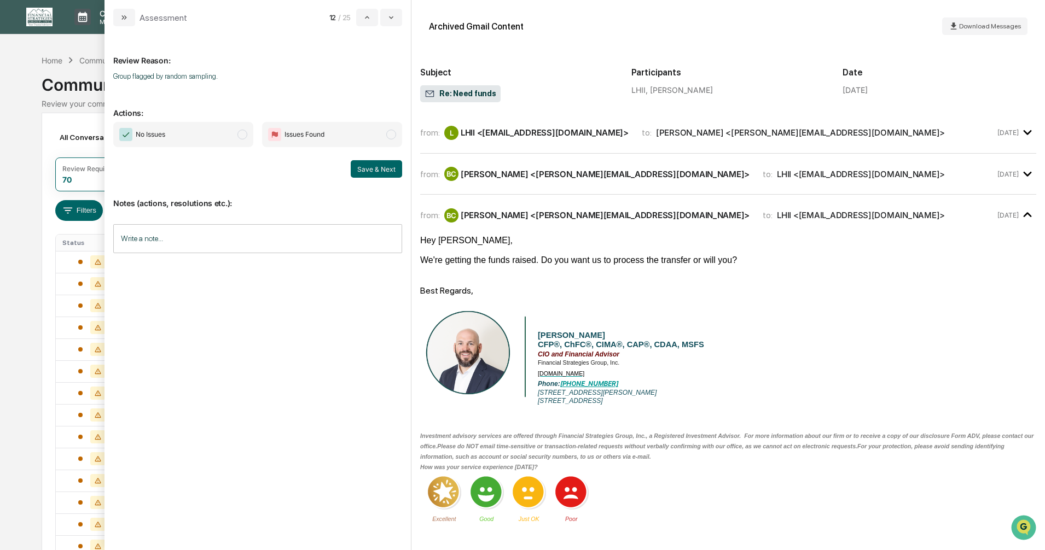
click at [241, 136] on span "modal" at bounding box center [242, 135] width 10 height 10
click at [368, 168] on button "Save & Next" at bounding box center [376, 169] width 51 height 18
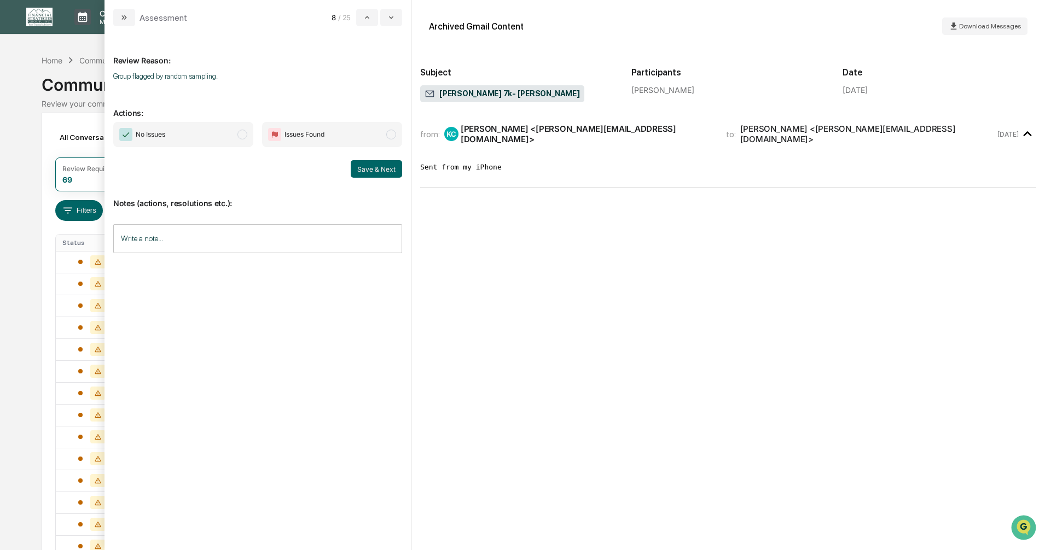
click at [245, 133] on span "modal" at bounding box center [242, 135] width 10 height 10
click at [379, 172] on button "Save & Next" at bounding box center [376, 169] width 51 height 18
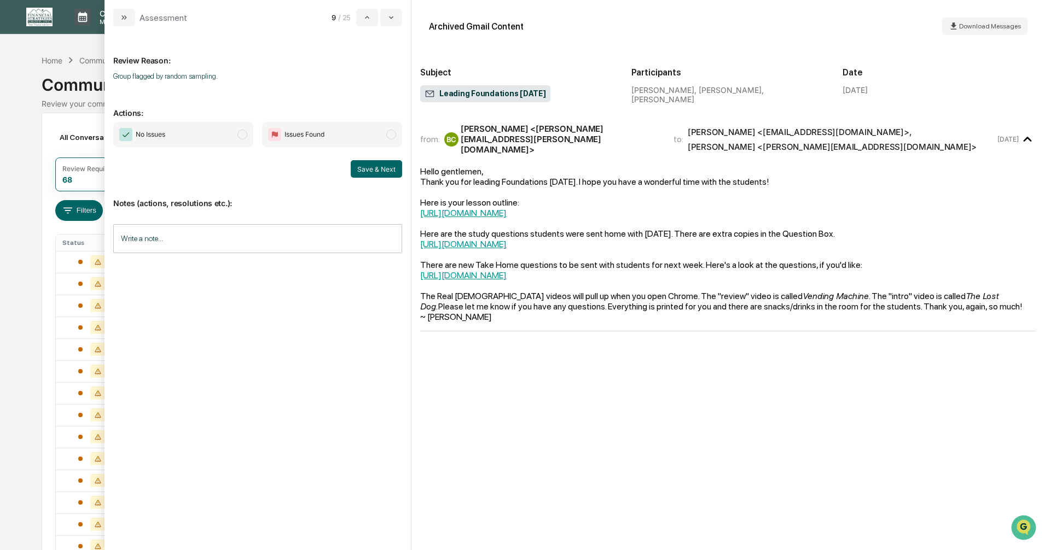
click at [242, 135] on span "modal" at bounding box center [242, 135] width 10 height 10
click at [362, 172] on button "Save & Next" at bounding box center [376, 169] width 51 height 18
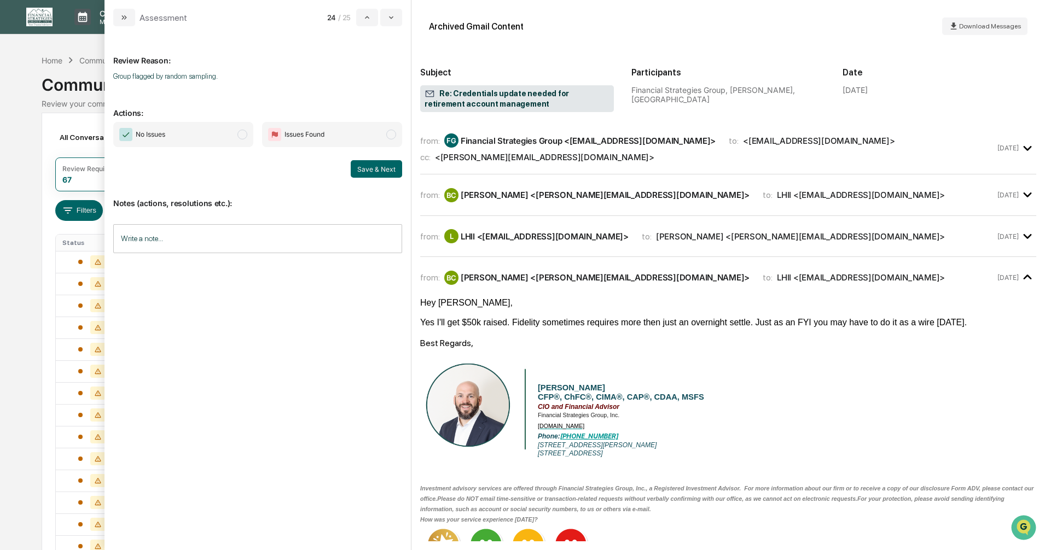
click at [240, 134] on span "modal" at bounding box center [242, 135] width 10 height 10
click at [373, 171] on button "Save & Next" at bounding box center [376, 169] width 51 height 18
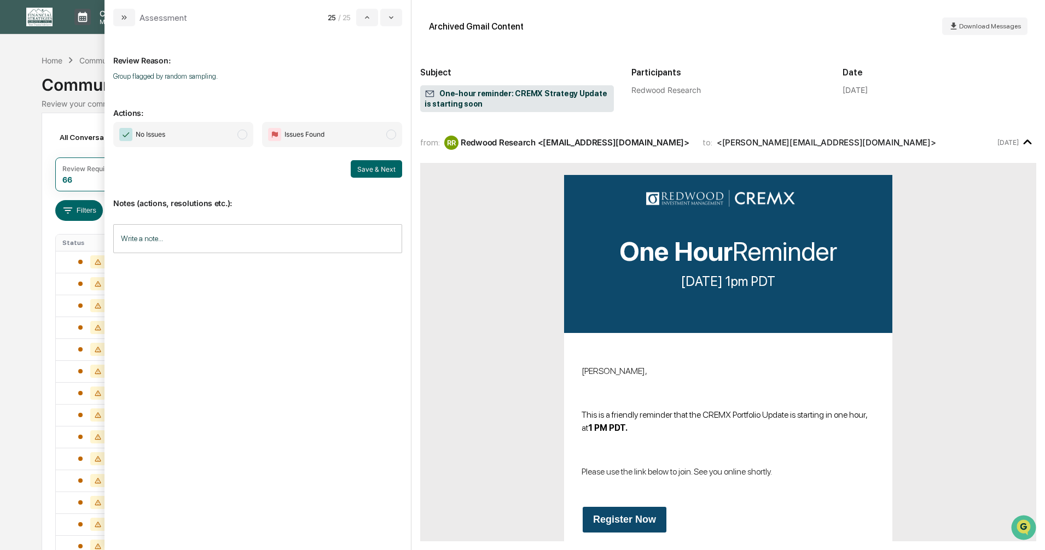
click at [244, 133] on span "modal" at bounding box center [242, 135] width 10 height 10
click at [369, 170] on button "Save & Next" at bounding box center [376, 169] width 51 height 18
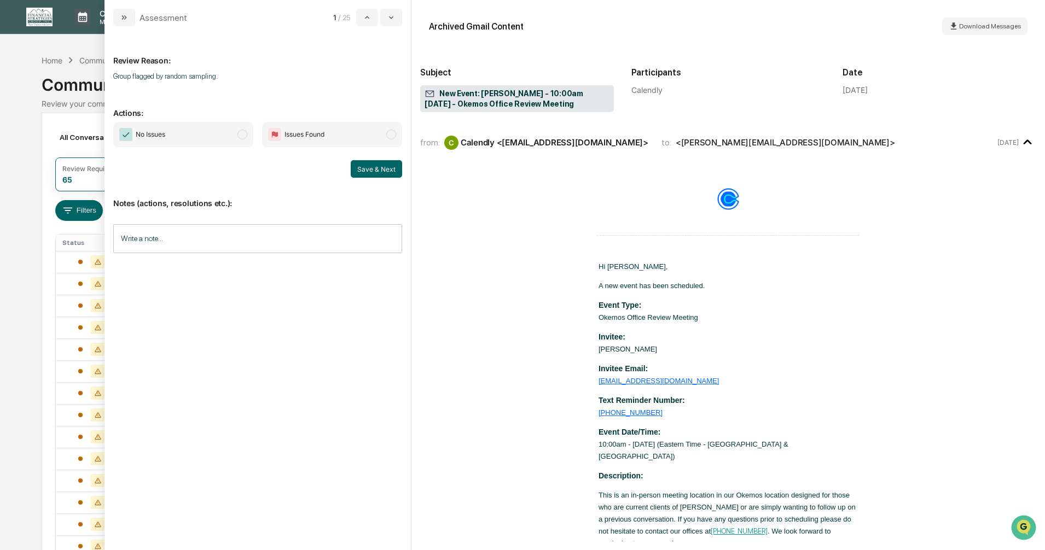
click at [244, 133] on span "modal" at bounding box center [242, 135] width 10 height 10
click at [359, 170] on button "Save & Next" at bounding box center [376, 169] width 51 height 18
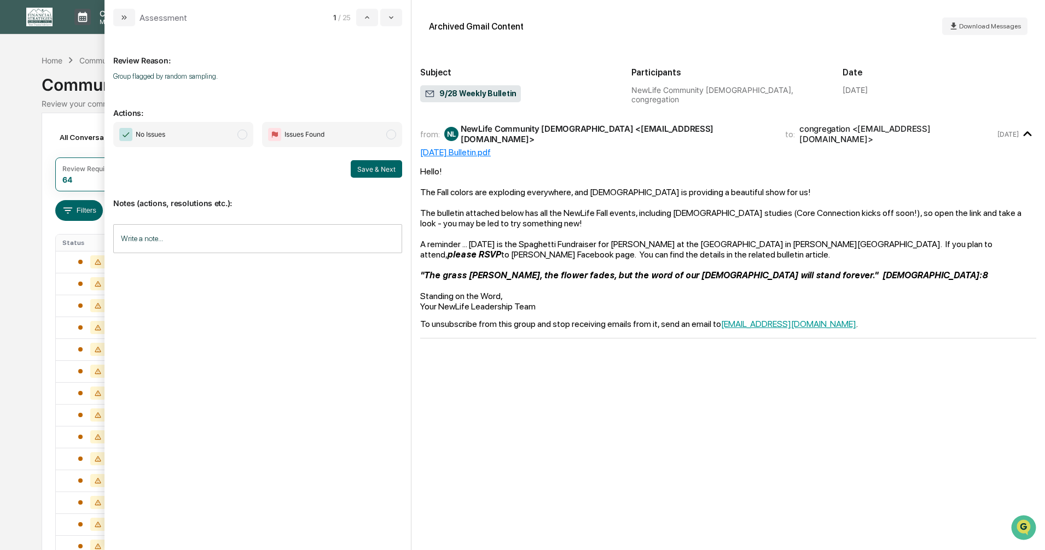
click at [241, 135] on span "modal" at bounding box center [242, 135] width 10 height 10
click at [377, 176] on button "Save & Next" at bounding box center [376, 169] width 51 height 18
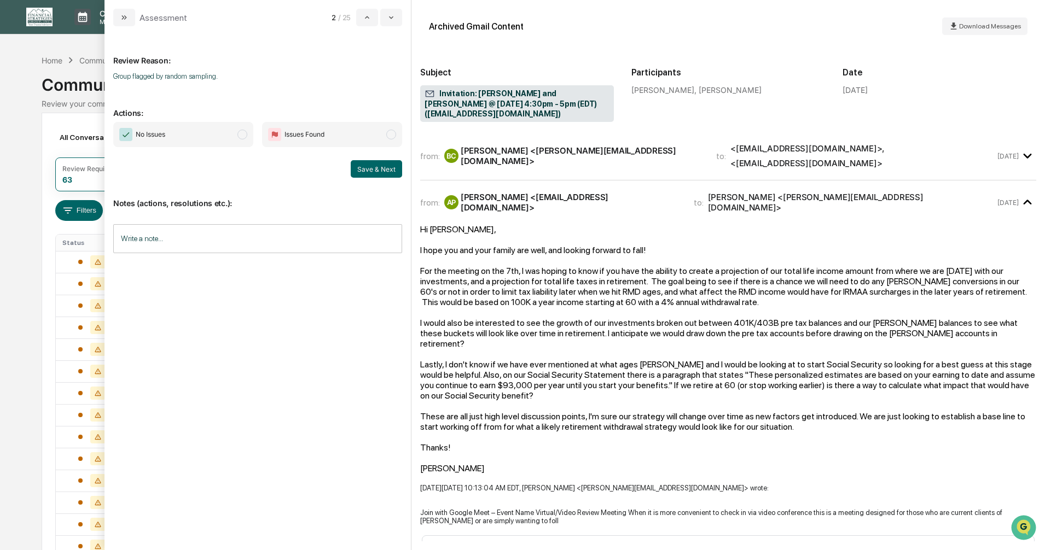
click at [241, 135] on span "modal" at bounding box center [242, 135] width 10 height 10
click at [384, 169] on button "Save & Next" at bounding box center [376, 169] width 51 height 18
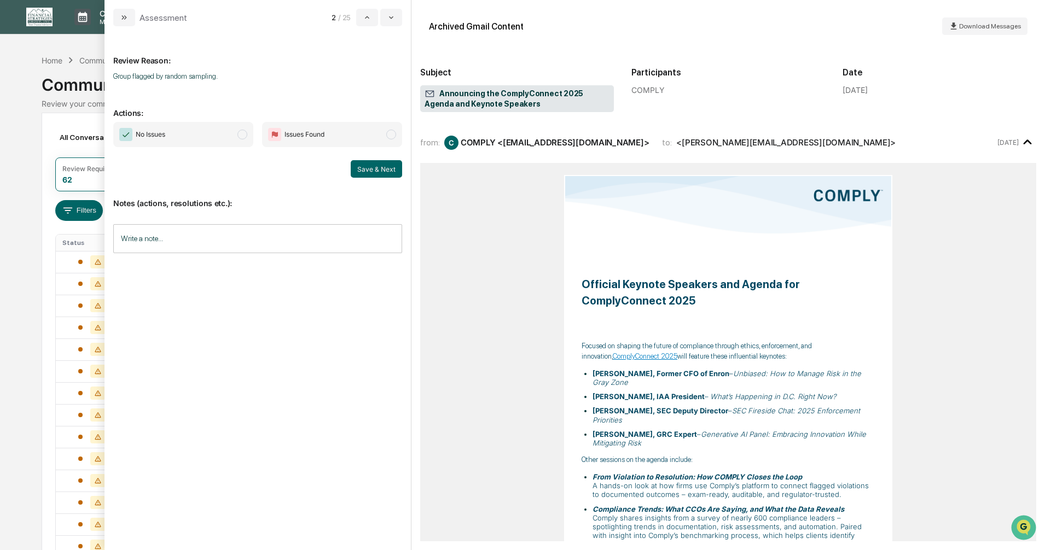
click at [241, 135] on span "modal" at bounding box center [242, 135] width 10 height 10
click at [374, 170] on button "Save & Next" at bounding box center [376, 169] width 51 height 18
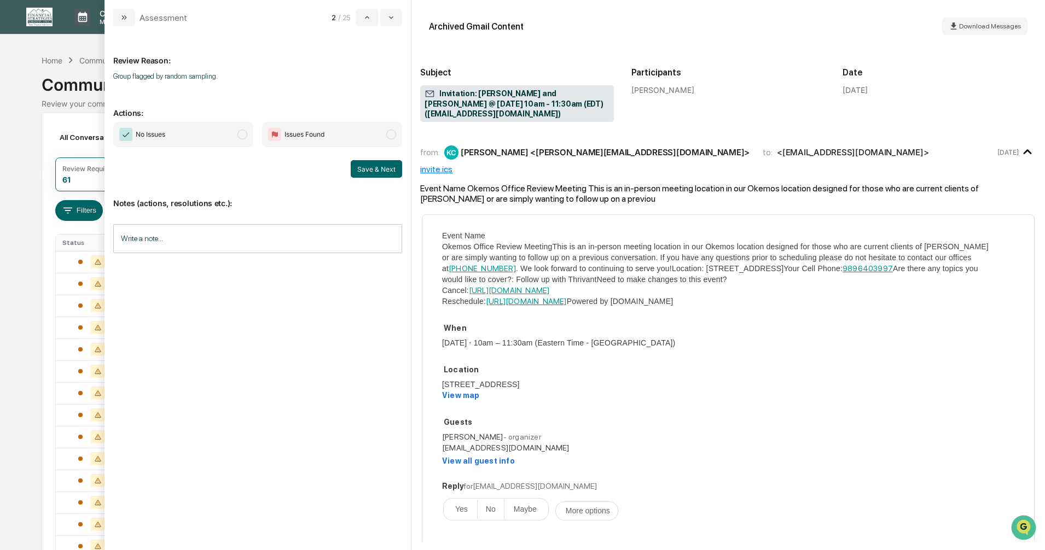
click at [242, 136] on span "modal" at bounding box center [242, 135] width 10 height 10
click at [380, 165] on button "Save & Next" at bounding box center [376, 169] width 51 height 18
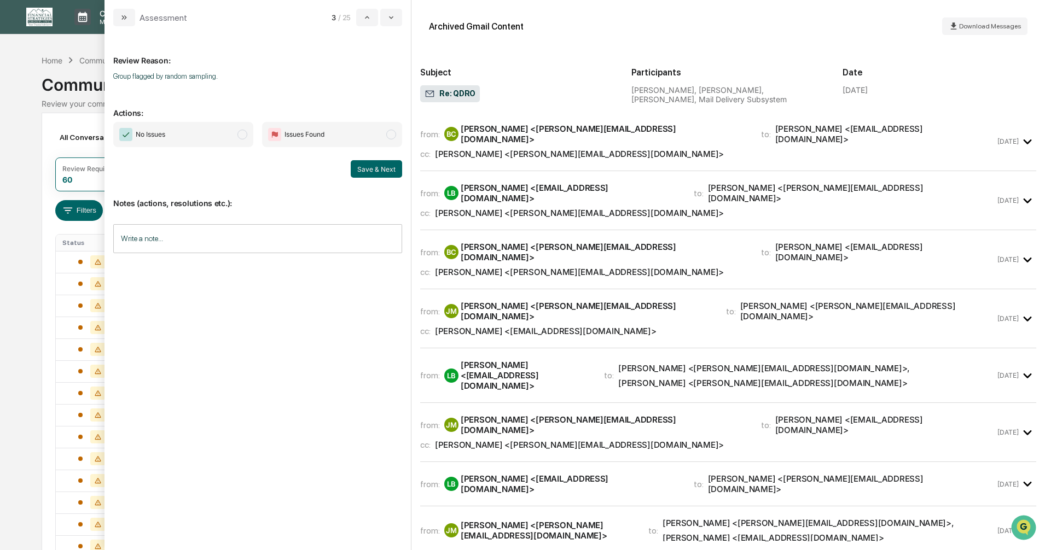
click at [241, 134] on span "modal" at bounding box center [242, 135] width 10 height 10
click at [371, 173] on button "Save & Next" at bounding box center [376, 169] width 51 height 18
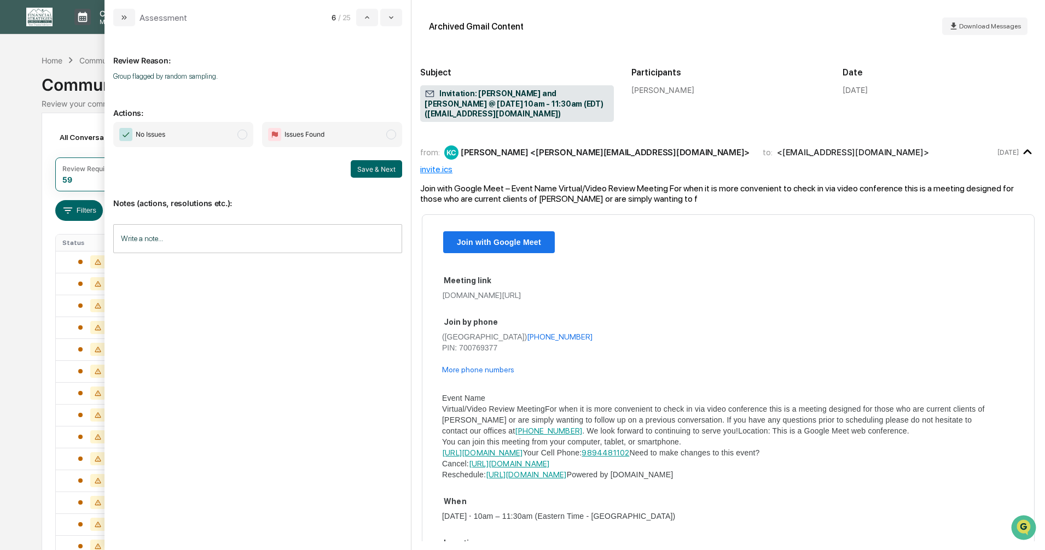
click at [243, 135] on span "modal" at bounding box center [242, 135] width 10 height 10
click at [364, 168] on button "Save & Next" at bounding box center [376, 169] width 51 height 18
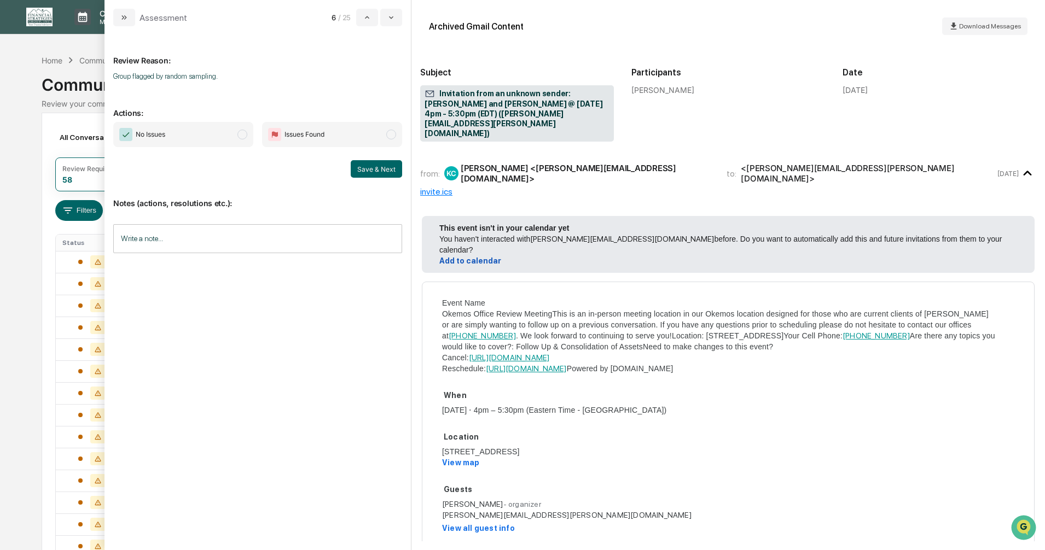
click at [242, 135] on span "modal" at bounding box center [242, 135] width 10 height 10
click at [364, 166] on button "Save & Next" at bounding box center [376, 169] width 51 height 18
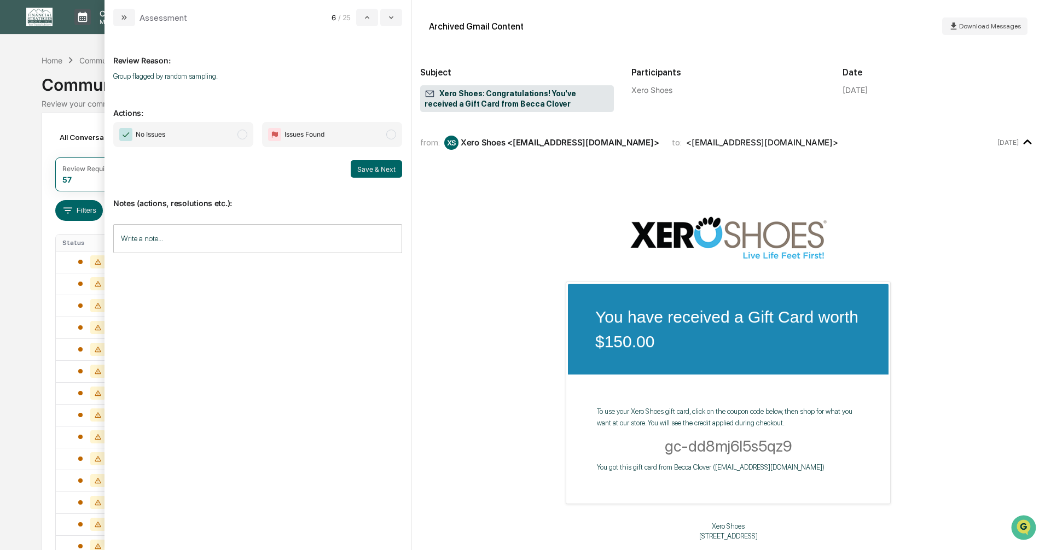
click at [243, 136] on span "modal" at bounding box center [242, 135] width 10 height 10
click at [358, 171] on button "Save & Next" at bounding box center [376, 169] width 51 height 18
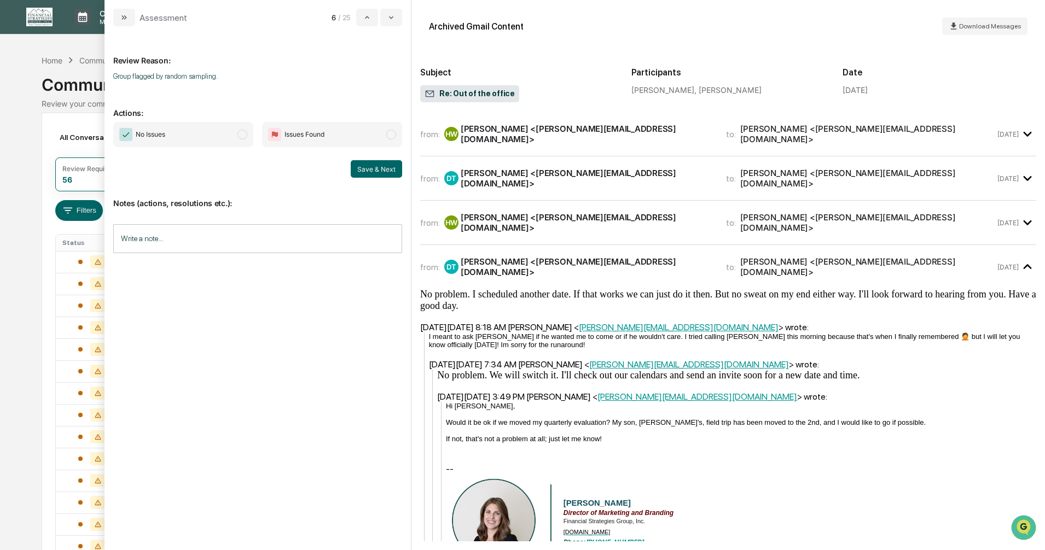
click at [240, 136] on span "modal" at bounding box center [242, 135] width 10 height 10
click at [369, 170] on button "Save & Next" at bounding box center [376, 169] width 51 height 18
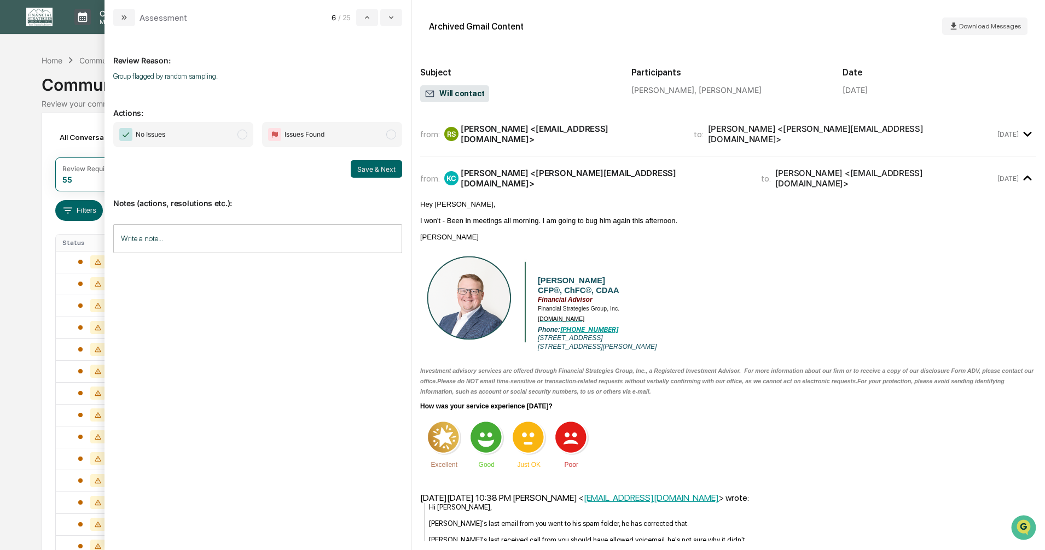
click at [242, 134] on span "modal" at bounding box center [242, 135] width 10 height 10
click at [358, 167] on button "Save & Next" at bounding box center [376, 169] width 51 height 18
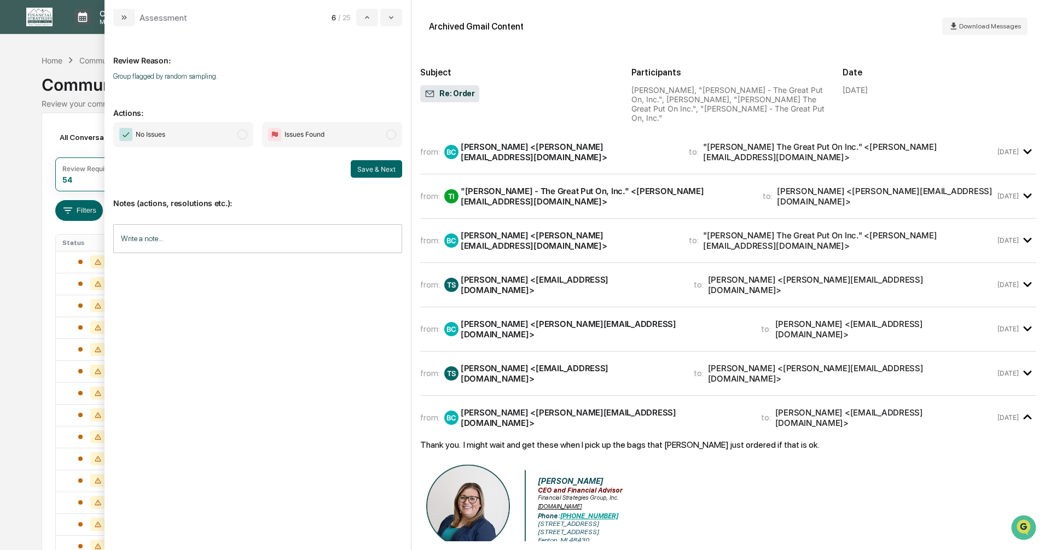
click at [246, 142] on span "No Issues" at bounding box center [183, 134] width 140 height 25
click at [369, 172] on button "Save & Next" at bounding box center [376, 169] width 51 height 18
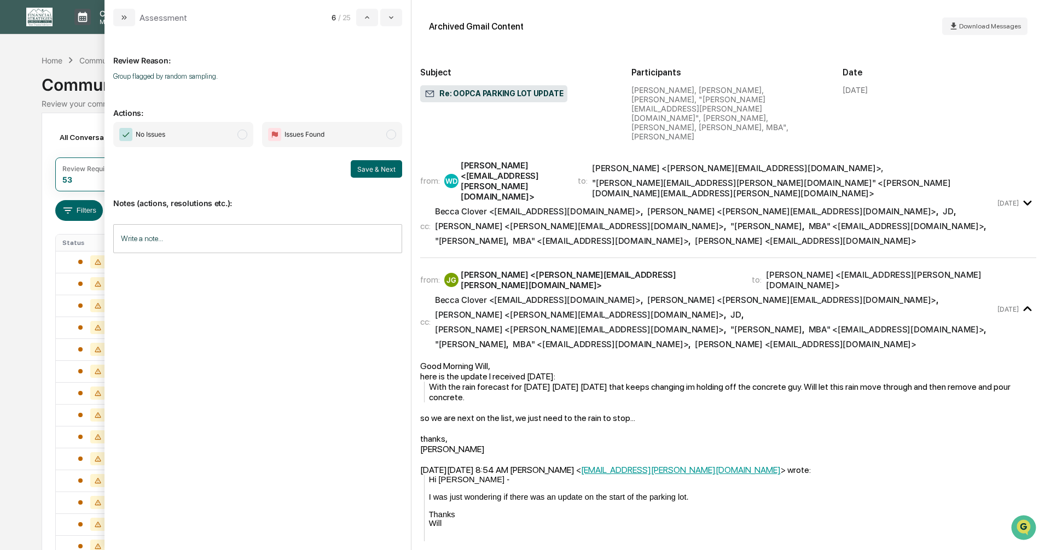
click at [241, 135] on span "modal" at bounding box center [242, 135] width 10 height 10
click at [359, 168] on button "Save & Next" at bounding box center [376, 169] width 51 height 18
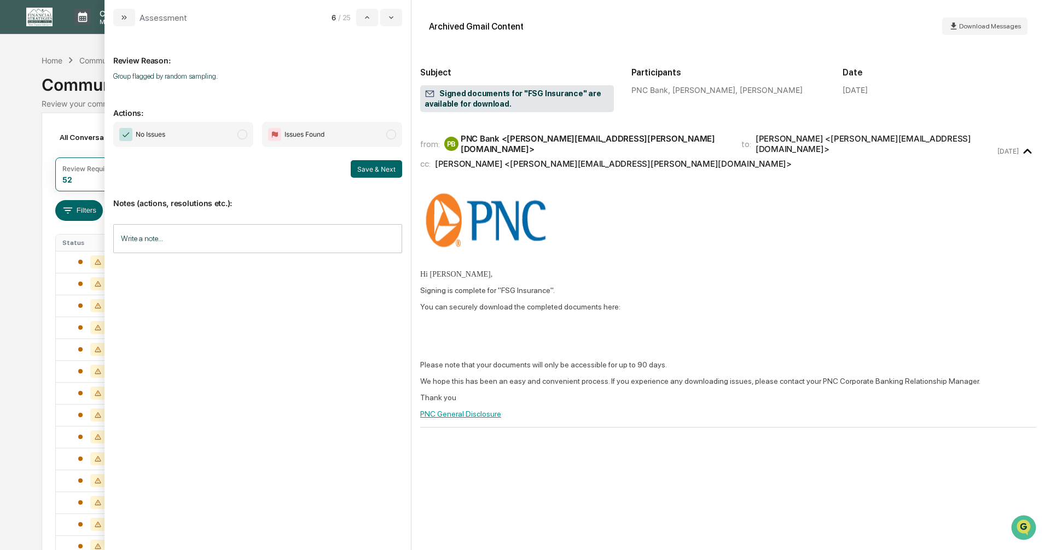
click at [241, 134] on span "modal" at bounding box center [242, 135] width 10 height 10
click at [375, 172] on button "Save & Next" at bounding box center [376, 169] width 51 height 18
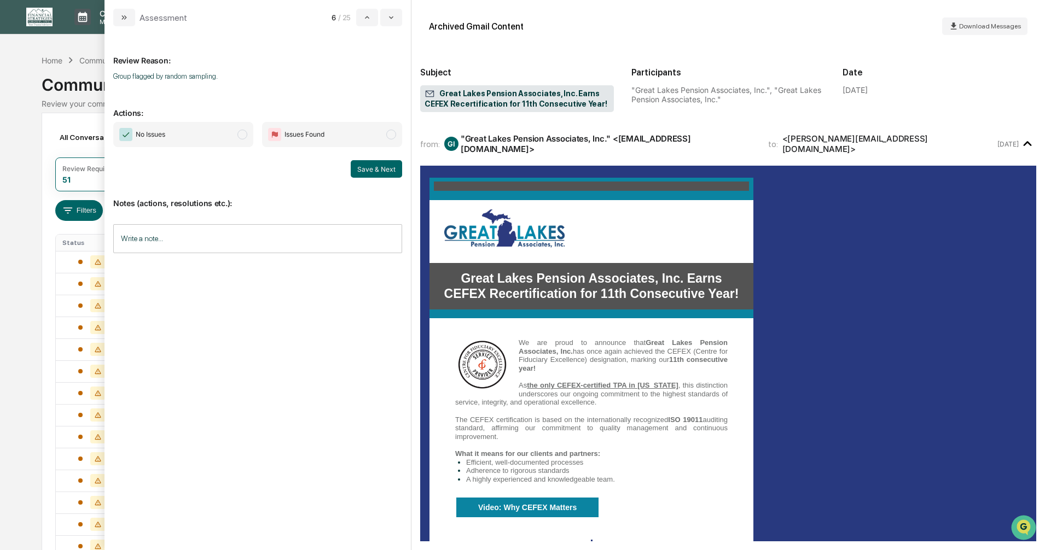
click at [242, 137] on span "modal" at bounding box center [242, 135] width 10 height 10
click at [371, 170] on button "Save & Next" at bounding box center [376, 169] width 51 height 18
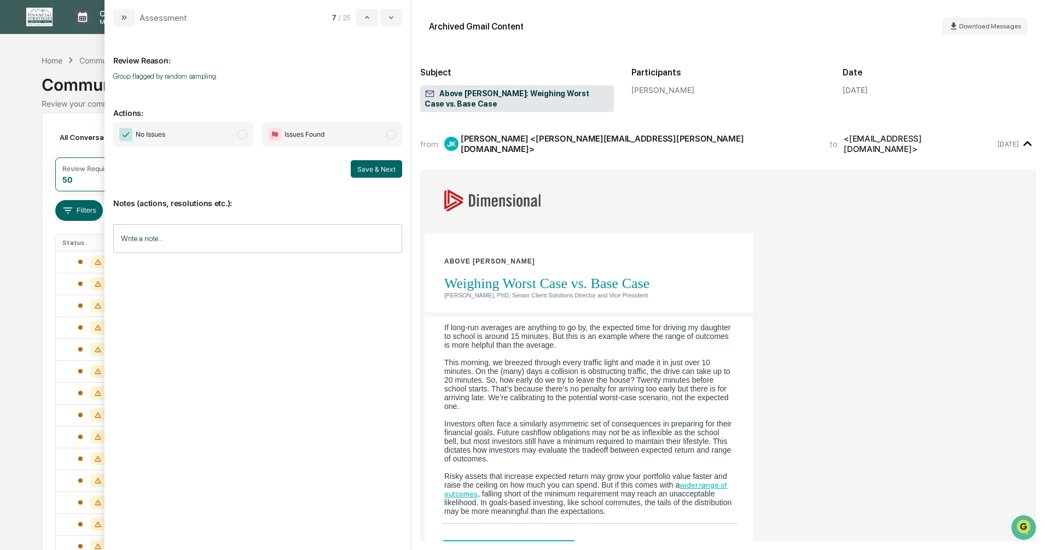
click at [241, 137] on span "modal" at bounding box center [242, 135] width 10 height 10
click at [370, 167] on button "Save & Next" at bounding box center [376, 169] width 51 height 18
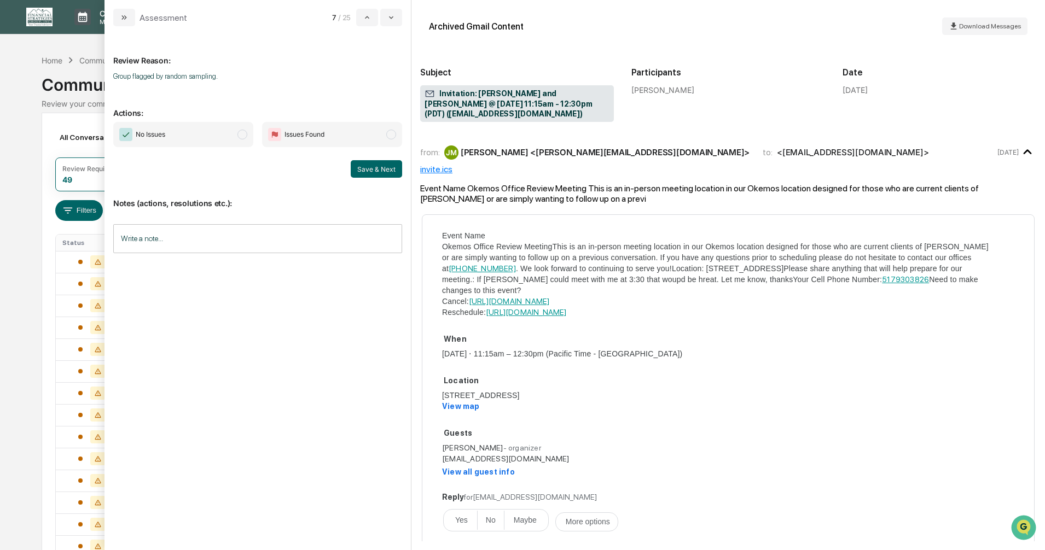
click at [241, 133] on span "modal" at bounding box center [242, 135] width 10 height 10
click at [374, 169] on button "Save & Next" at bounding box center [376, 169] width 51 height 18
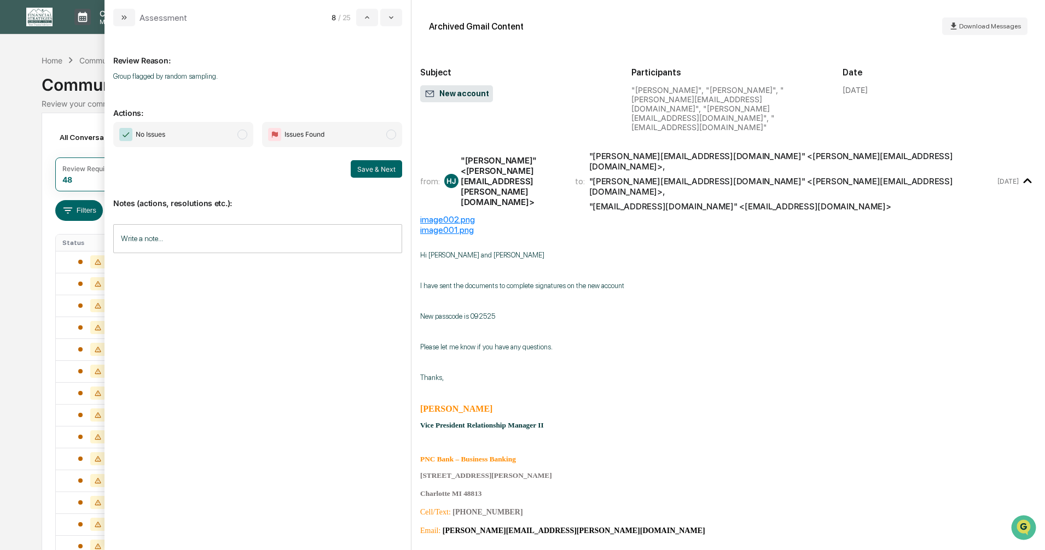
click at [241, 135] on span "modal" at bounding box center [242, 135] width 10 height 10
click at [376, 175] on button "Save & Next" at bounding box center [376, 169] width 51 height 18
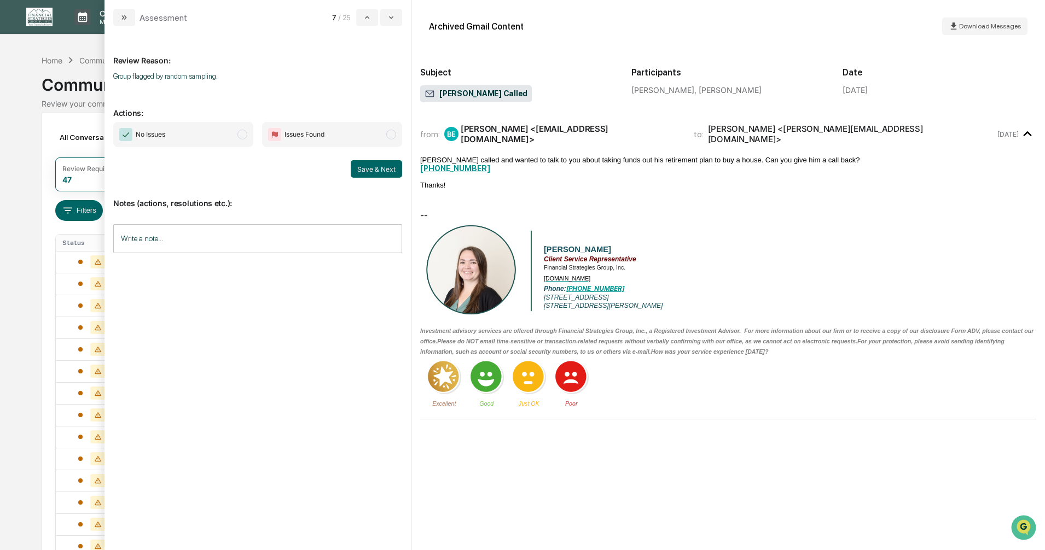
click at [243, 135] on span "modal" at bounding box center [242, 135] width 10 height 10
click at [379, 167] on button "Save & Next" at bounding box center [376, 169] width 51 height 18
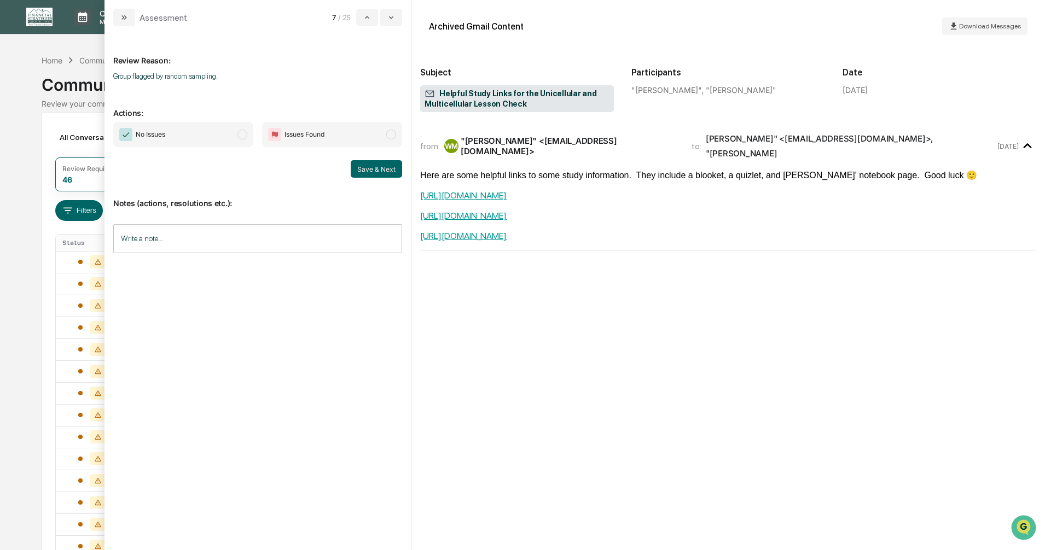
click at [240, 136] on span "modal" at bounding box center [242, 135] width 10 height 10
click at [381, 171] on button "Save & Next" at bounding box center [376, 169] width 51 height 18
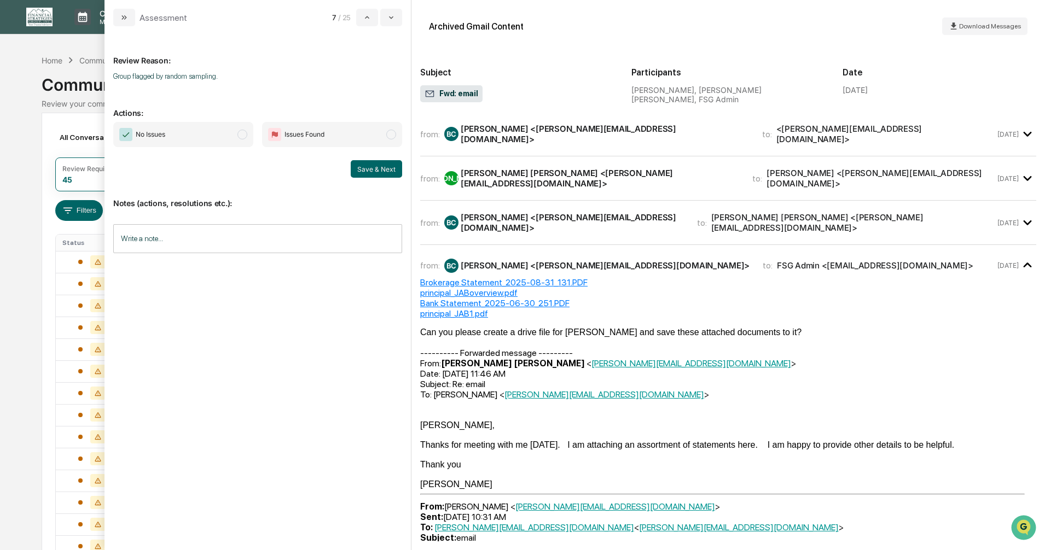
click at [243, 131] on span "modal" at bounding box center [242, 135] width 10 height 10
click at [375, 167] on button "Save & Next" at bounding box center [376, 169] width 51 height 18
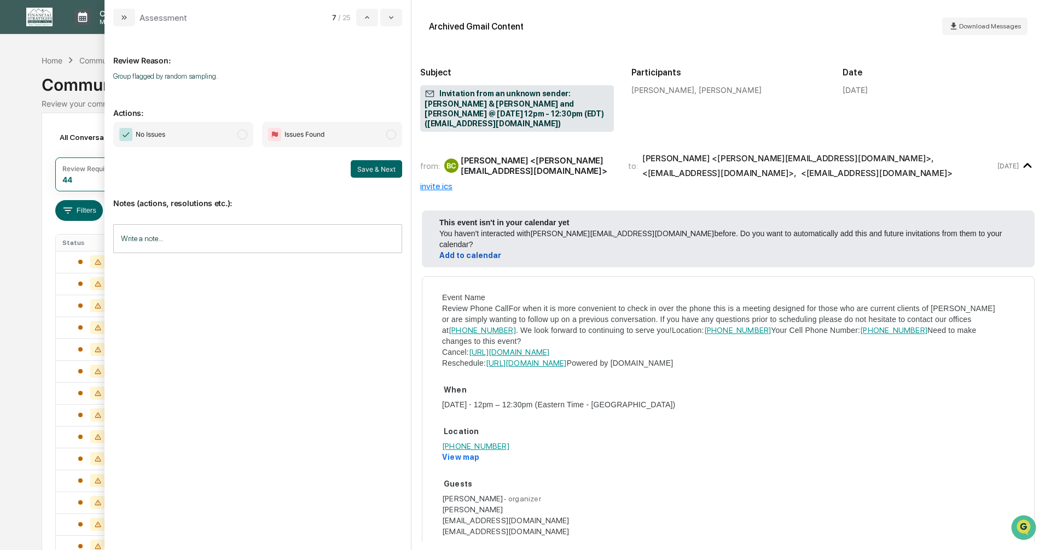
click at [242, 134] on span "modal" at bounding box center [242, 135] width 10 height 10
click at [359, 167] on button "Save & Next" at bounding box center [376, 169] width 51 height 18
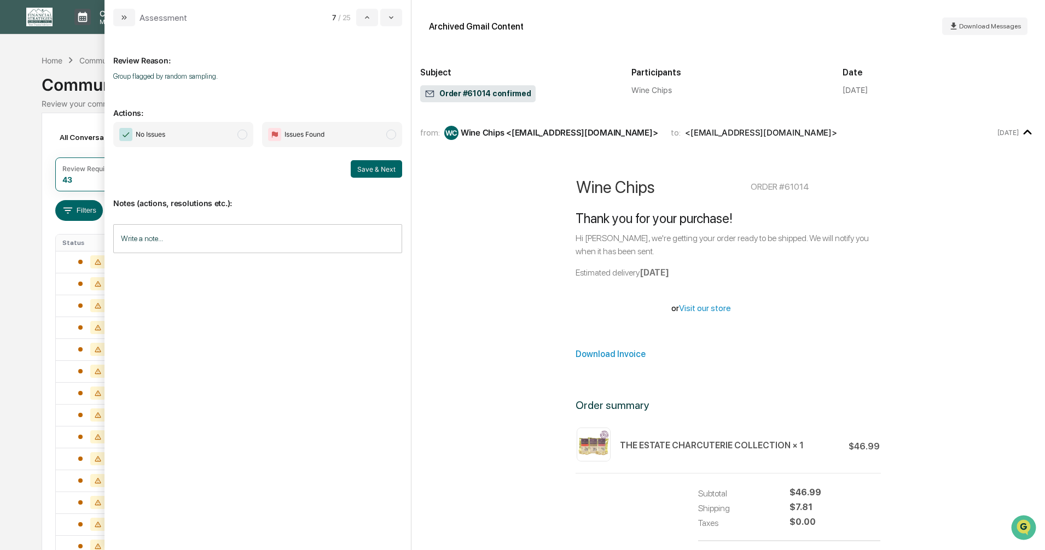
click at [242, 134] on span "modal" at bounding box center [242, 135] width 10 height 10
click at [357, 165] on button "Save & Next" at bounding box center [376, 169] width 51 height 18
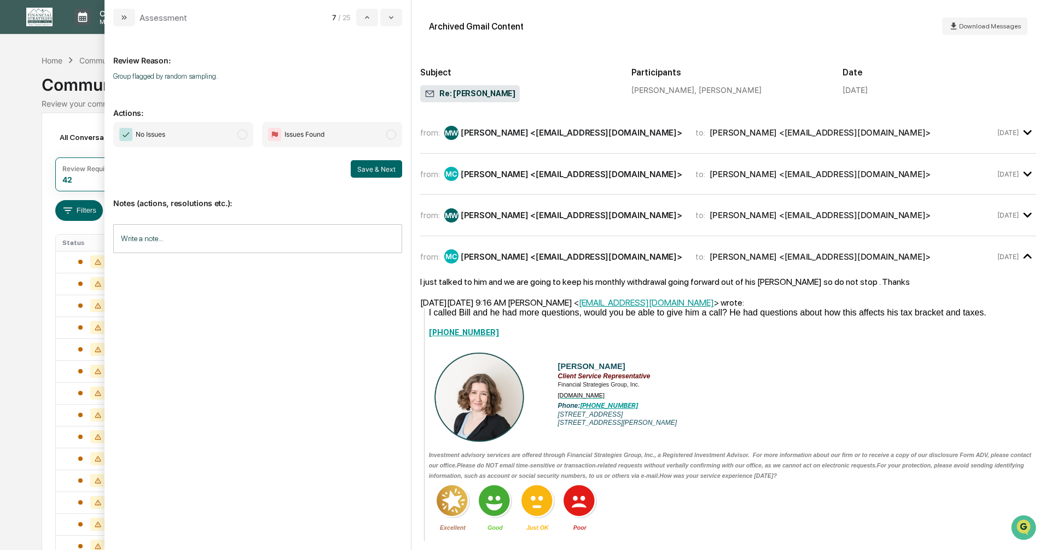
click at [242, 133] on span "modal" at bounding box center [242, 135] width 10 height 10
click at [374, 170] on button "Save & Next" at bounding box center [376, 169] width 51 height 18
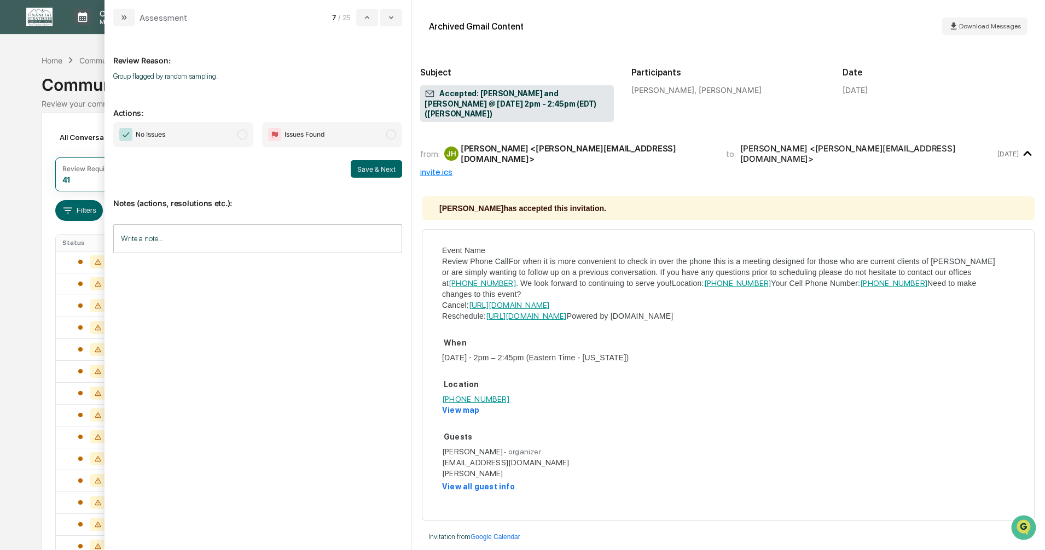
click at [242, 132] on span "modal" at bounding box center [242, 135] width 10 height 10
click at [359, 167] on button "Save & Next" at bounding box center [376, 169] width 51 height 18
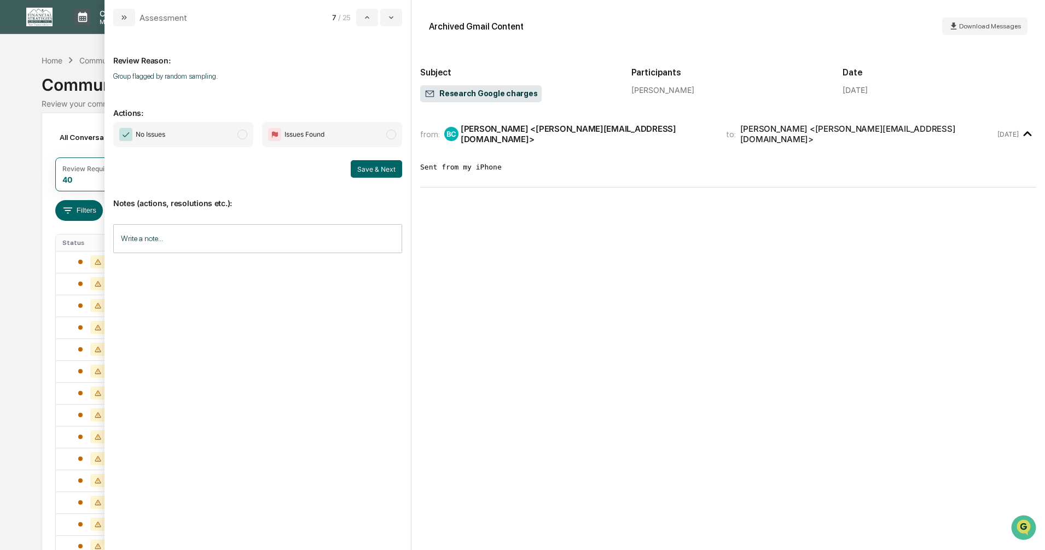
click at [242, 136] on span "modal" at bounding box center [242, 135] width 10 height 10
click at [373, 170] on button "Save & Next" at bounding box center [376, 169] width 51 height 18
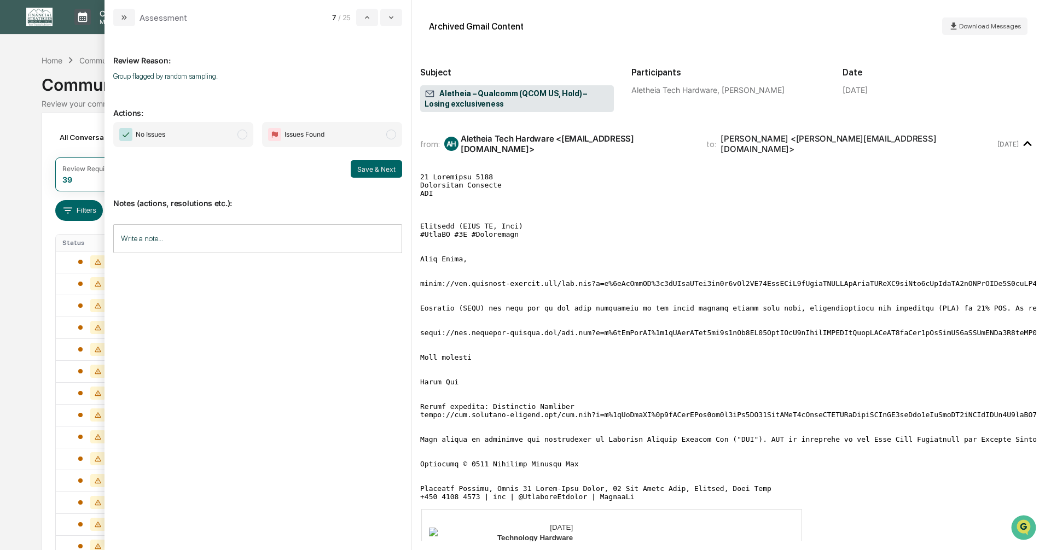
click at [242, 136] on span "modal" at bounding box center [242, 135] width 10 height 10
click at [371, 172] on button "Save & Next" at bounding box center [376, 169] width 51 height 18
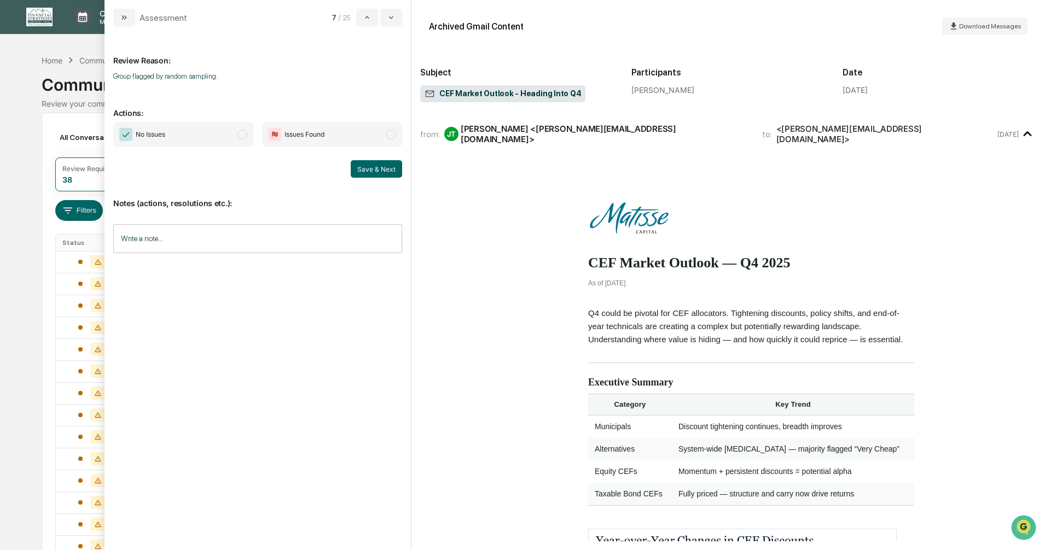
click at [243, 136] on span "modal" at bounding box center [242, 135] width 10 height 10
click at [380, 168] on button "Save & Next" at bounding box center [376, 169] width 51 height 18
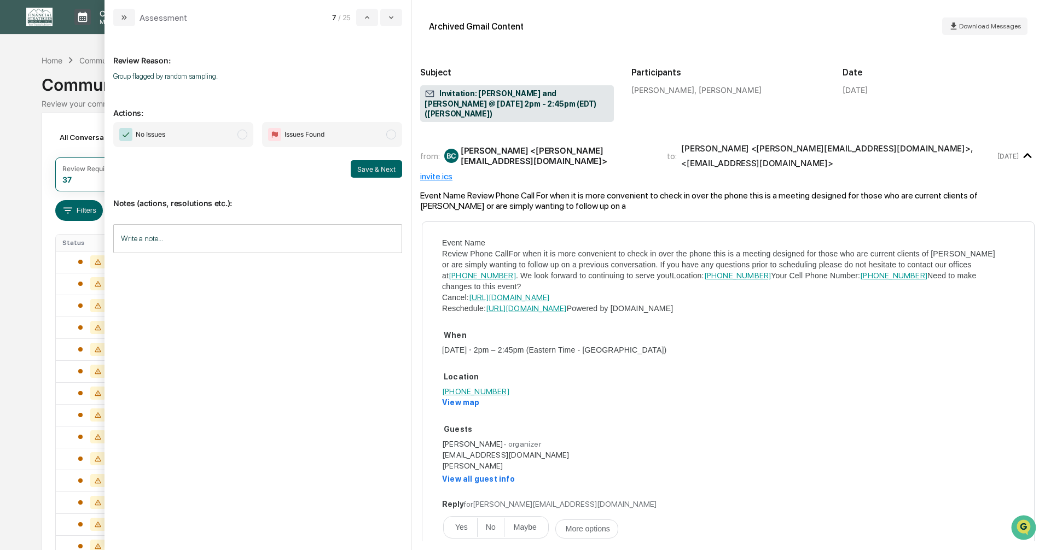
click at [242, 134] on span "modal" at bounding box center [242, 135] width 10 height 10
click at [375, 168] on button "Save & Next" at bounding box center [376, 169] width 51 height 18
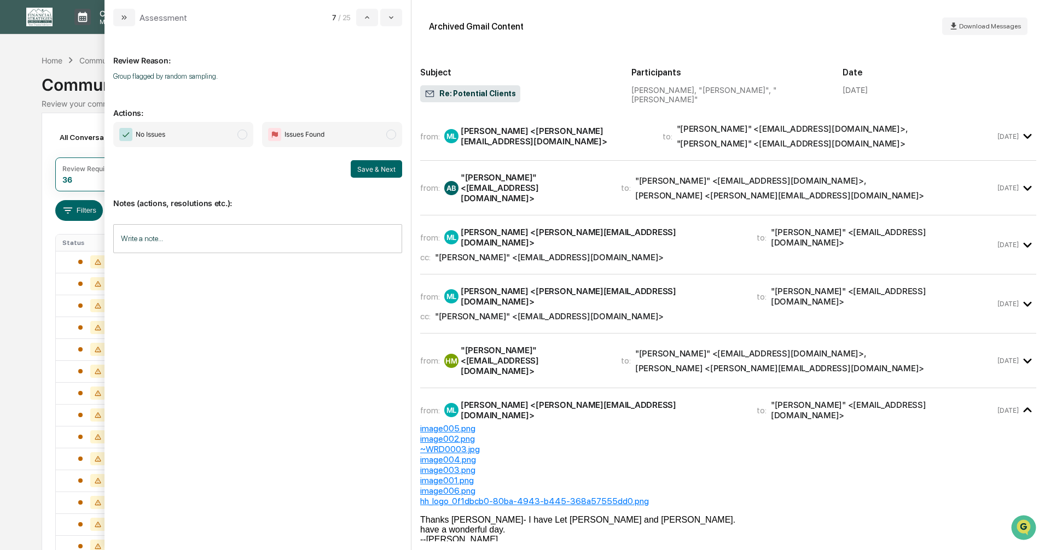
click at [245, 135] on span "modal" at bounding box center [242, 135] width 10 height 10
click at [368, 167] on button "Save & Next" at bounding box center [376, 169] width 51 height 18
